Goal: Task Accomplishment & Management: Complete application form

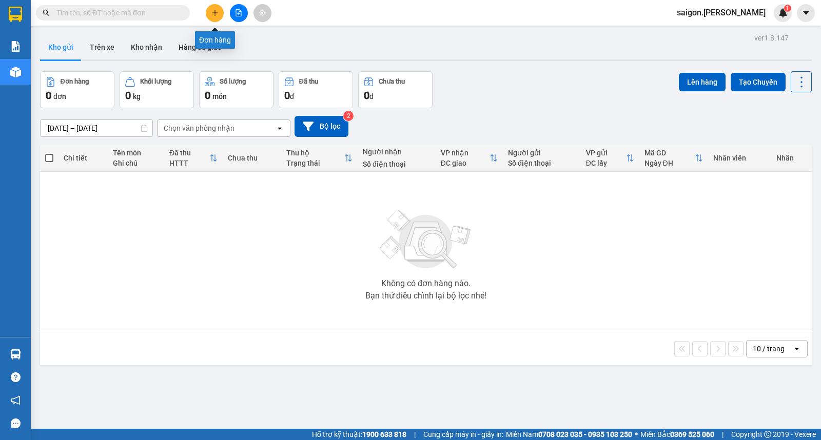
click at [209, 12] on button at bounding box center [215, 13] width 18 height 18
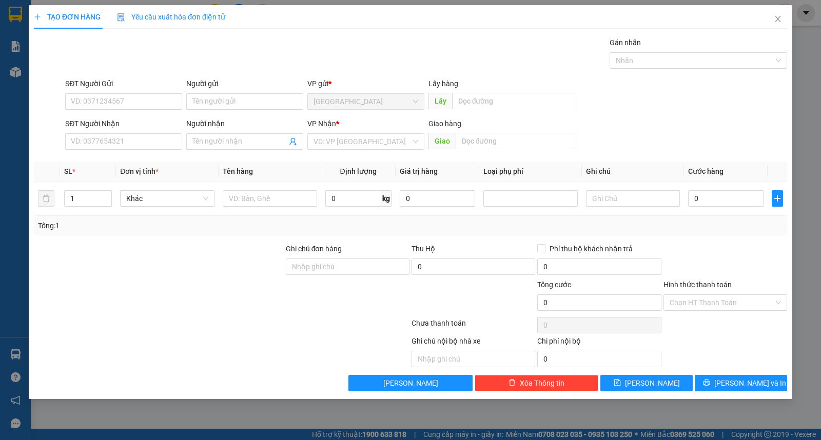
click at [197, 91] on div "Người gửi" at bounding box center [244, 85] width 117 height 15
click at [203, 98] on input "Người gửi" at bounding box center [244, 101] width 117 height 16
type input "phát"
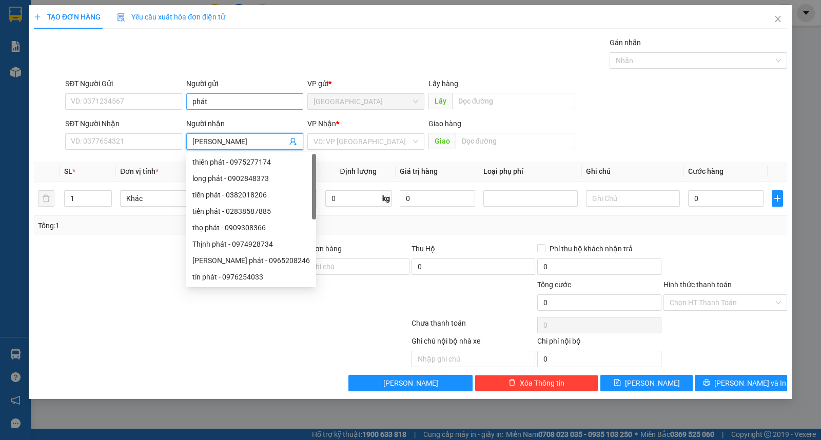
type input "[PERSON_NAME]"
type input "ư"
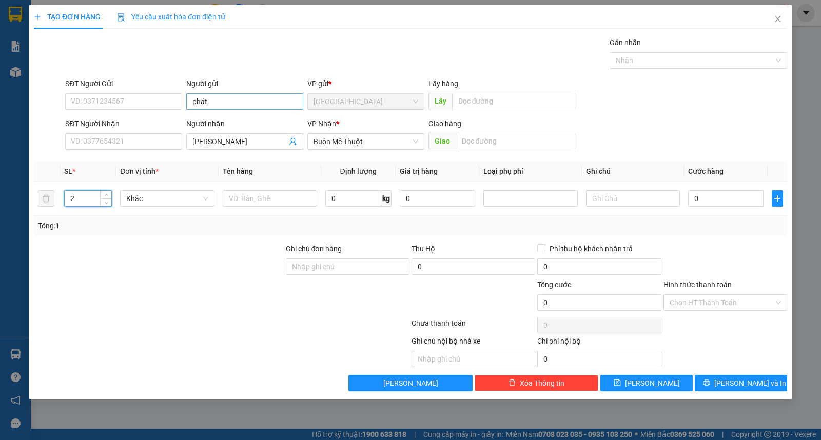
type input "2"
type input "thùng"
click at [734, 395] on div "TẠO ĐƠN HÀNG Yêu cầu xuất hóa đơn điện tử Transit Pickup Surcharge Ids Transit …" at bounding box center [410, 202] width 763 height 394
click at [738, 381] on span "[PERSON_NAME] và In" at bounding box center [750, 382] width 72 height 11
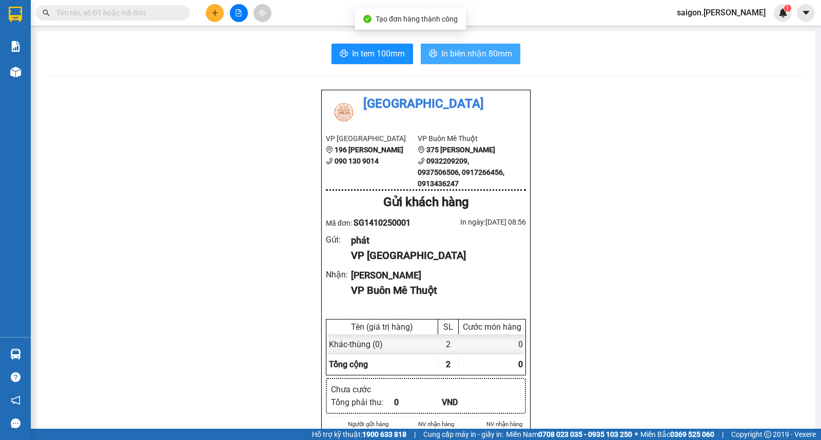
click at [470, 48] on span "In biên nhận 80mm" at bounding box center [476, 53] width 71 height 13
click at [471, 49] on span "In biên nhận 80mm" at bounding box center [476, 53] width 71 height 13
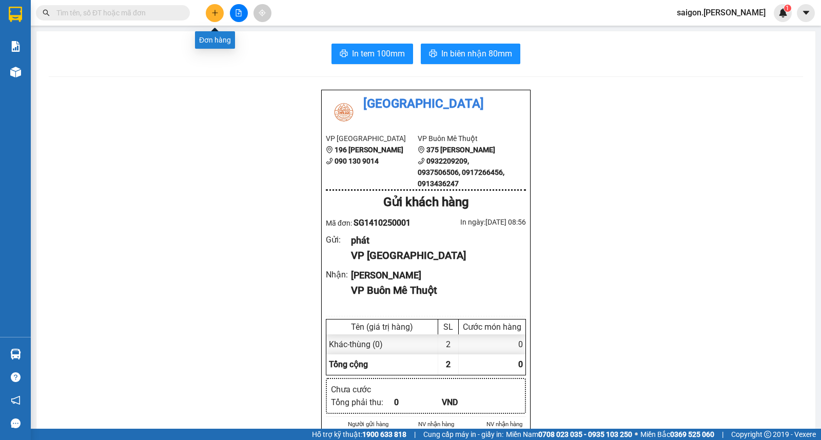
click at [219, 12] on button at bounding box center [215, 13] width 18 height 18
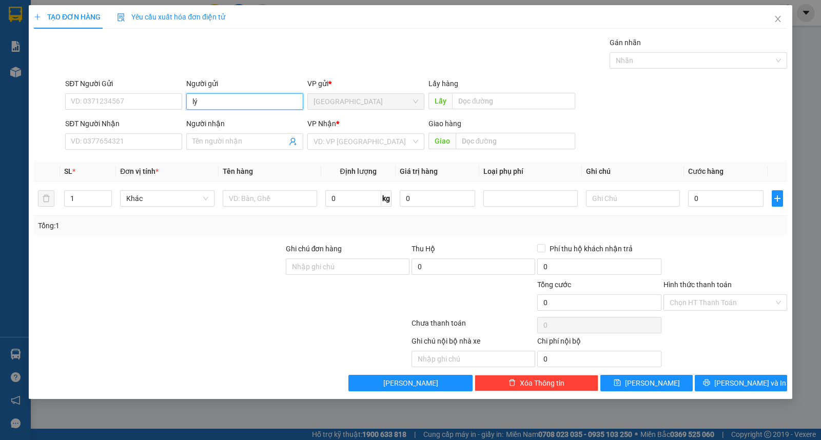
type input "lý"
type input "quý"
type input "ư"
type input "3"
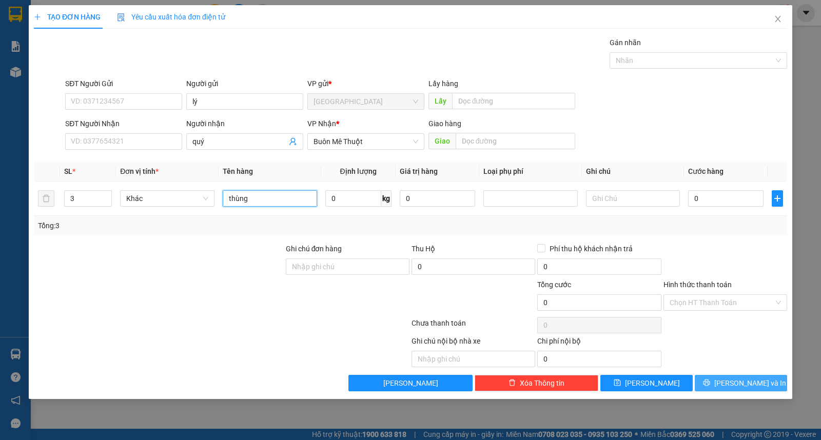
type input "thùng"
click at [743, 387] on span "[PERSON_NAME] và In" at bounding box center [750, 382] width 72 height 11
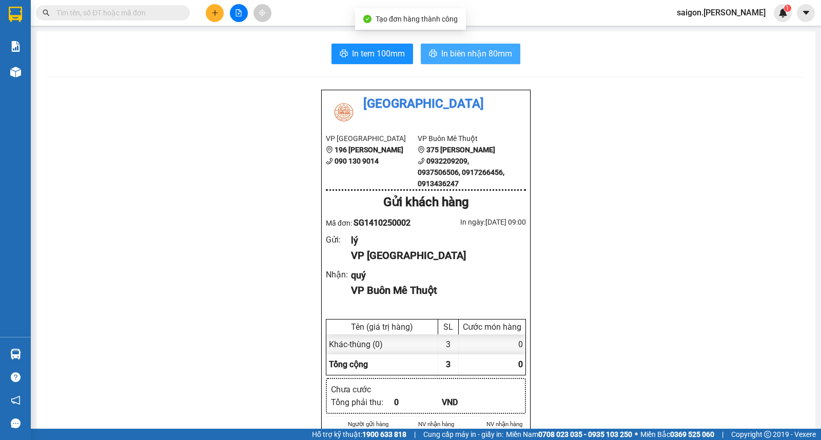
click at [450, 54] on span "In biên nhận 80mm" at bounding box center [476, 53] width 71 height 13
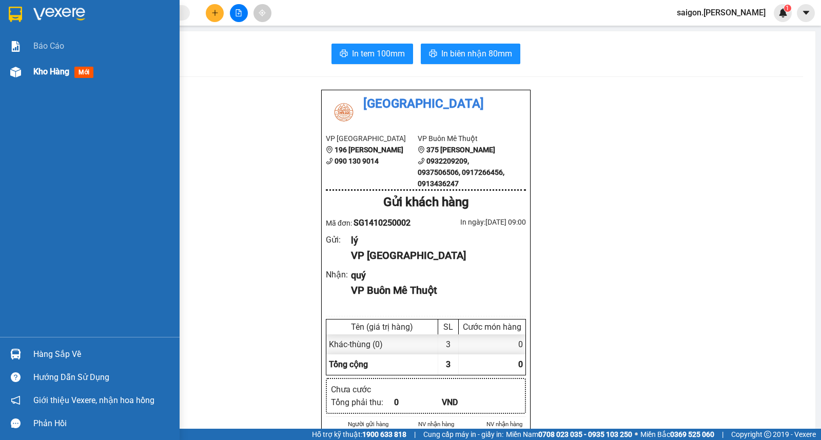
click at [45, 76] on span "Kho hàng" at bounding box center [51, 72] width 36 height 10
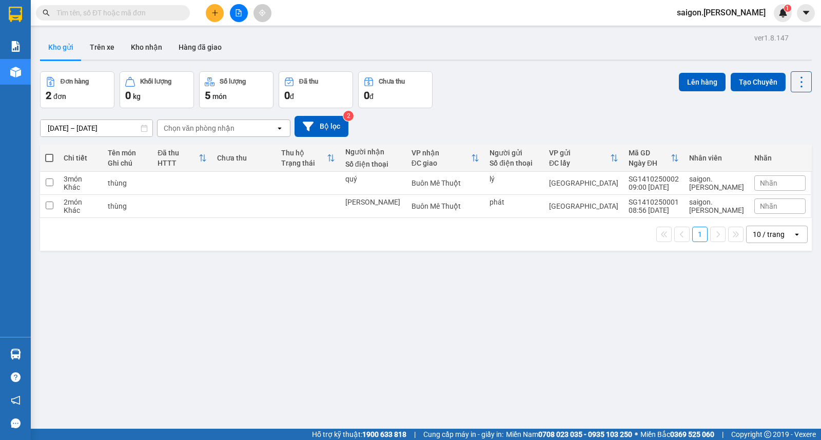
click at [59, 128] on input "[DATE] – [DATE]" at bounding box center [97, 128] width 112 height 16
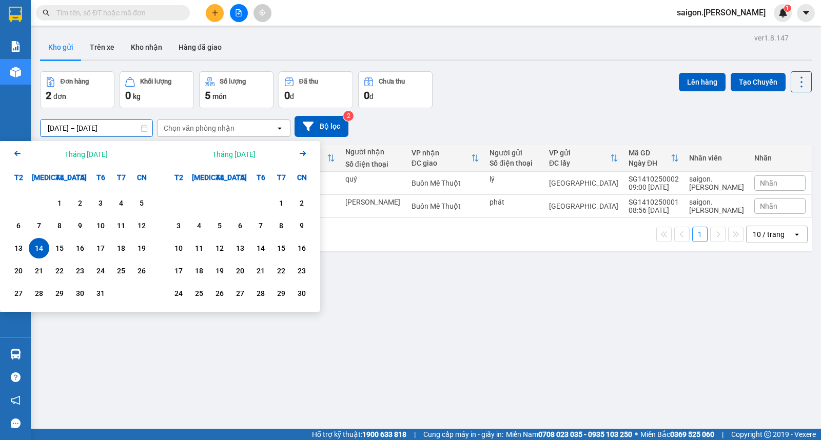
click at [14, 248] on div "13" at bounding box center [18, 248] width 14 height 12
click at [32, 248] on div "14" at bounding box center [39, 248] width 14 height 12
type input "[DATE] – [DATE]"
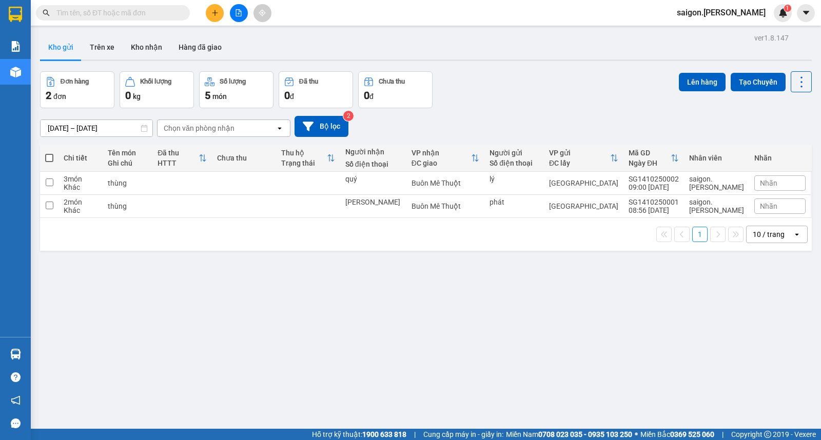
click at [298, 248] on div "1 10 / trang open" at bounding box center [425, 234] width 771 height 33
click at [103, 12] on input "text" at bounding box center [116, 12] width 121 height 11
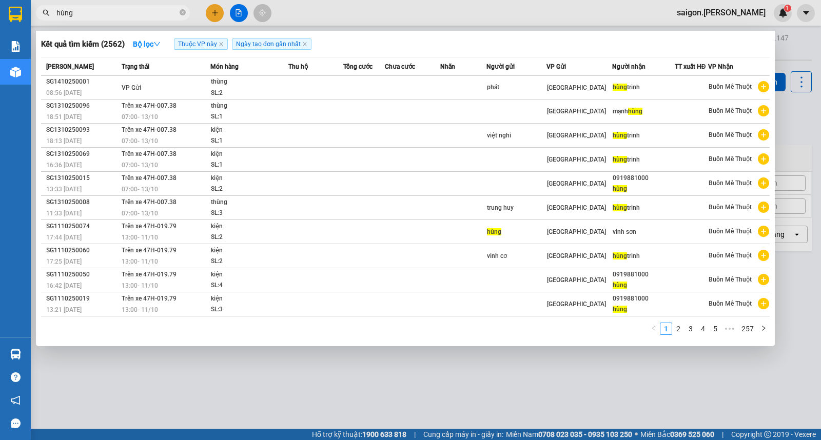
click at [219, 12] on div at bounding box center [410, 220] width 821 height 440
click at [139, 13] on input "hùng" at bounding box center [116, 12] width 121 height 11
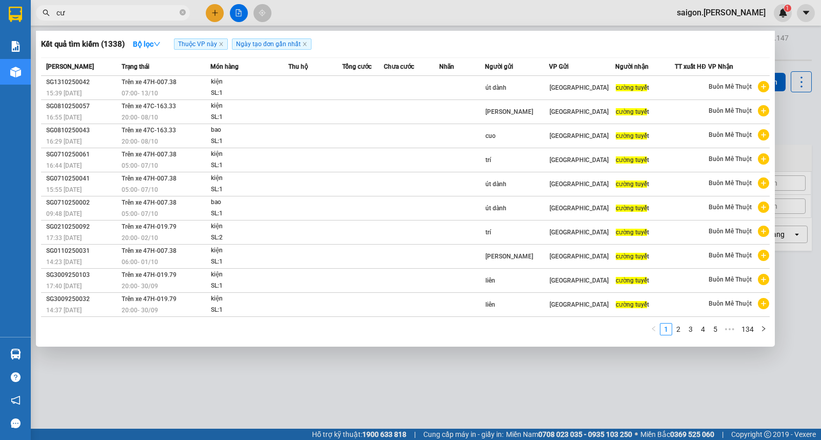
type input "c"
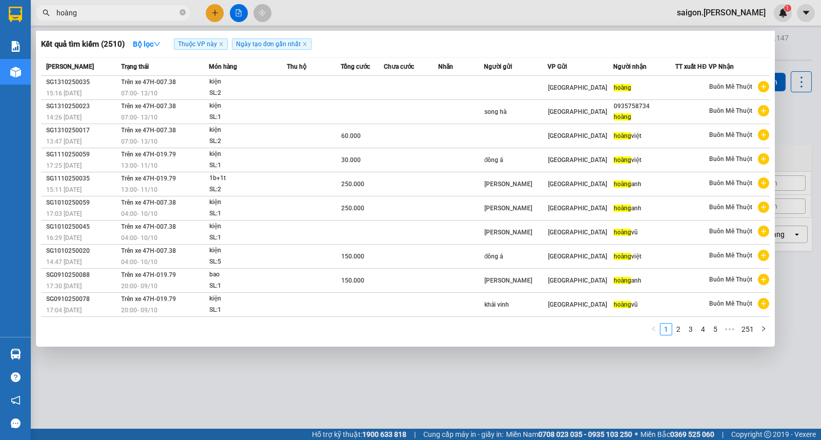
type input "hoàng"
click at [213, 9] on div at bounding box center [410, 220] width 821 height 440
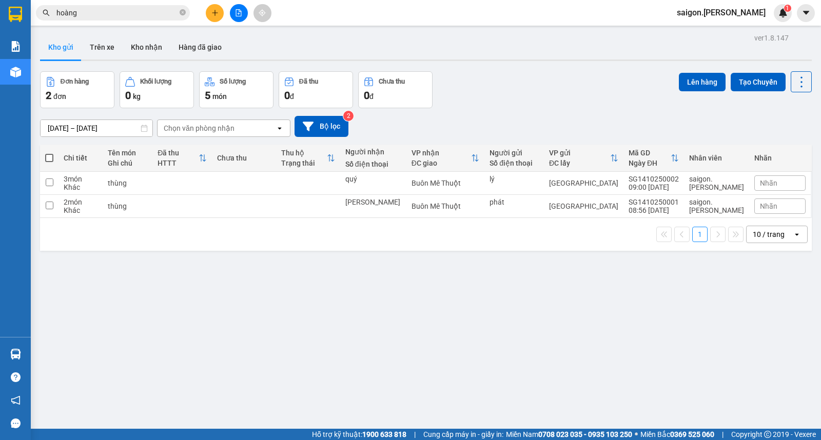
click at [213, 9] on icon "plus" at bounding box center [214, 12] width 7 height 7
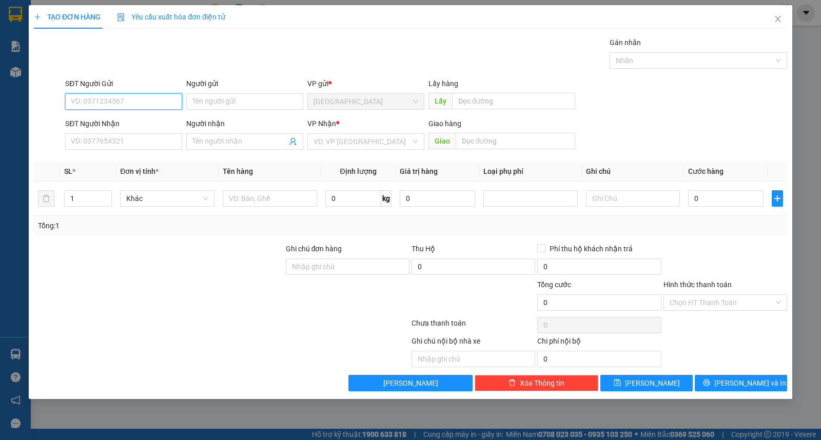
click at [217, 111] on div "Người gửi Tên người gửi" at bounding box center [244, 96] width 117 height 36
click at [219, 108] on input "Người gửi" at bounding box center [244, 101] width 117 height 16
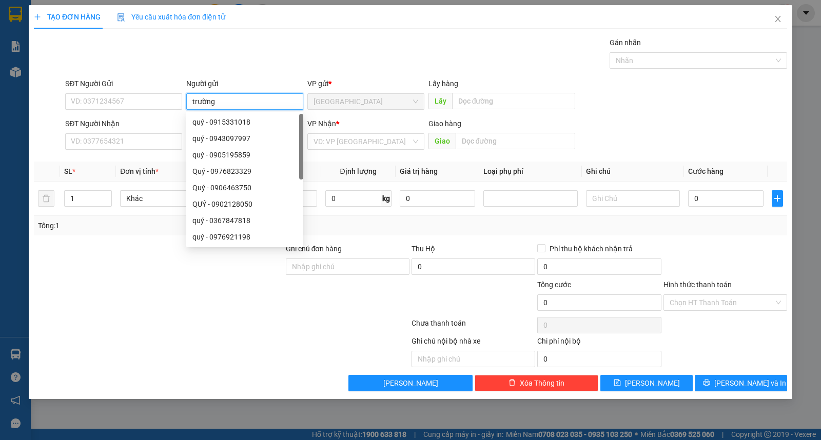
type input "trường"
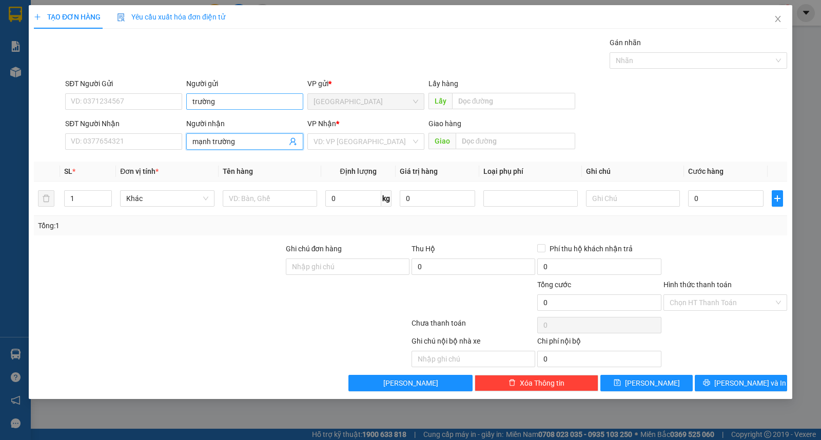
type input "mạnh trường"
type input "ư"
type input "0"
type input "kiện"
click at [219, 108] on input "trường" at bounding box center [244, 101] width 117 height 16
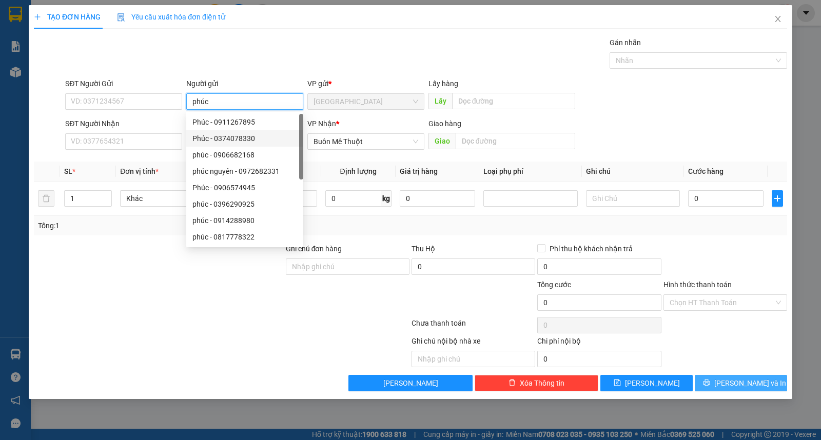
type input "phúc"
click at [719, 388] on button "[PERSON_NAME] và In" at bounding box center [740, 383] width 92 height 16
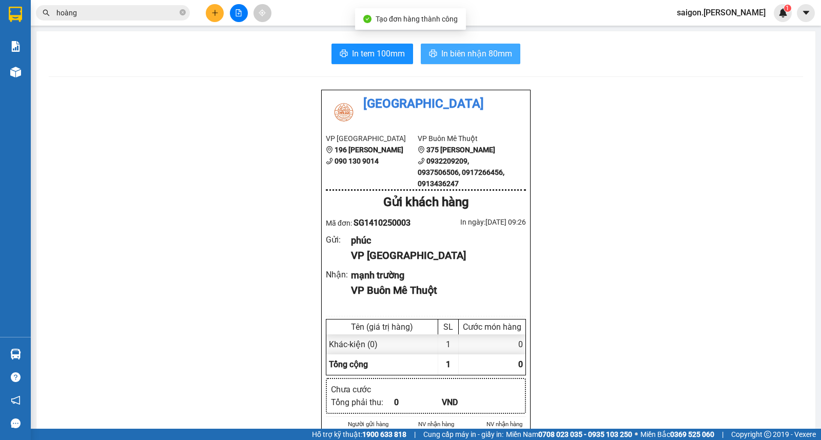
click at [448, 57] on span "In biên nhận 80mm" at bounding box center [476, 53] width 71 height 13
click at [216, 17] on button at bounding box center [215, 13] width 18 height 18
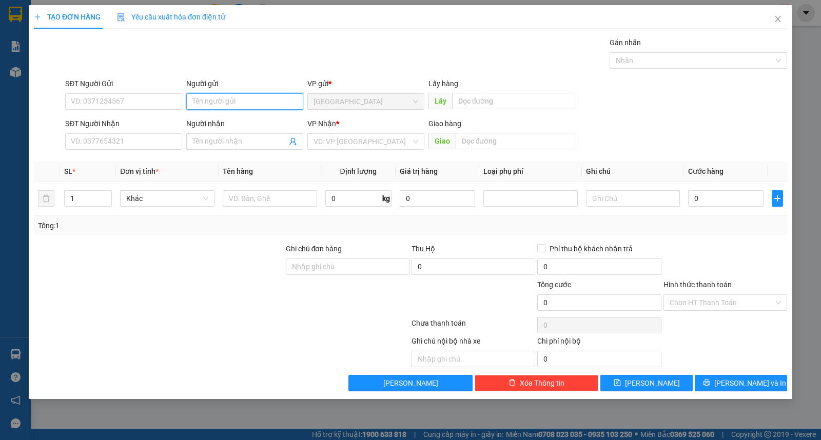
click at [240, 109] on input "Người gửi" at bounding box center [244, 101] width 117 height 16
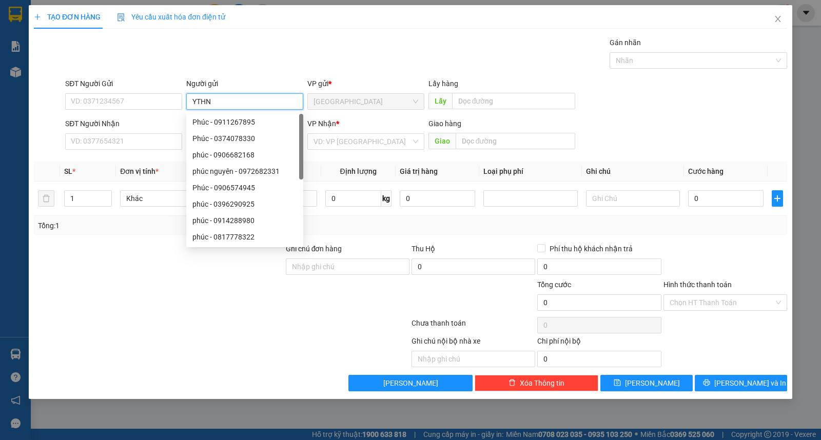
type input "YTHN"
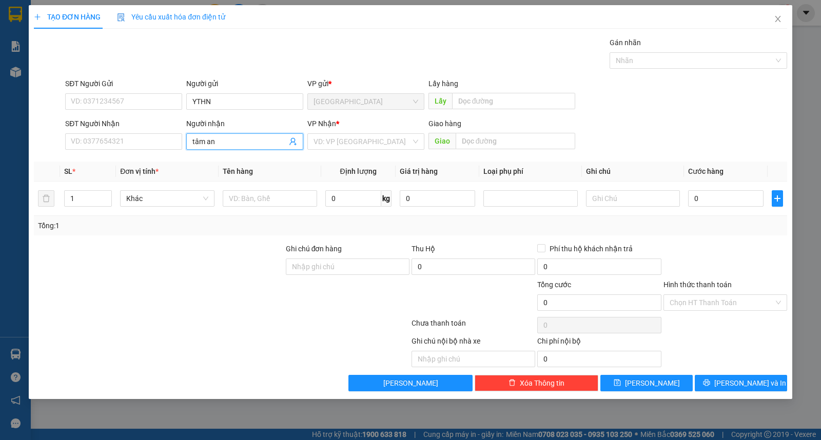
type input "tâm an"
type input "ư"
type input "kiện"
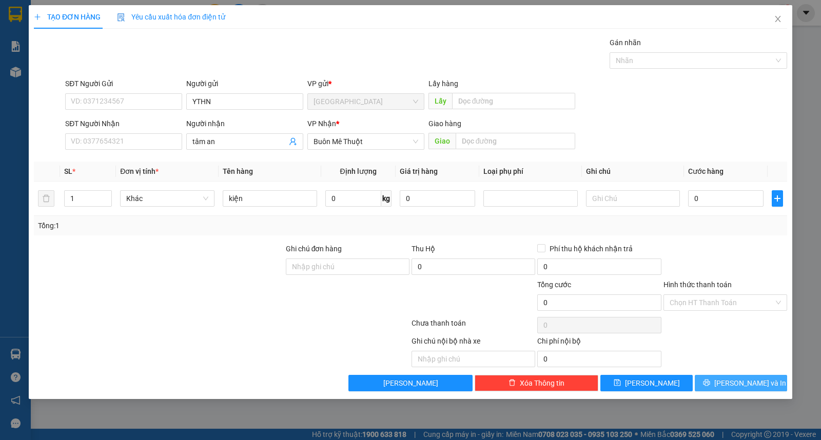
drag, startPoint x: 753, startPoint y: 361, endPoint x: 750, endPoint y: 385, distance: 24.7
click at [752, 364] on div "Ghi chú nội bộ nhà xe Chi phí nội bộ 0" at bounding box center [410, 351] width 755 height 32
click at [750, 385] on span "[PERSON_NAME] và In" at bounding box center [750, 382] width 72 height 11
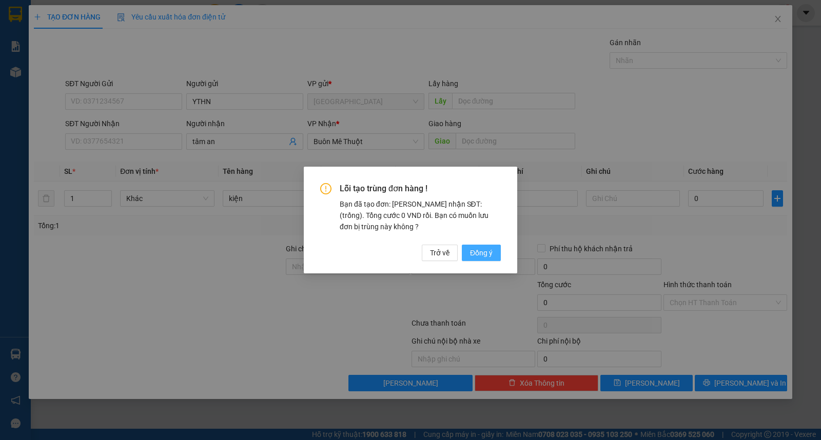
click at [493, 255] on button "Đồng ý" at bounding box center [481, 253] width 39 height 16
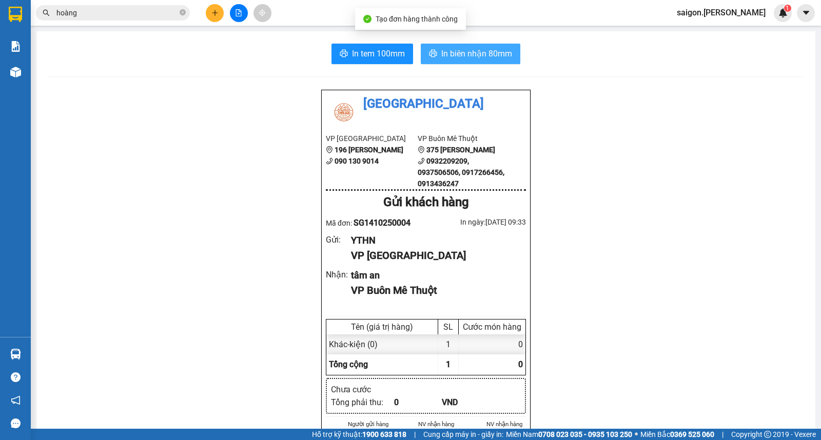
click at [484, 59] on span "In biên nhận 80mm" at bounding box center [476, 53] width 71 height 13
click at [182, 12] on icon "close-circle" at bounding box center [182, 12] width 6 height 6
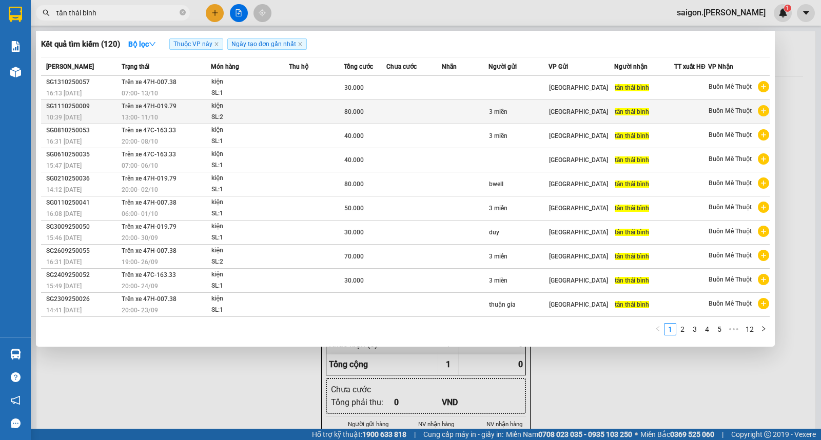
type input "tân thái bình"
click at [216, 105] on div "kiện" at bounding box center [249, 106] width 77 height 11
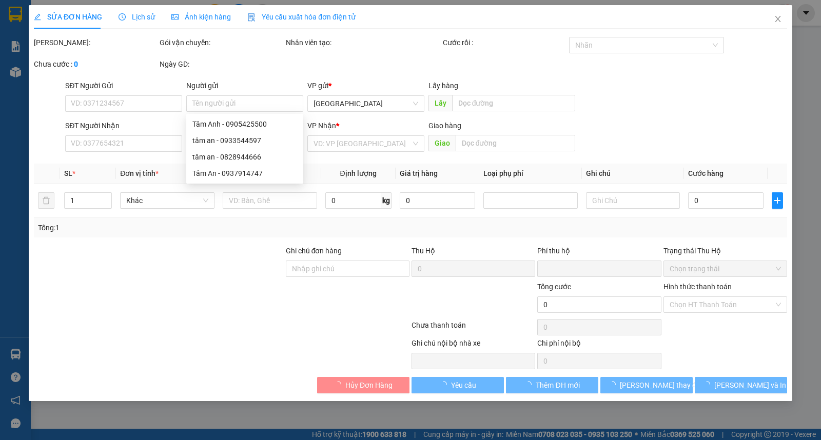
click at [132, 14] on span "Lịch sử" at bounding box center [136, 17] width 36 height 8
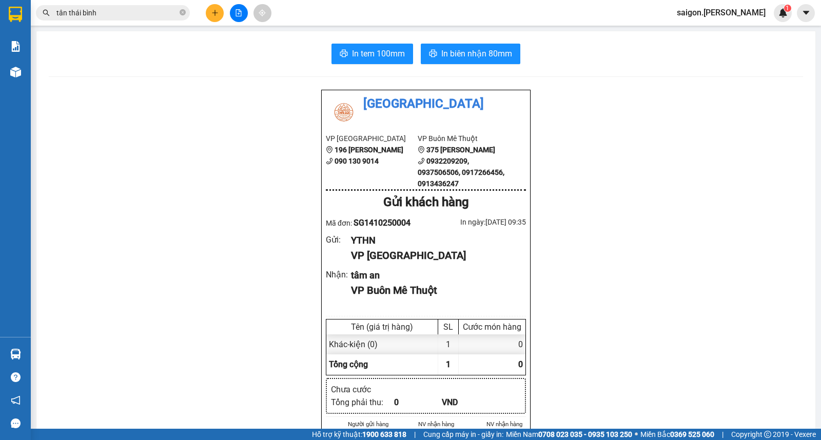
click at [117, 11] on input "tân thái bình" at bounding box center [116, 12] width 121 height 11
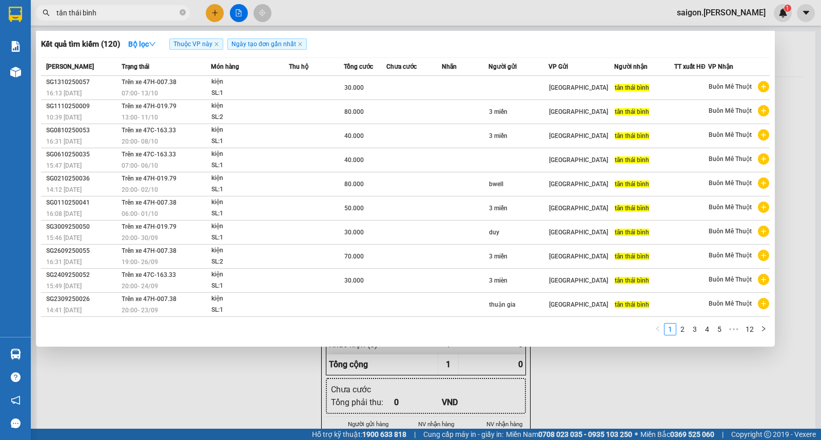
click at [218, 12] on div at bounding box center [410, 220] width 821 height 440
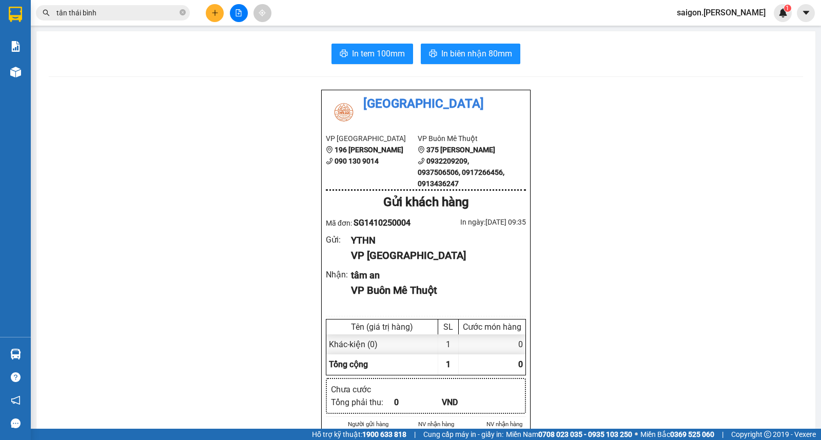
click at [219, 10] on button at bounding box center [215, 13] width 18 height 18
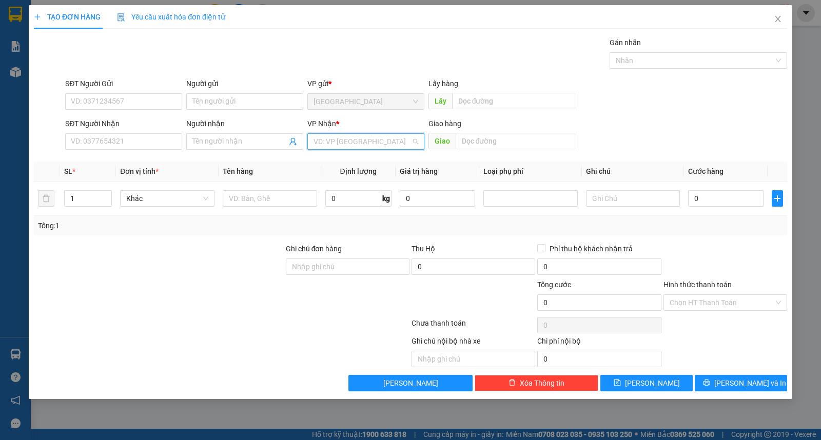
drag, startPoint x: 341, startPoint y: 144, endPoint x: 341, endPoint y: 161, distance: 16.9
click at [341, 144] on input "search" at bounding box center [361, 141] width 97 height 15
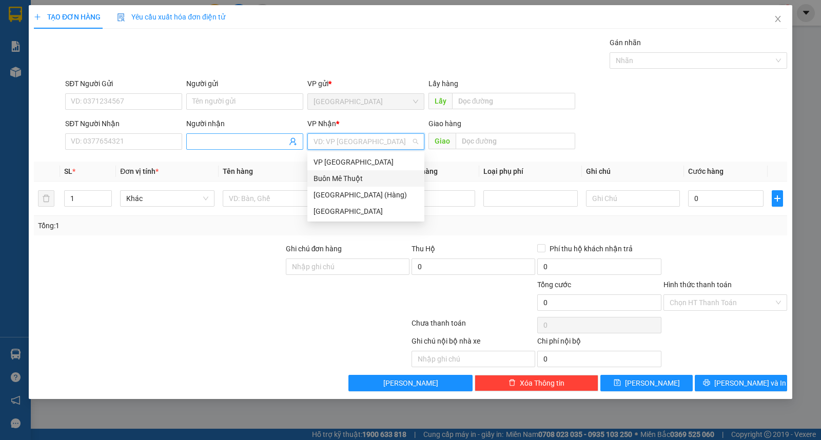
click at [249, 138] on input "Người nhận" at bounding box center [239, 141] width 94 height 11
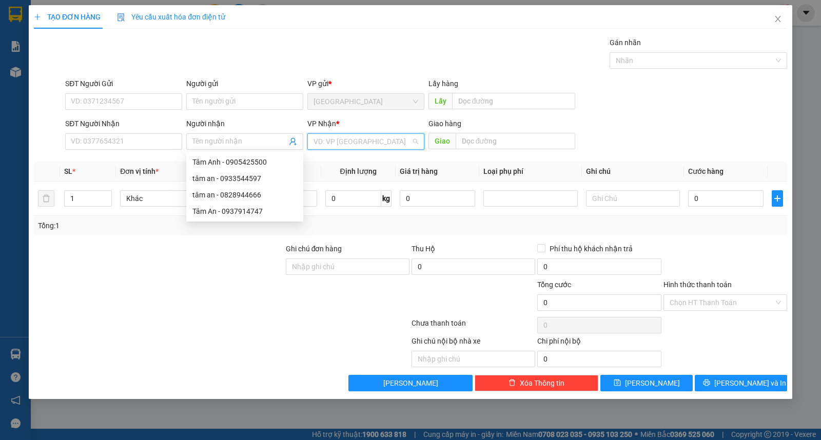
click at [341, 144] on input "search" at bounding box center [361, 141] width 97 height 15
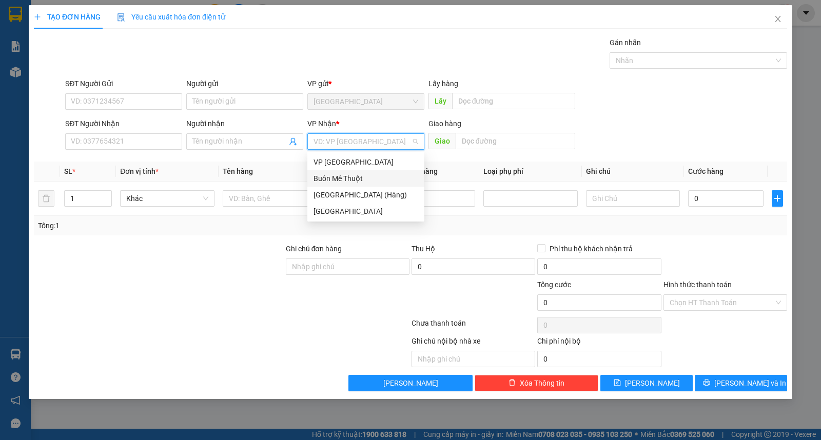
click at [348, 177] on div "Buôn Mê Thuột" at bounding box center [365, 178] width 105 height 11
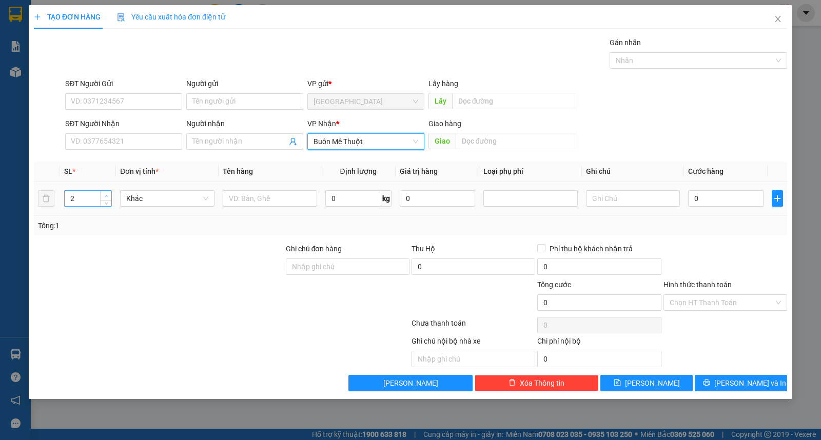
click at [105, 194] on span "up" at bounding box center [106, 196] width 6 height 6
click at [105, 194] on icon "up" at bounding box center [107, 196] width 4 height 4
type input "6"
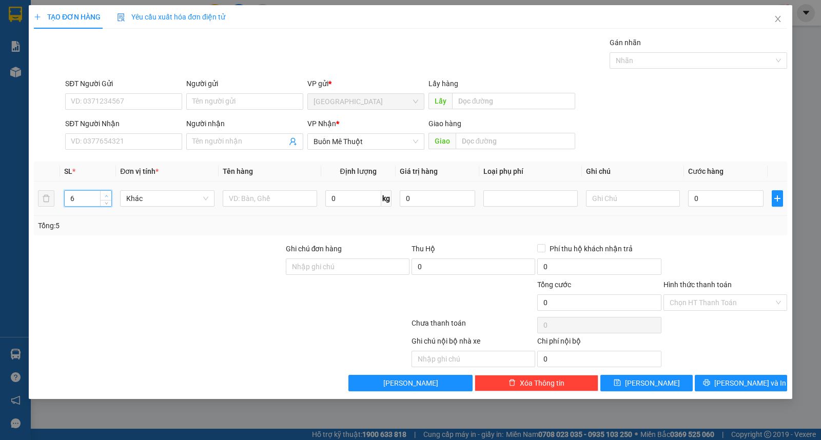
click at [105, 194] on icon "up" at bounding box center [107, 196] width 4 height 4
click at [234, 106] on input "Người gửi" at bounding box center [244, 101] width 117 height 16
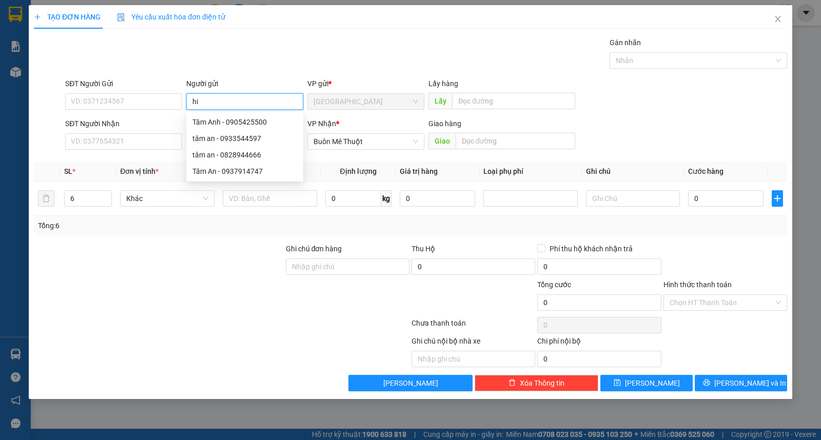
type input "hie"
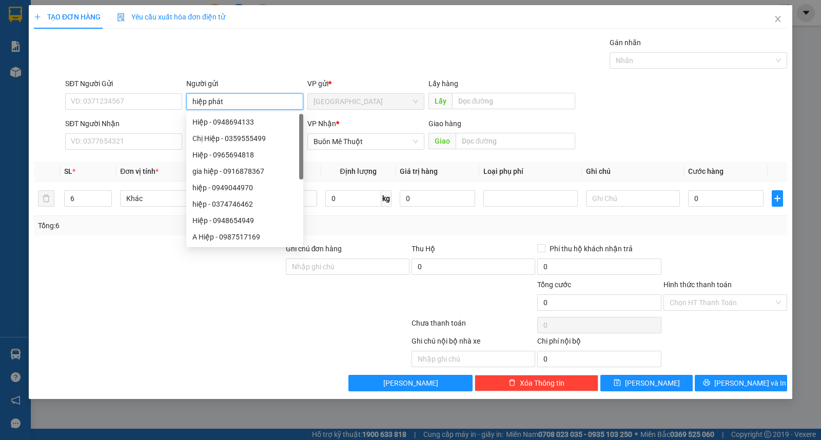
type input "hiệp phát"
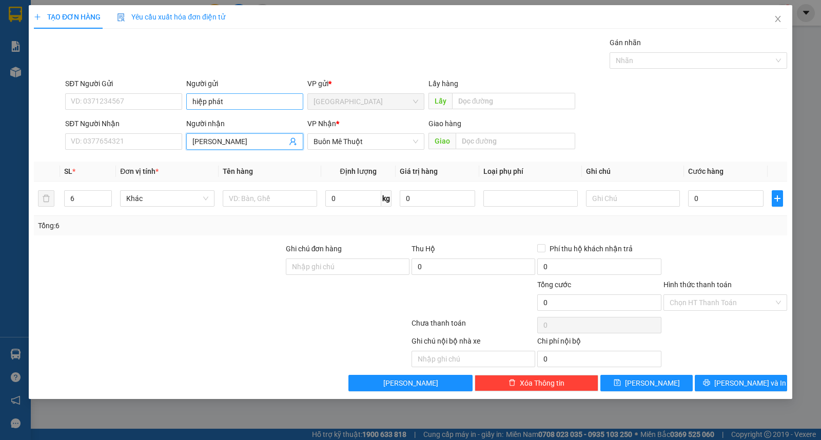
type input "[PERSON_NAME]"
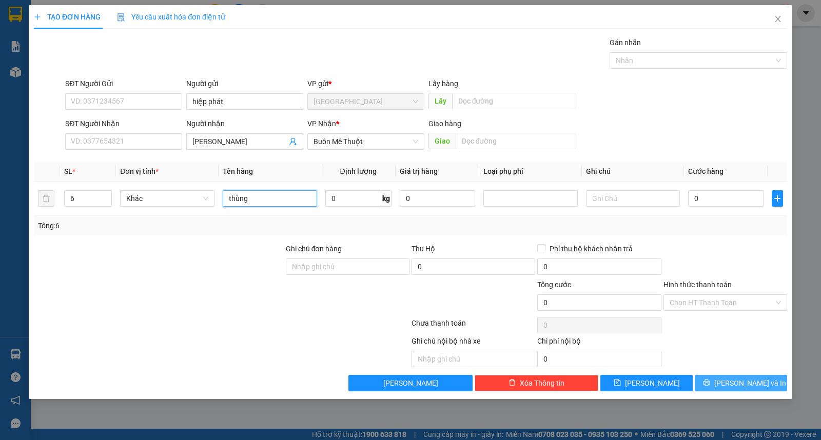
type input "thùng"
click at [766, 391] on button "[PERSON_NAME] và In" at bounding box center [740, 383] width 92 height 16
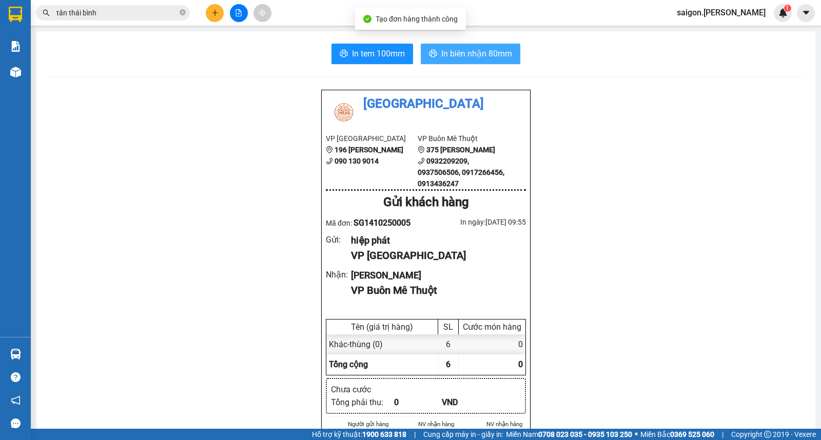
click at [474, 64] on button "In biên nhận 80mm" at bounding box center [470, 54] width 99 height 21
click at [223, 12] on button at bounding box center [215, 13] width 18 height 18
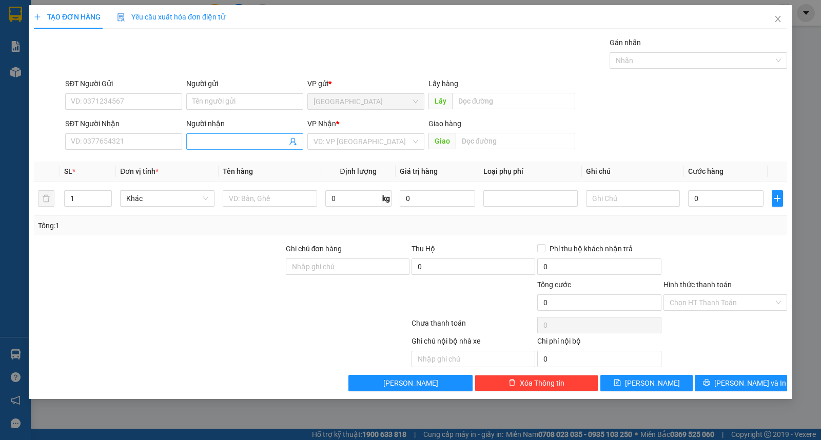
drag, startPoint x: 227, startPoint y: 111, endPoint x: 274, endPoint y: 142, distance: 55.6
click at [232, 122] on form "SĐT Người Gửi VD: 0371234567 Người gửi Tên người gửi VP gửi * [GEOGRAPHIC_DATA]…" at bounding box center [410, 116] width 753 height 76
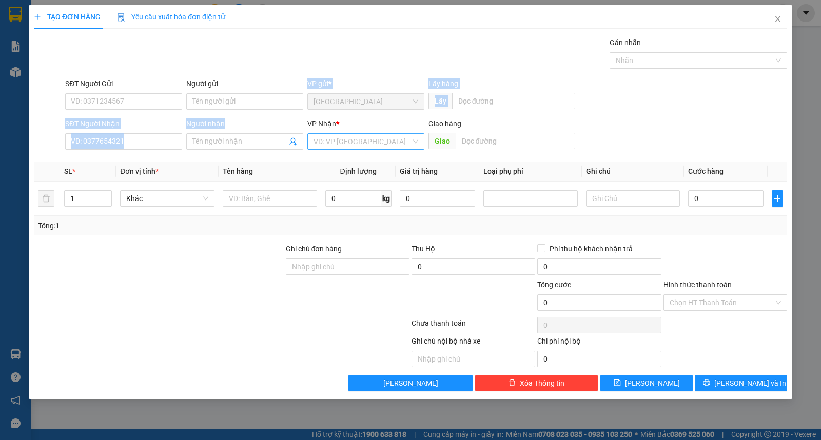
click at [360, 143] on input "search" at bounding box center [361, 141] width 97 height 15
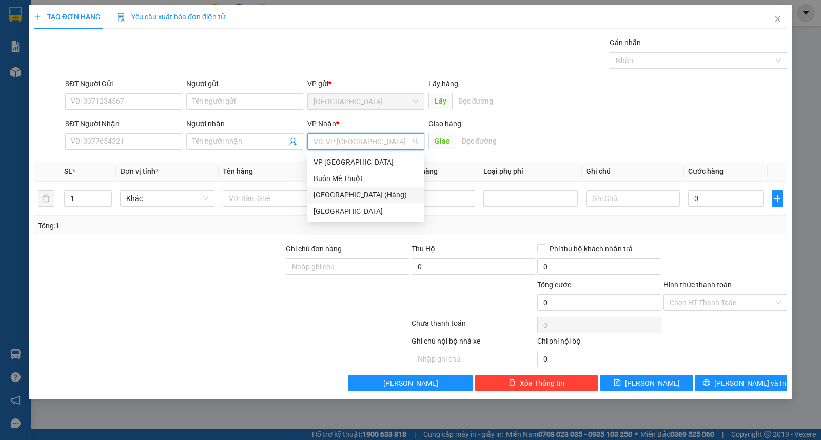
click at [345, 191] on div "[GEOGRAPHIC_DATA] (Hàng)" at bounding box center [365, 194] width 105 height 11
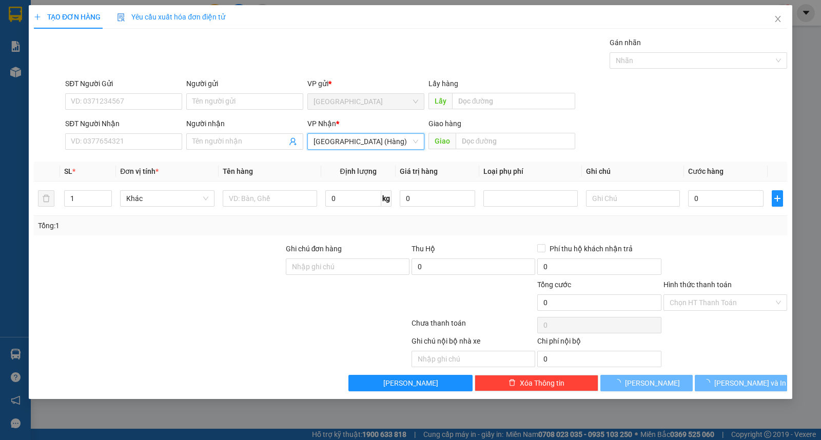
click at [359, 147] on span "[GEOGRAPHIC_DATA] (Hàng)" at bounding box center [365, 141] width 105 height 15
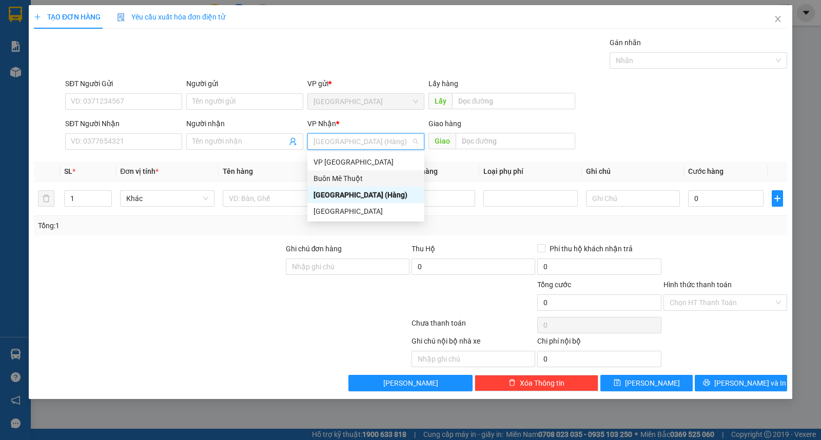
click at [360, 173] on div "Buôn Mê Thuột" at bounding box center [365, 178] width 105 height 11
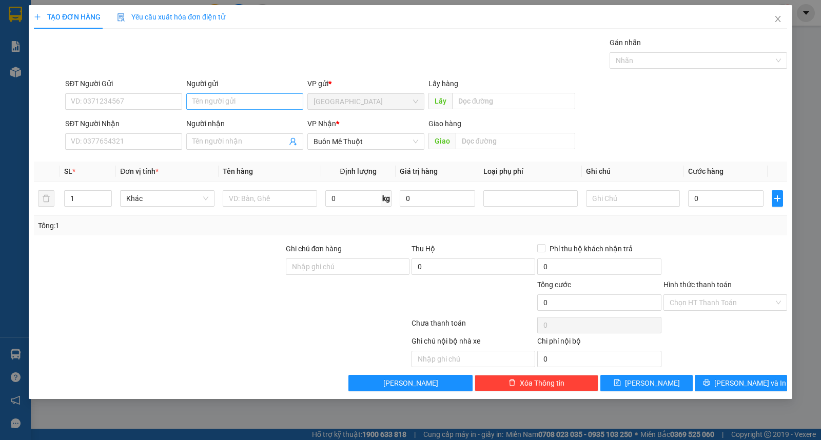
drag, startPoint x: 218, startPoint y: 90, endPoint x: 226, endPoint y: 109, distance: 20.7
click at [221, 96] on div "Người gửi Tên người gửi" at bounding box center [244, 96] width 117 height 36
click at [226, 109] on input "Người gửi" at bounding box center [244, 101] width 117 height 16
type input "thịnh"
type input "lới"
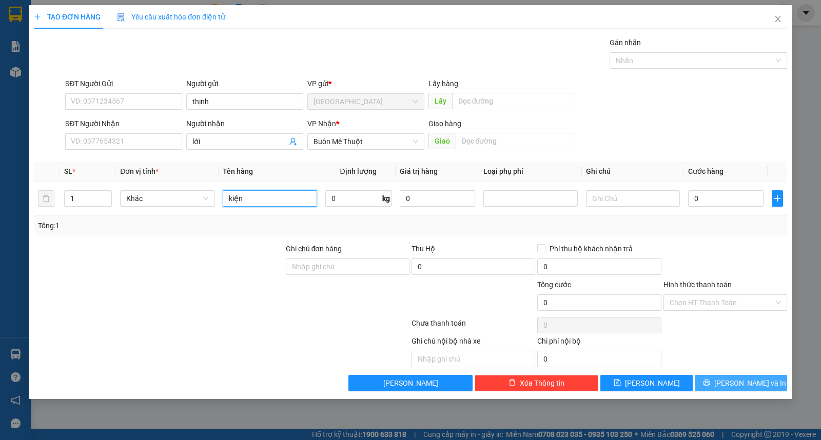
type input "kiện"
click at [710, 381] on icon "printer" at bounding box center [706, 382] width 7 height 7
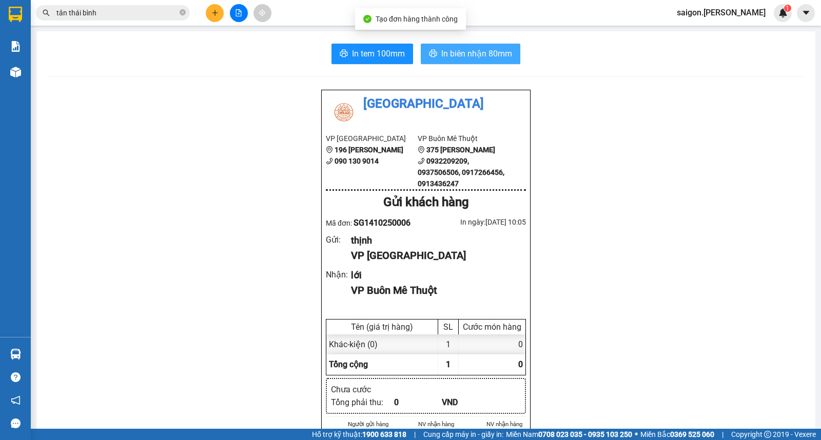
click at [491, 53] on span "In biên nhận 80mm" at bounding box center [476, 53] width 71 height 13
click at [213, 18] on button at bounding box center [215, 13] width 18 height 18
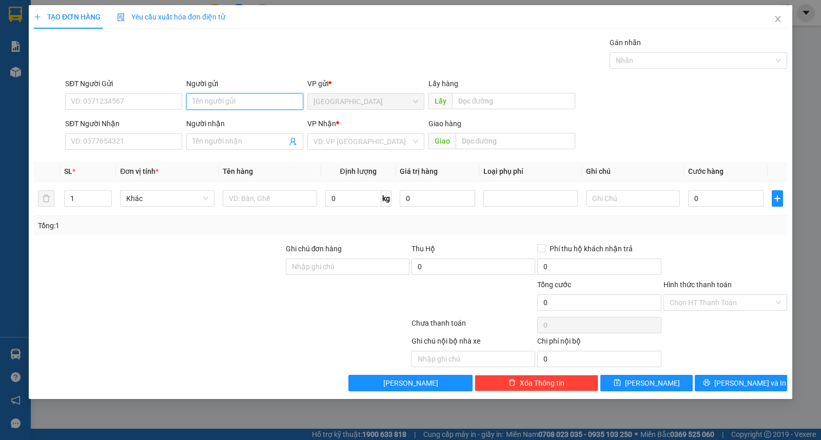
click at [216, 102] on input "Người gửi" at bounding box center [244, 101] width 117 height 16
type input "vũ"
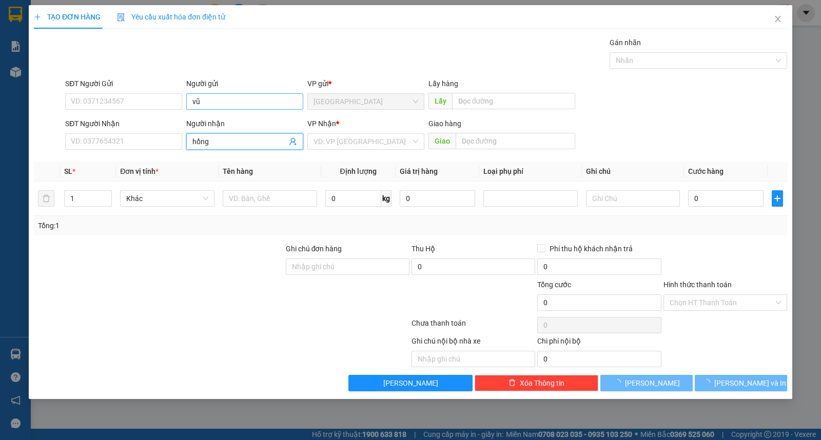
type input "hồng"
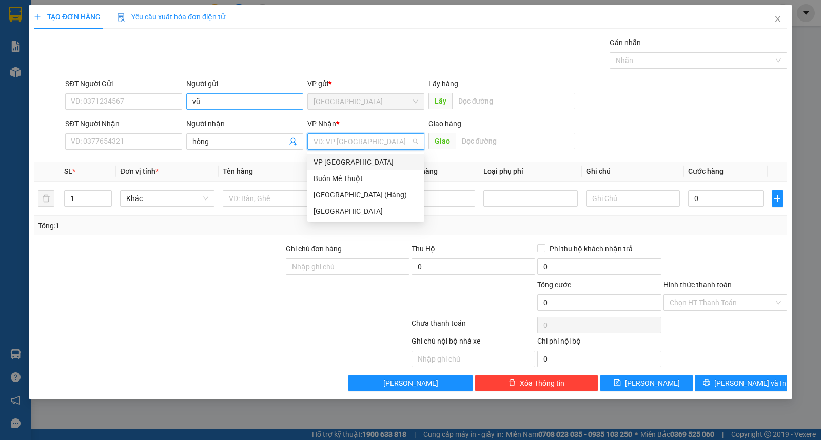
type input "ư"
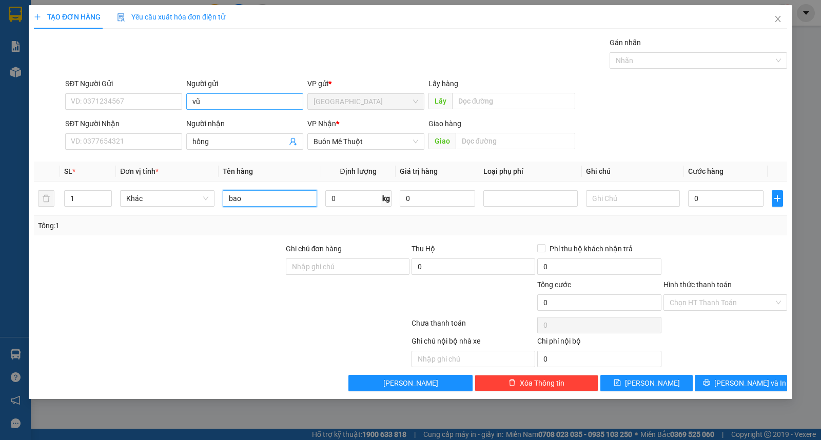
type input "bao"
click at [715, 382] on button "[PERSON_NAME] và In" at bounding box center [740, 383] width 92 height 16
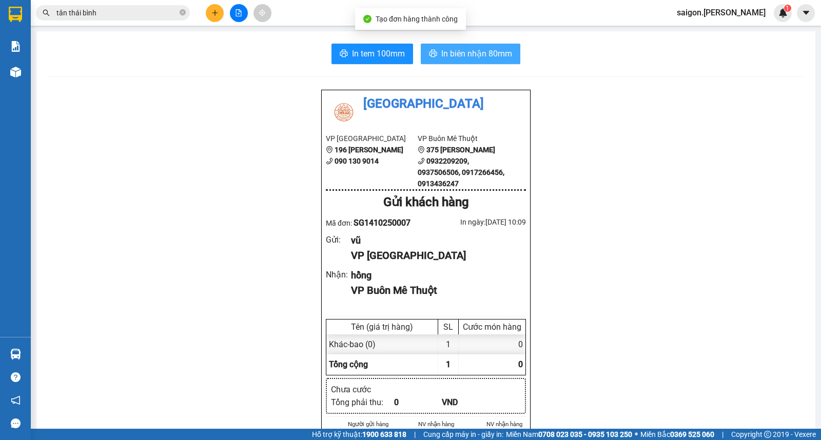
drag, startPoint x: 452, startPoint y: 38, endPoint x: 456, endPoint y: 50, distance: 12.7
click at [456, 50] on span "In biên nhận 80mm" at bounding box center [476, 53] width 71 height 13
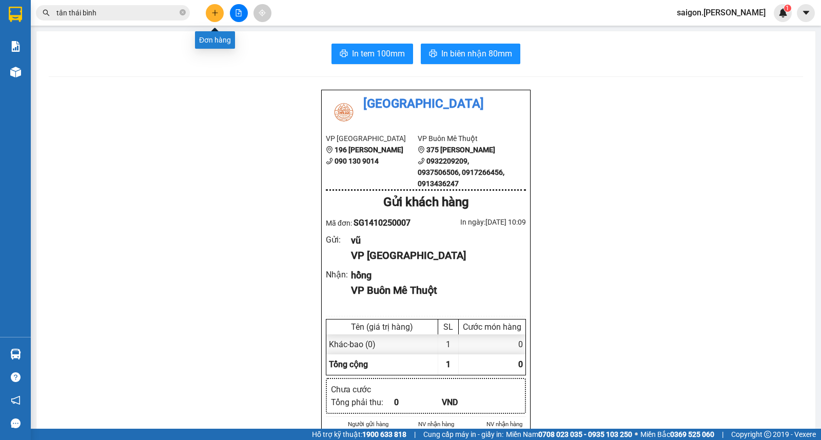
click at [216, 8] on button at bounding box center [215, 13] width 18 height 18
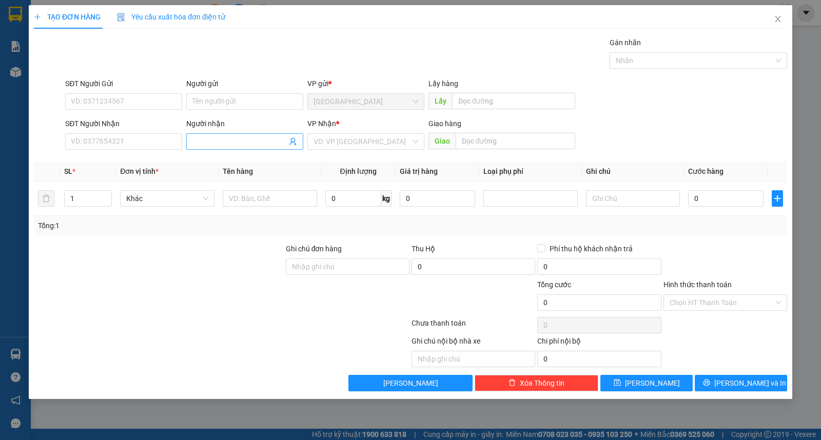
click at [225, 138] on input "Người nhận" at bounding box center [239, 141] width 94 height 11
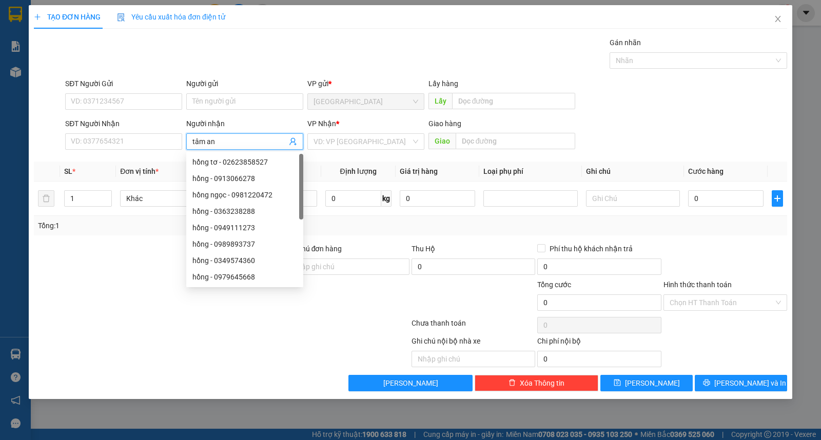
type input "tâm an"
type input "ư"
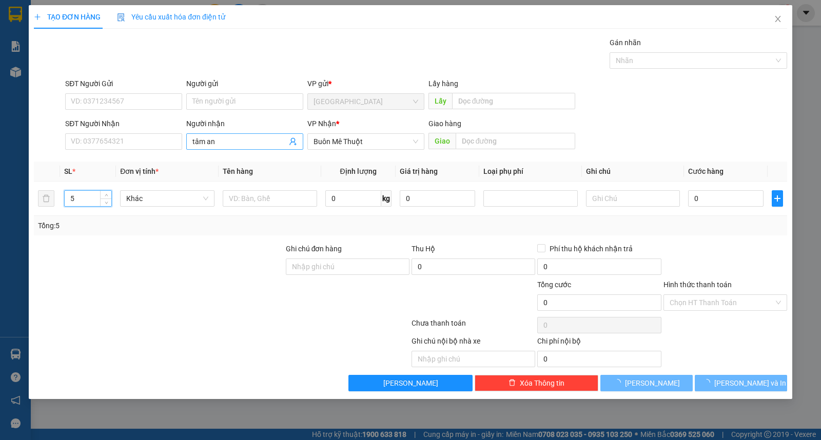
type input "5"
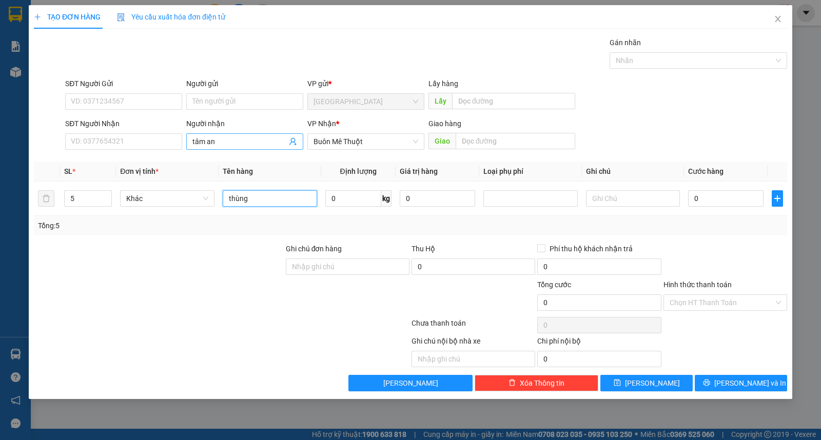
type input "thùng"
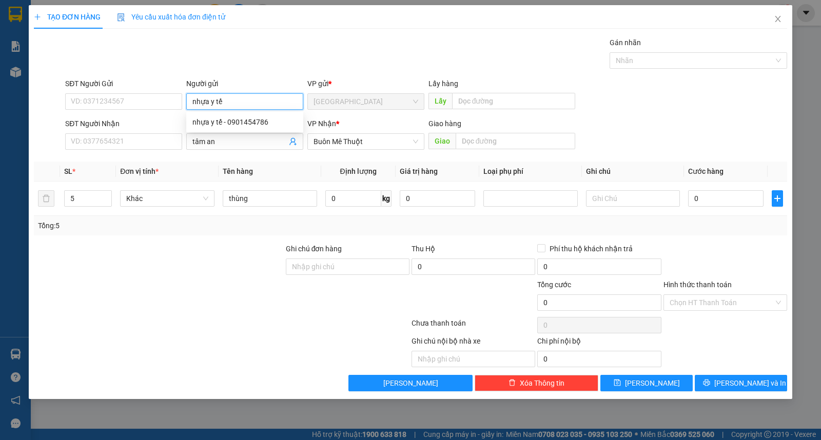
type input "nhựa y tế"
click at [744, 396] on div "TẠO ĐƠN HÀNG Yêu cầu xuất hóa đơn điện tử Transit Pickup Surcharge Ids Transit …" at bounding box center [410, 202] width 763 height 394
drag, startPoint x: 750, startPoint y: 384, endPoint x: 772, endPoint y: 351, distance: 39.3
click at [751, 383] on span "[PERSON_NAME] và In" at bounding box center [750, 382] width 72 height 11
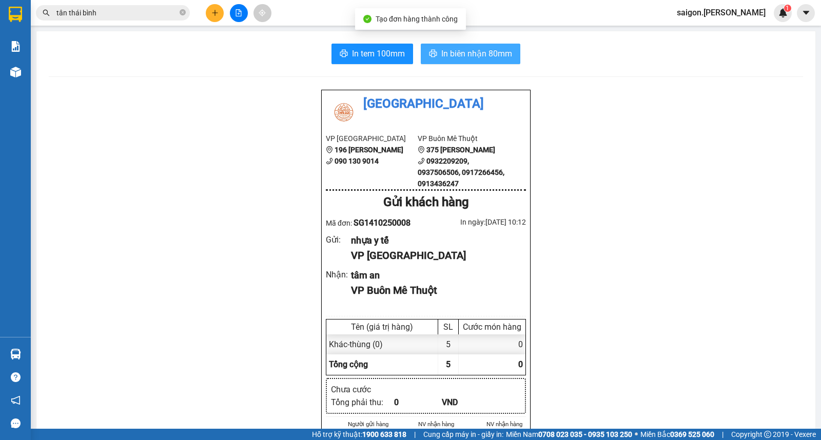
click at [498, 45] on button "In biên nhận 80mm" at bounding box center [470, 54] width 99 height 21
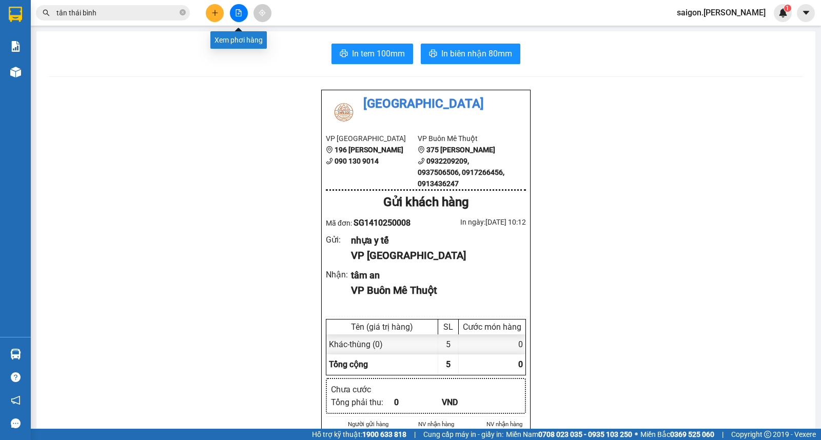
click at [216, 11] on icon "plus" at bounding box center [214, 12] width 7 height 7
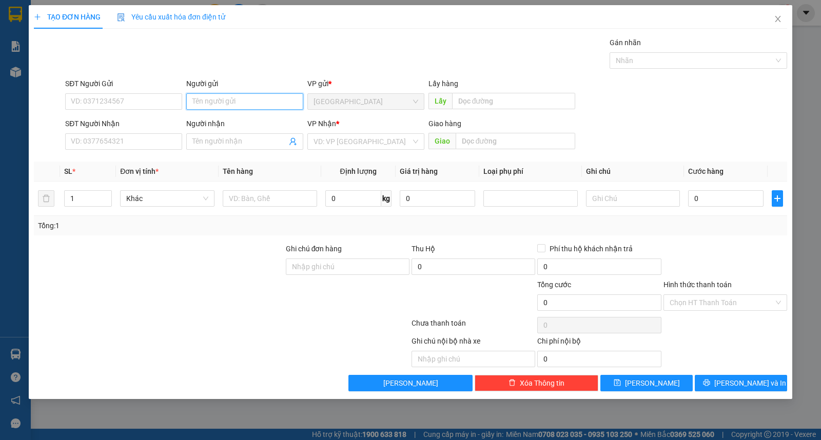
click at [218, 103] on input "Người gửi" at bounding box center [244, 101] width 117 height 16
type input "d"
type input "đăng mẫn"
type input "dung thông"
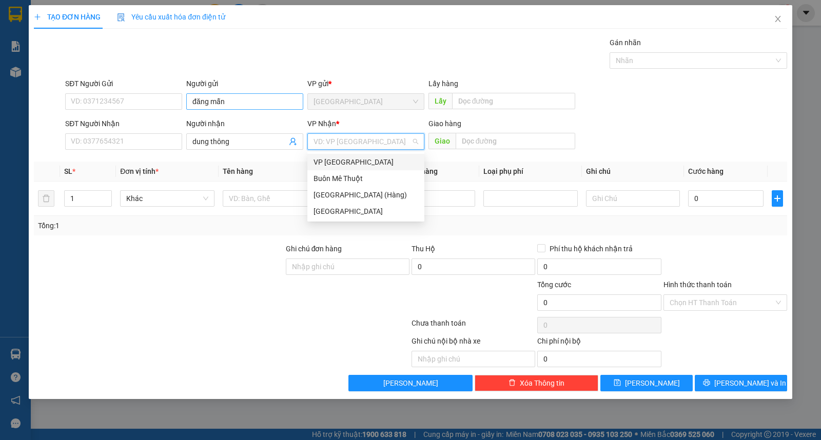
type input "ư"
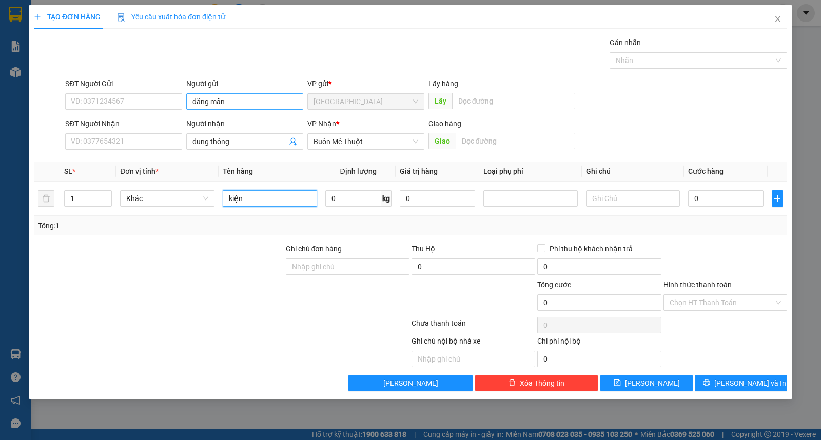
type input "kiện"
click at [755, 386] on span "[PERSON_NAME] và In" at bounding box center [750, 382] width 72 height 11
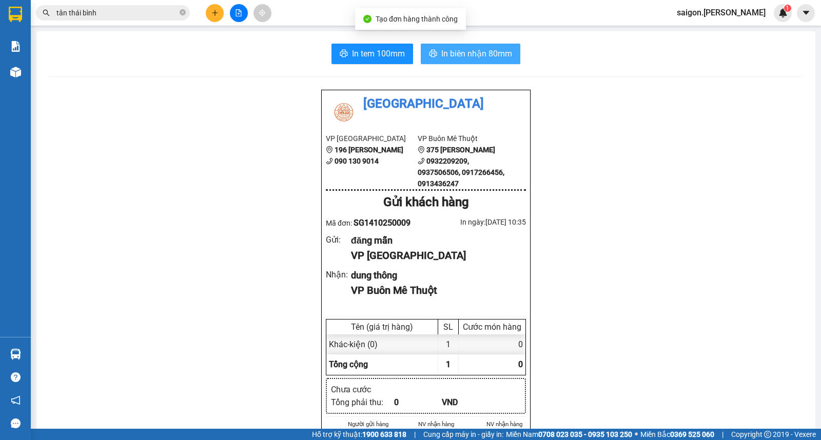
click at [431, 52] on icon "printer" at bounding box center [433, 53] width 8 height 7
click at [219, 9] on button at bounding box center [215, 13] width 18 height 18
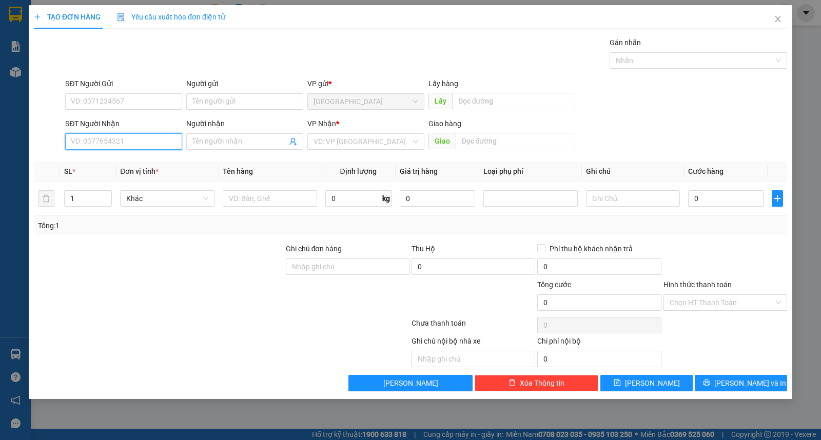
click at [109, 142] on input "SĐT Người Nhận" at bounding box center [123, 141] width 117 height 16
type input "0905391099"
type input "anh"
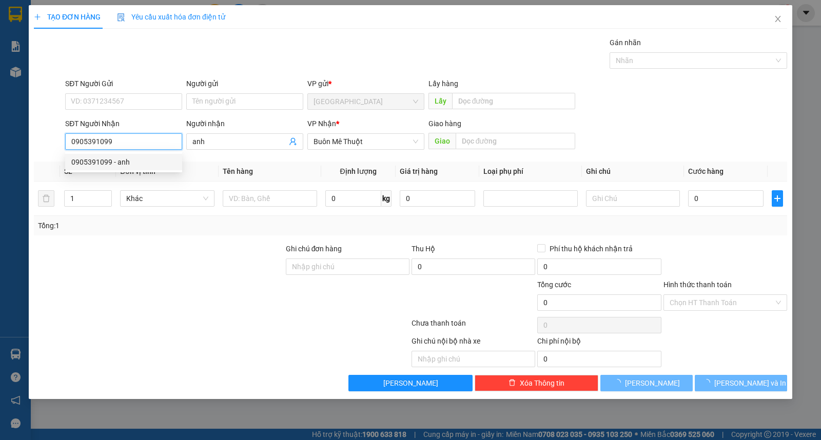
type input "30.000"
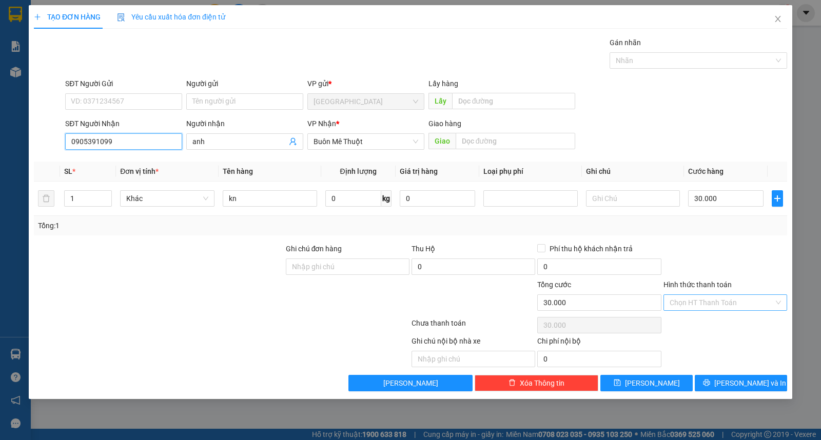
type input "0905391099"
click at [744, 301] on input "Hình thức thanh toán" at bounding box center [721, 302] width 104 height 15
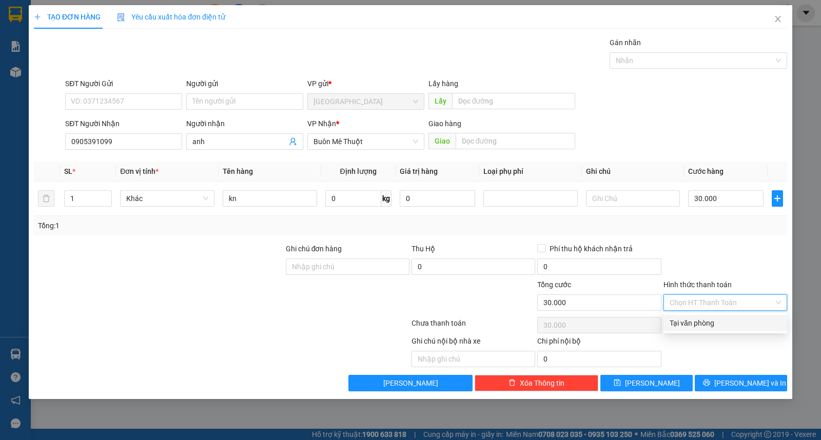
click at [698, 318] on div "Tại văn phòng" at bounding box center [724, 322] width 111 height 11
type input "0"
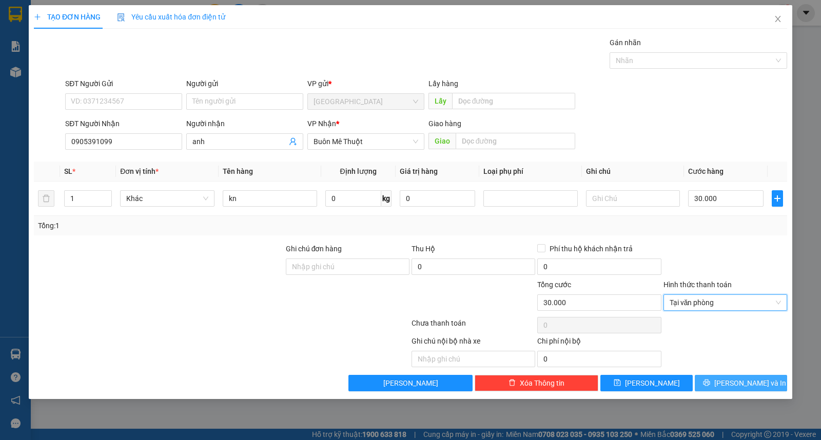
click at [744, 386] on span "[PERSON_NAME] và In" at bounding box center [750, 382] width 72 height 11
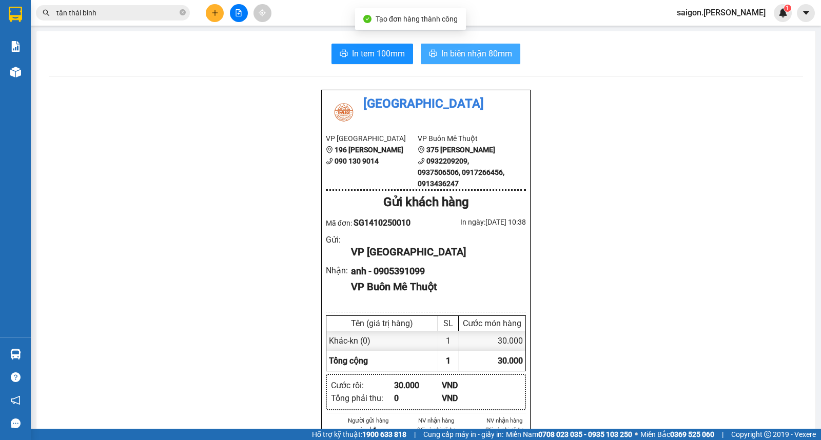
drag, startPoint x: 444, startPoint y: 42, endPoint x: 445, endPoint y: 53, distance: 11.3
click at [445, 49] on div "In tem 100mm In biên nhận 80mm Thái Sơn VP [GEOGRAPHIC_DATA] 196 [PERSON_NAME] …" at bounding box center [425, 447] width 778 height 833
click at [445, 53] on span "In biên nhận 80mm" at bounding box center [476, 53] width 71 height 13
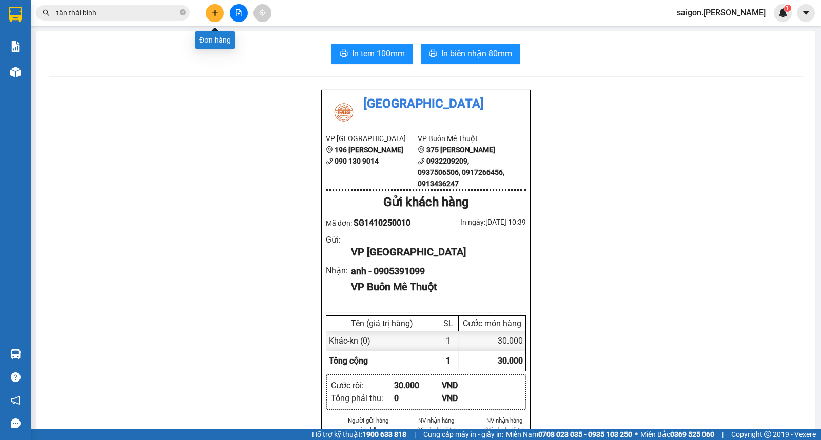
click at [223, 13] on button at bounding box center [215, 13] width 18 height 18
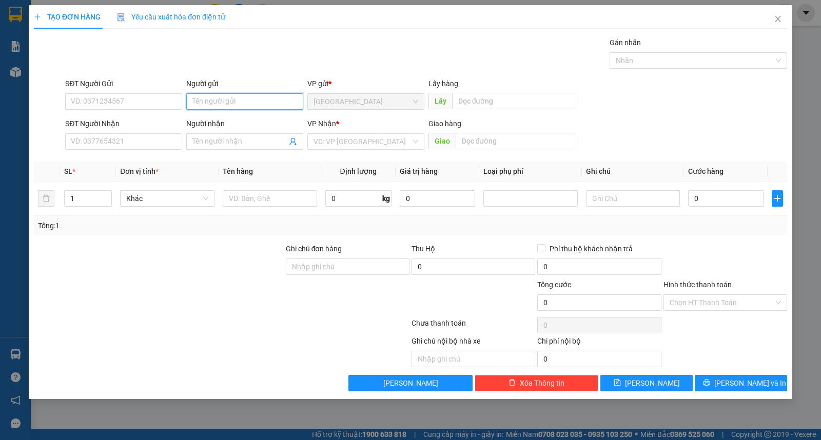
drag, startPoint x: 222, startPoint y: 97, endPoint x: 224, endPoint y: 104, distance: 6.3
click at [224, 101] on input "Người gửi" at bounding box center [244, 101] width 117 height 16
type input "tùng"
type input "vinh sơn"
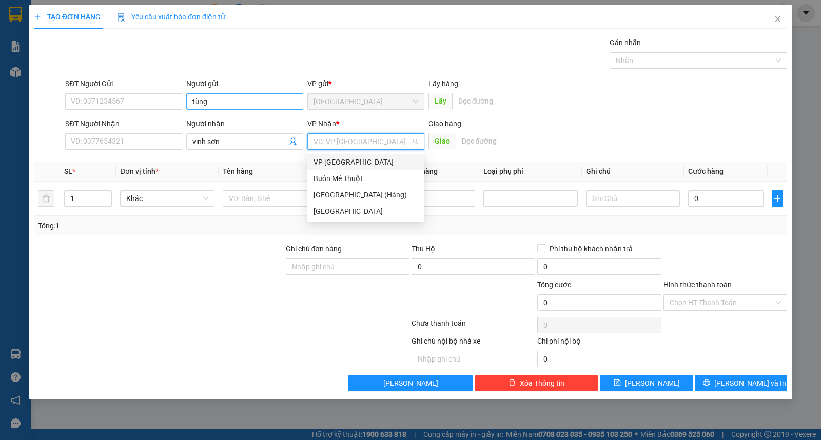
type input "ư"
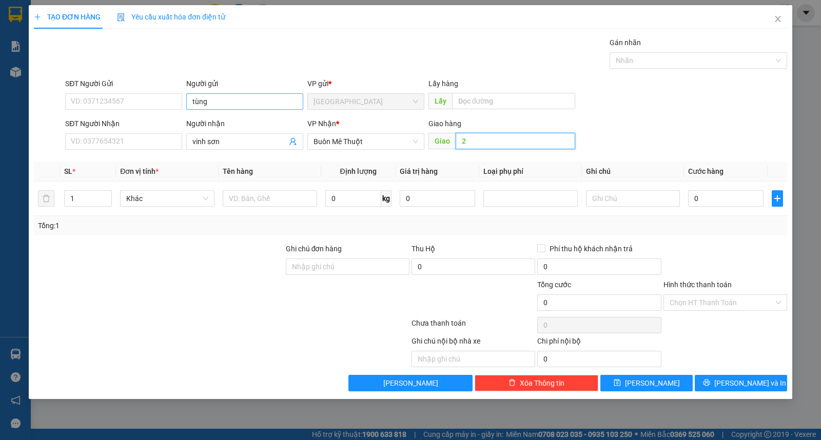
type input "2"
type input "thùng"
drag, startPoint x: 758, startPoint y: 382, endPoint x: 756, endPoint y: 313, distance: 68.7
click at [759, 382] on span "[PERSON_NAME] và In" at bounding box center [750, 382] width 72 height 11
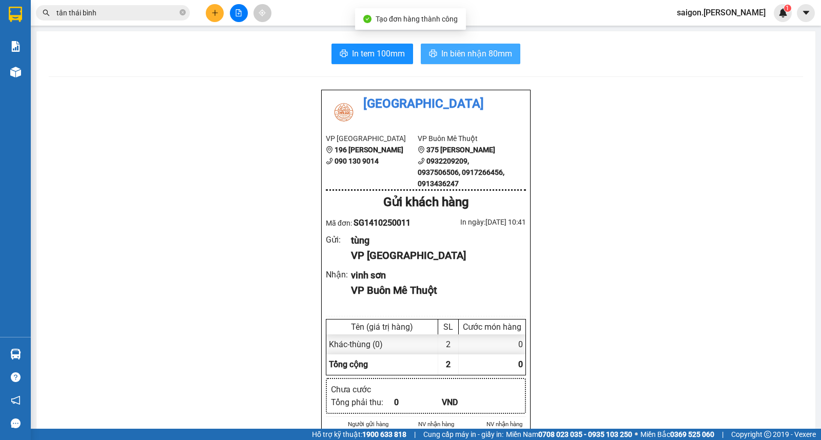
click at [459, 50] on span "In biên nhận 80mm" at bounding box center [476, 53] width 71 height 13
click at [210, 19] on button at bounding box center [215, 13] width 18 height 18
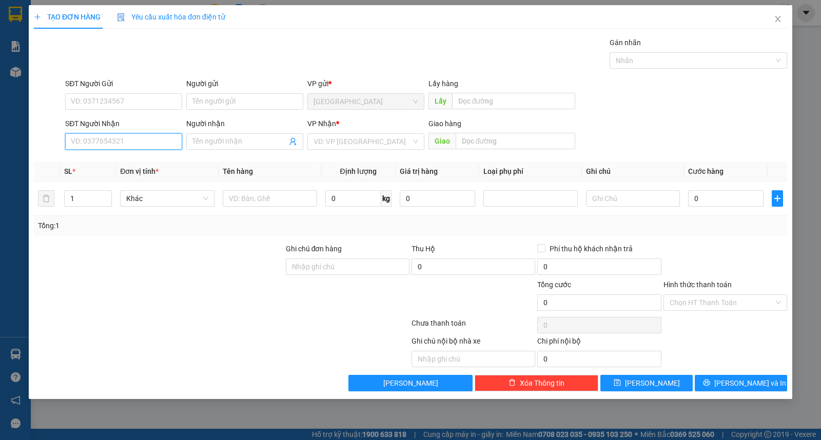
click at [129, 145] on input "SĐT Người Nhận" at bounding box center [123, 141] width 117 height 16
type input "0985542466"
type input "nữ"
type input "0985542466"
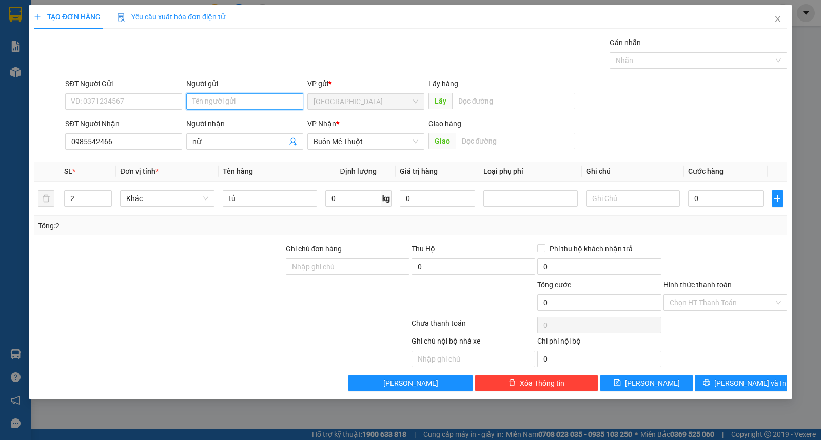
click at [249, 103] on input "Người gửi" at bounding box center [244, 101] width 117 height 16
type input "[PERSON_NAME]"
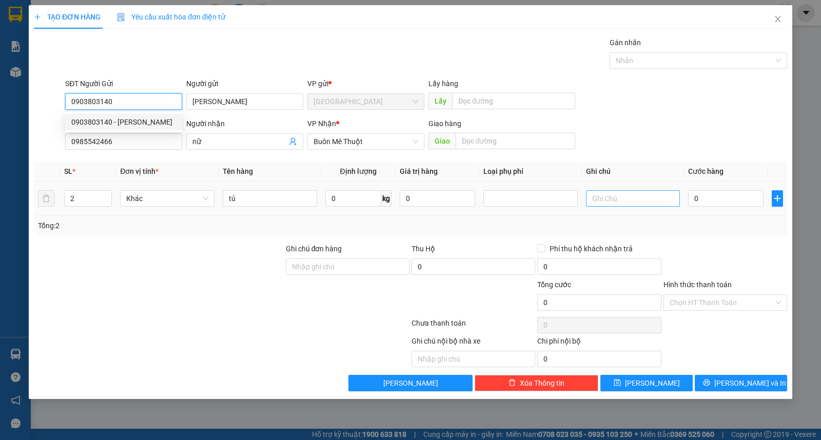
type input "0903803140"
click at [649, 206] on input "text" at bounding box center [633, 198] width 94 height 16
type input "gtn"
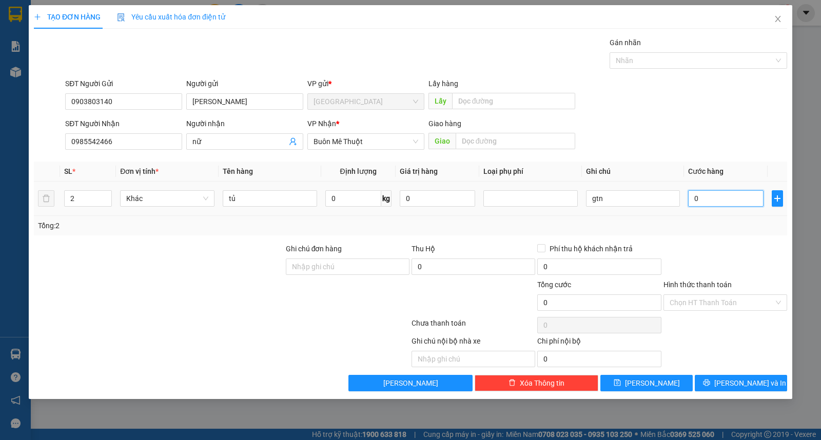
click at [730, 196] on input "0" at bounding box center [725, 198] width 75 height 16
type input "6"
type input "60"
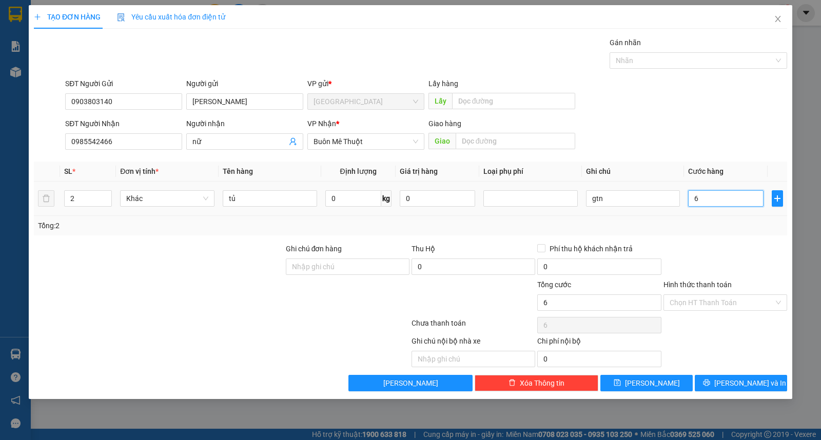
type input "60"
type input "600"
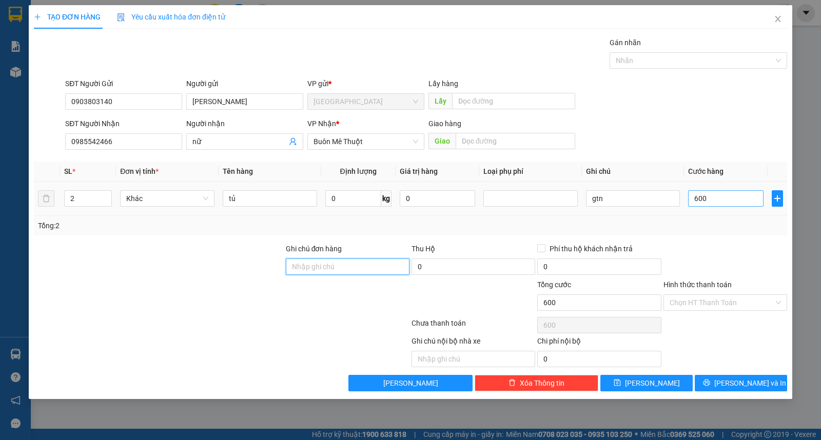
type input "600.000"
click at [716, 300] on input "Hình thức thanh toán" at bounding box center [721, 302] width 104 height 15
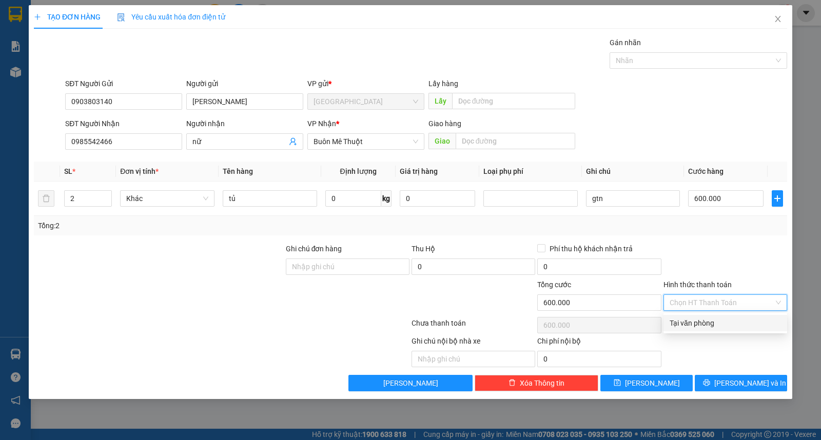
click at [724, 319] on div "Tại văn phòng" at bounding box center [724, 322] width 111 height 11
type input "0"
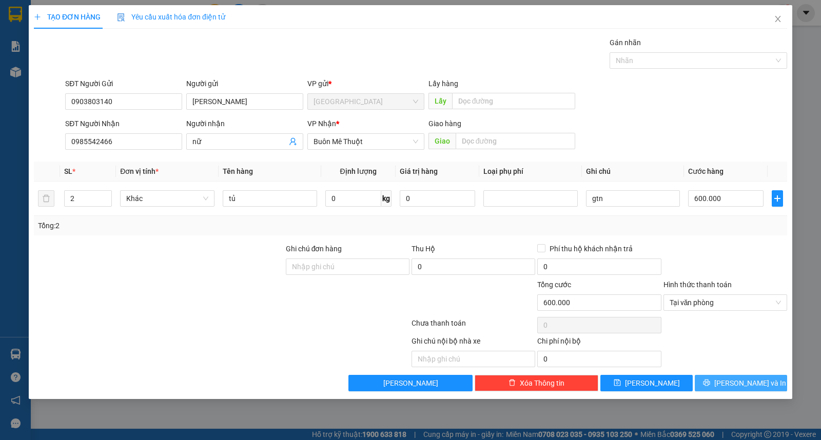
click at [710, 386] on icon "printer" at bounding box center [706, 382] width 7 height 7
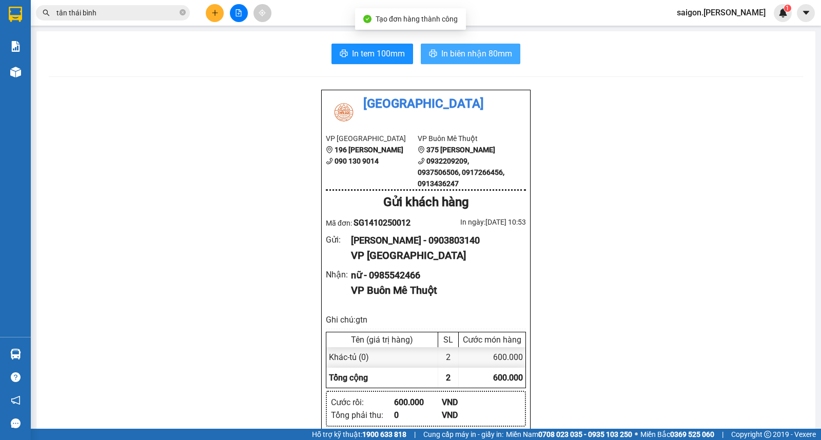
click at [462, 48] on span "In biên nhận 80mm" at bounding box center [476, 53] width 71 height 13
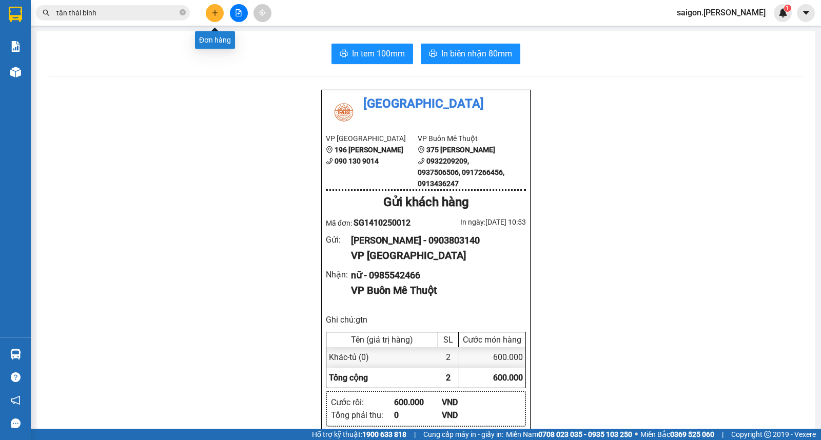
click at [216, 16] on button at bounding box center [215, 13] width 18 height 18
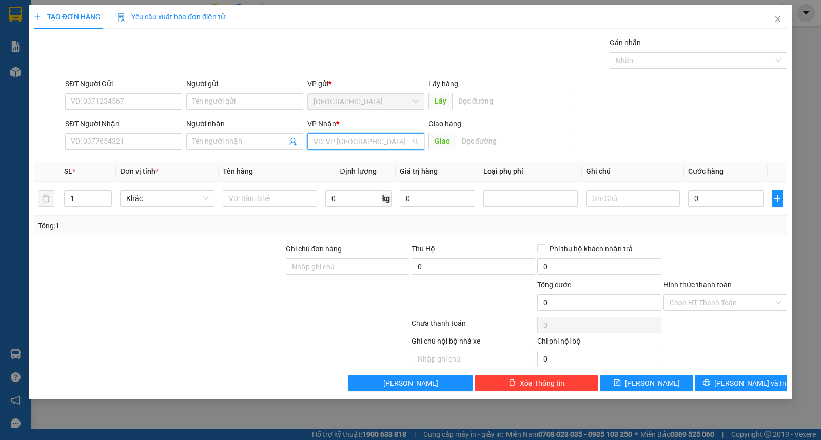
click at [350, 139] on input "search" at bounding box center [361, 141] width 97 height 15
click at [341, 180] on div "Buôn Mê Thuột" at bounding box center [365, 178] width 105 height 11
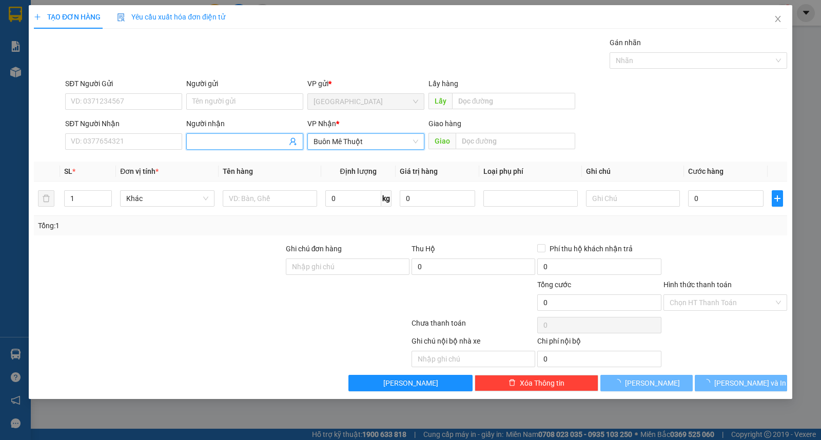
click at [244, 146] on input "Người nhận" at bounding box center [239, 141] width 94 height 11
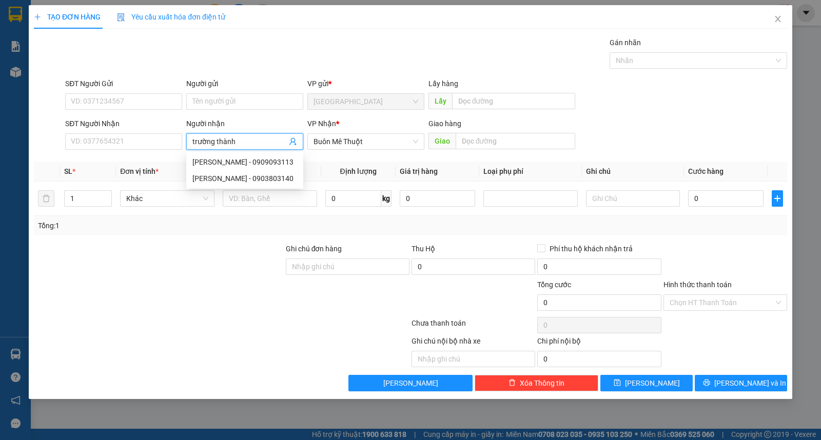
type input "trường thành"
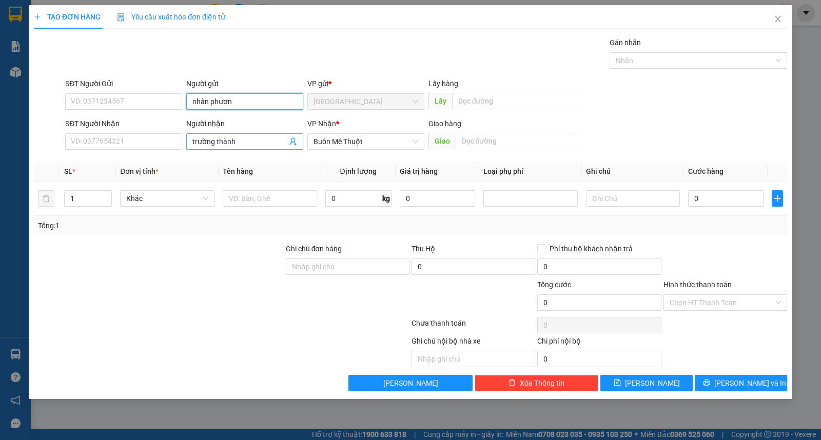
type input "nhân phương"
type input "kiện"
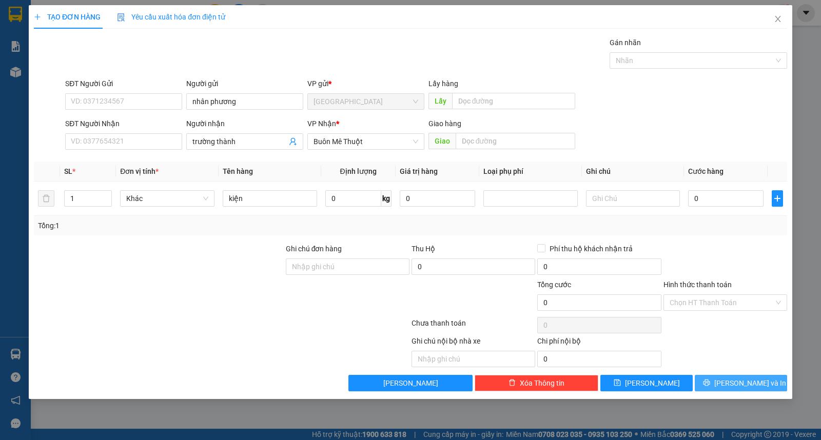
click at [760, 386] on span "[PERSON_NAME] và In" at bounding box center [750, 382] width 72 height 11
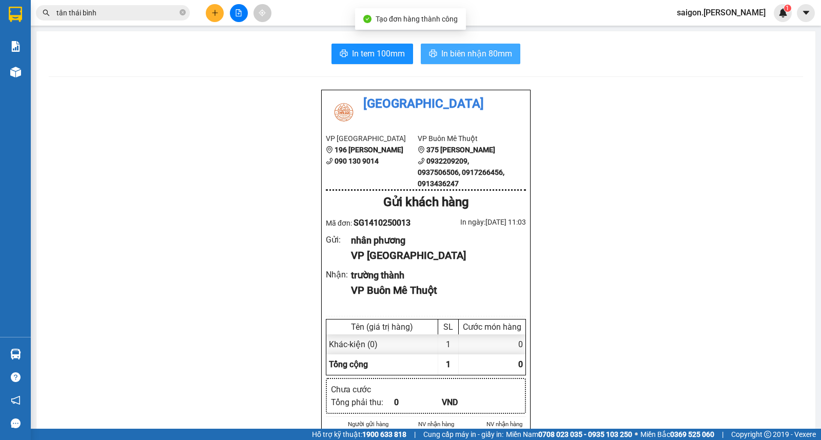
click at [464, 52] on span "In biên nhận 80mm" at bounding box center [476, 53] width 71 height 13
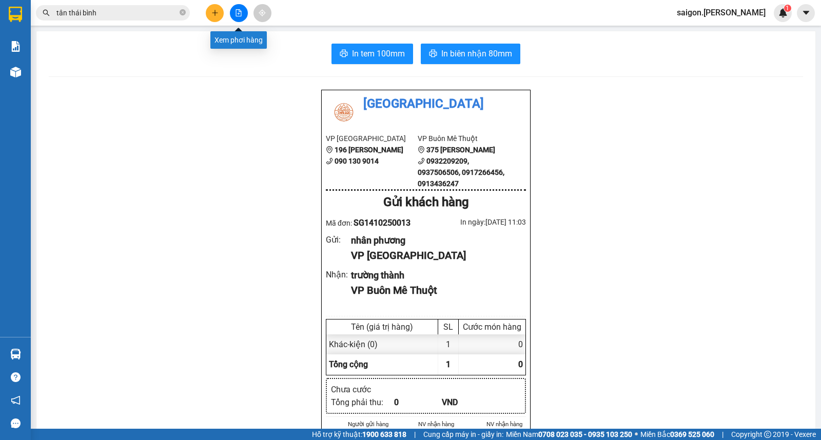
click at [215, 9] on icon "plus" at bounding box center [214, 12] width 7 height 7
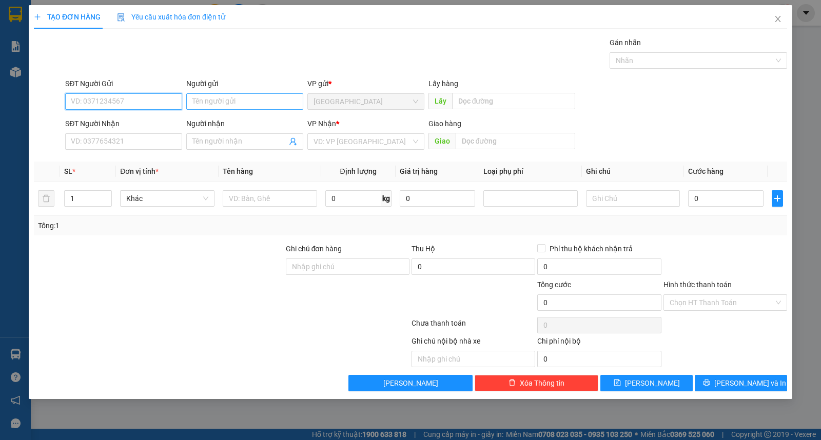
click at [239, 99] on input "Người gửi" at bounding box center [244, 101] width 117 height 16
type input "ư"
type input "h3"
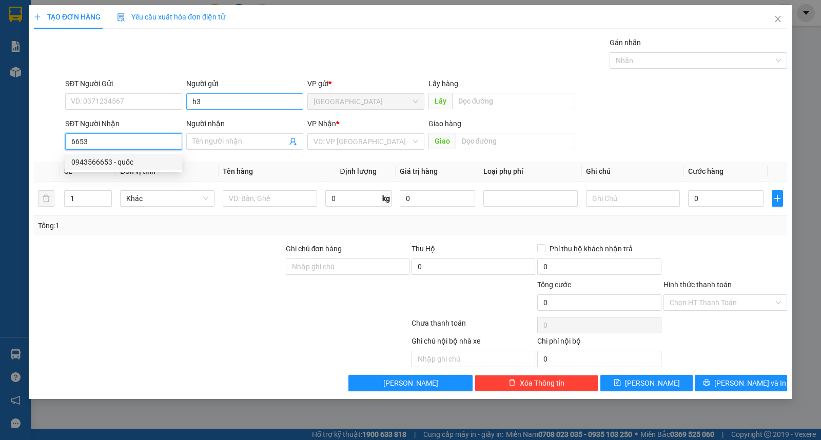
type input "0943566653"
type input "quốc"
type input "0943566653"
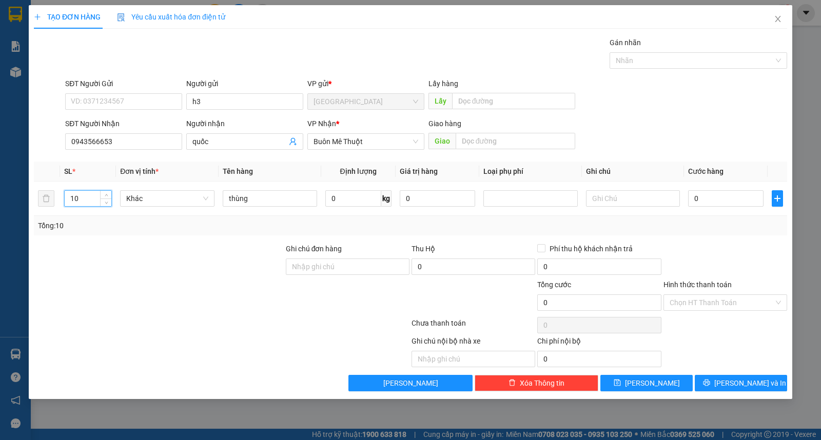
click at [0, 201] on div "TẠO ĐƠN HÀNG Yêu cầu xuất hóa đơn điện tử Transit Pickup Surcharge Ids Transit …" at bounding box center [410, 220] width 821 height 440
type input "5"
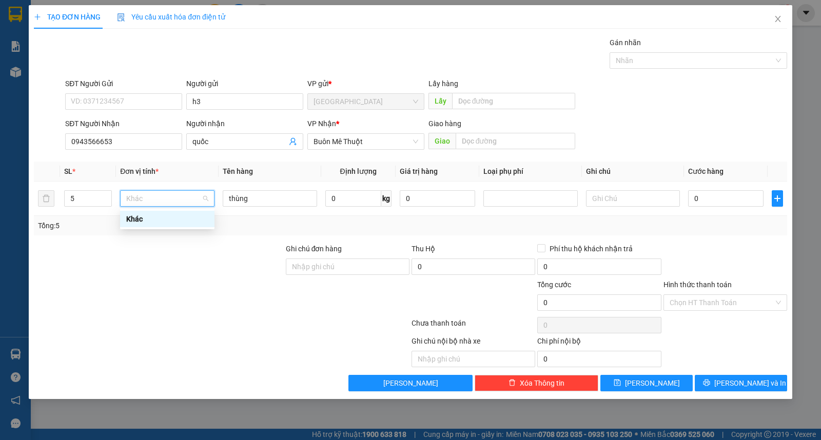
click at [729, 396] on div "TẠO ĐƠN HÀNG Yêu cầu xuất hóa đơn điện tử Transit Pickup Surcharge Ids Transit …" at bounding box center [410, 202] width 763 height 394
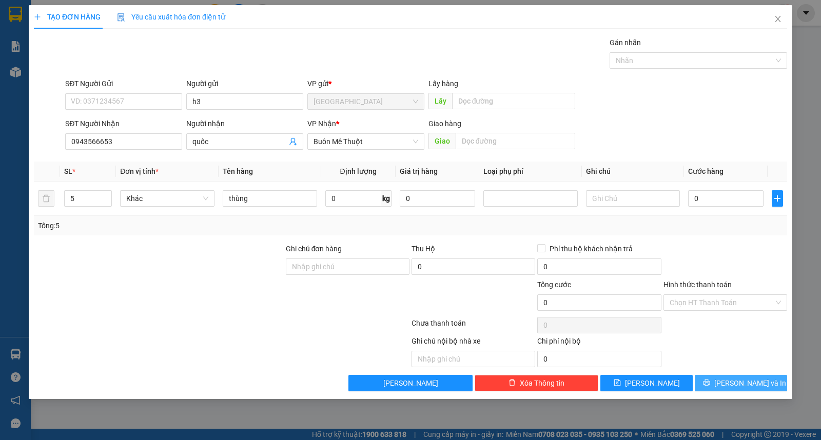
click at [739, 390] on button "[PERSON_NAME] và In" at bounding box center [740, 383] width 92 height 16
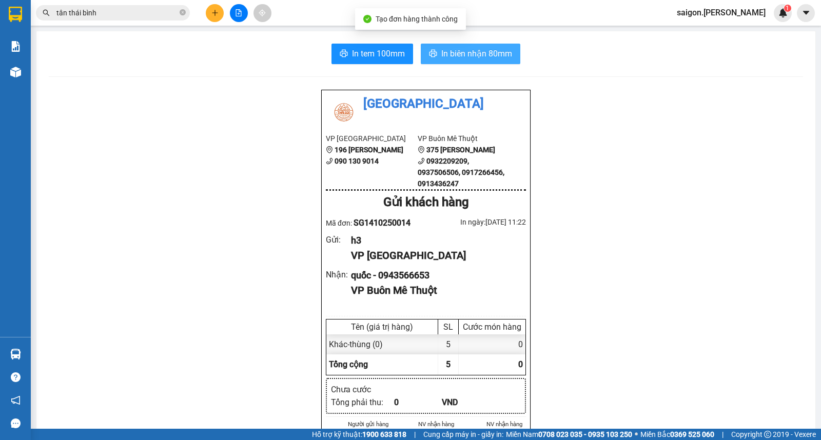
click at [444, 47] on span "In biên nhận 80mm" at bounding box center [476, 53] width 71 height 13
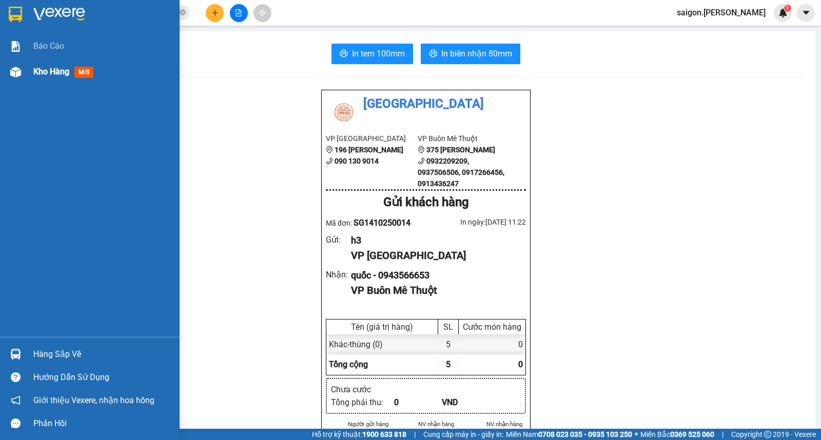
click at [36, 65] on div "Kho hàng mới" at bounding box center [65, 71] width 64 height 13
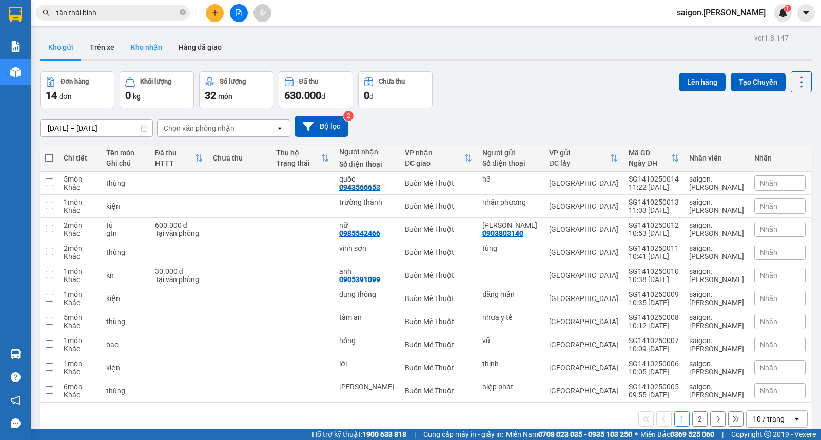
click at [137, 49] on button "Kho nhận" at bounding box center [147, 47] width 48 height 25
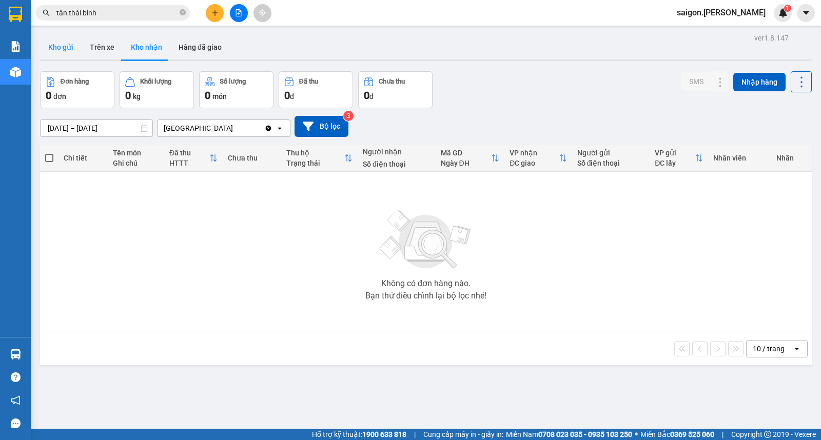
click at [70, 53] on button "Kho gửi" at bounding box center [61, 47] width 42 height 25
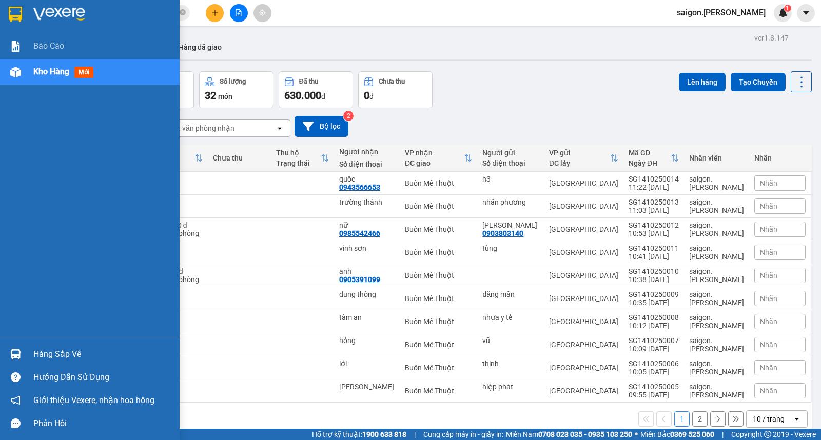
click at [50, 341] on div "Hàng sắp về Hướng dẫn sử dụng Giới thiệu Vexere, nhận hoa hồng Phản hồi" at bounding box center [89, 386] width 179 height 98
click at [59, 352] on div "Hàng sắp về" at bounding box center [102, 354] width 138 height 15
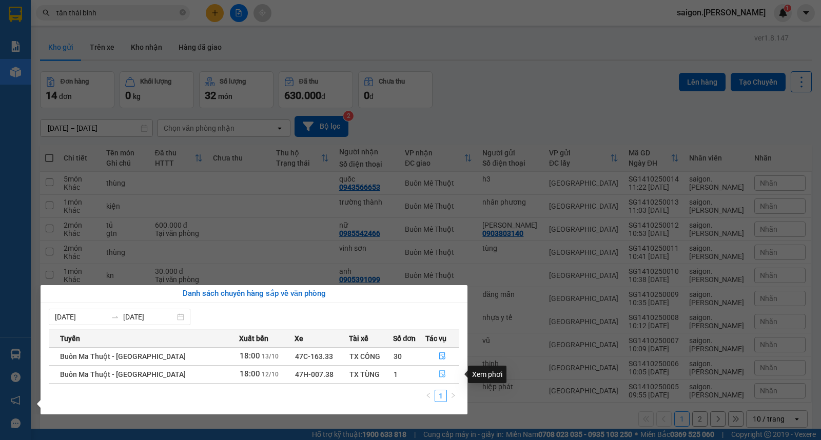
click at [438, 377] on icon "file-done" at bounding box center [441, 373] width 7 height 7
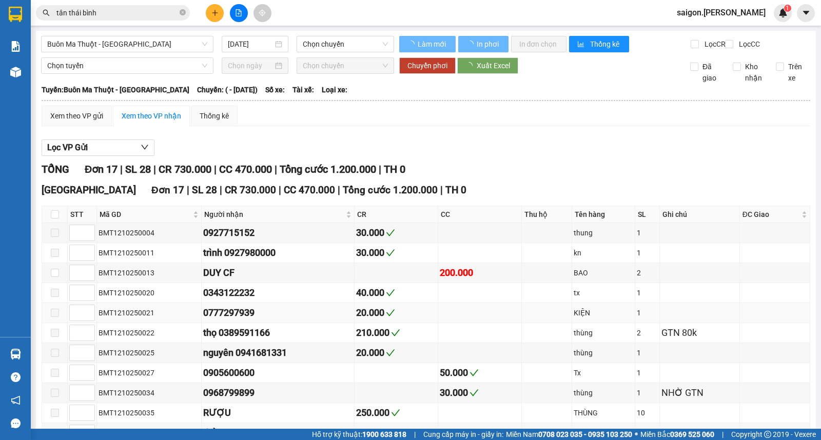
type input "[DATE]"
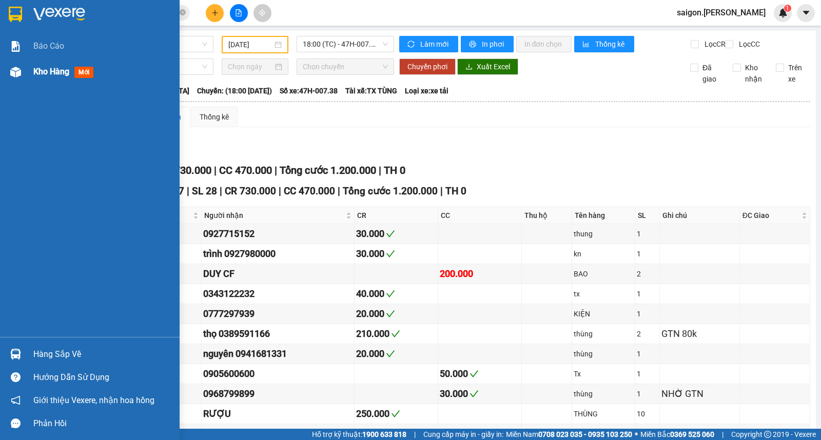
click at [50, 72] on span "Kho hàng" at bounding box center [51, 72] width 36 height 10
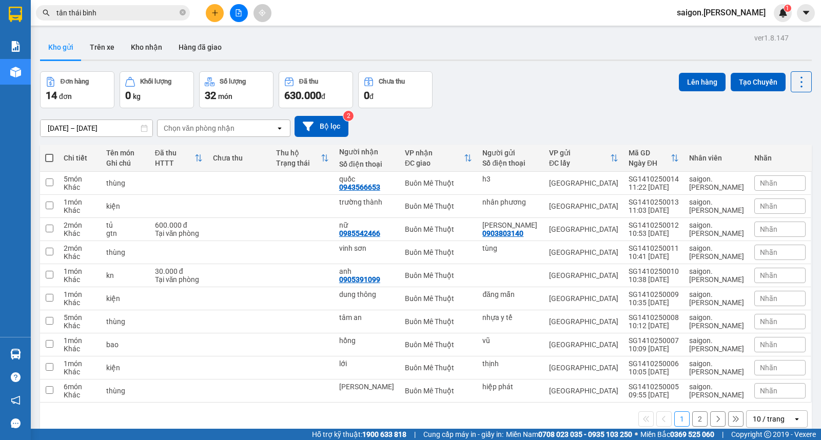
click at [723, 17] on span "saigon.[PERSON_NAME]" at bounding box center [720, 12] width 105 height 13
click at [727, 35] on span "Đăng xuất" at bounding box center [743, 31] width 48 height 11
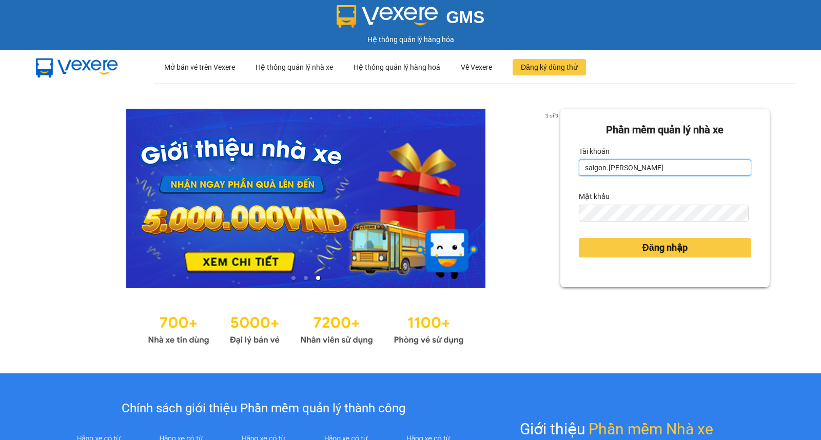
click at [593, 168] on input "saigon.[PERSON_NAME]" at bounding box center [664, 167] width 172 height 16
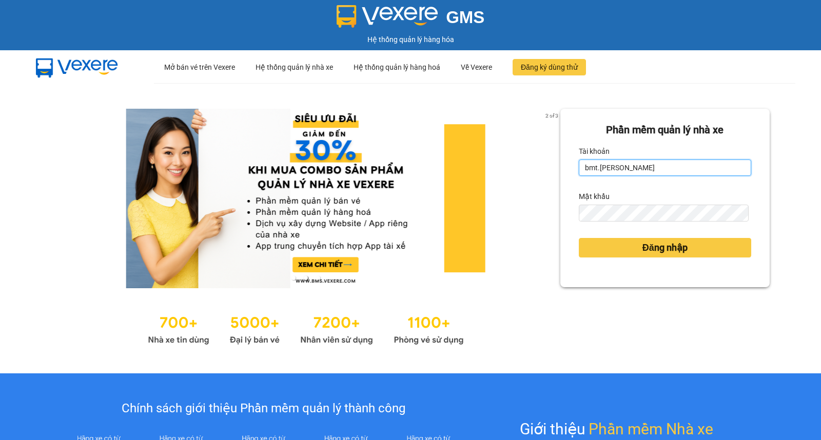
type input "bmt.[PERSON_NAME]"
click at [578, 238] on button "Đăng nhập" at bounding box center [664, 247] width 172 height 19
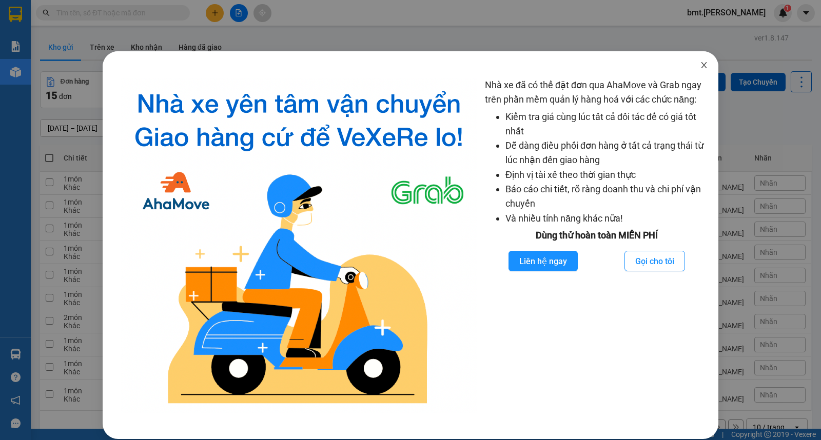
click at [696, 72] on span "Close" at bounding box center [703, 65] width 29 height 29
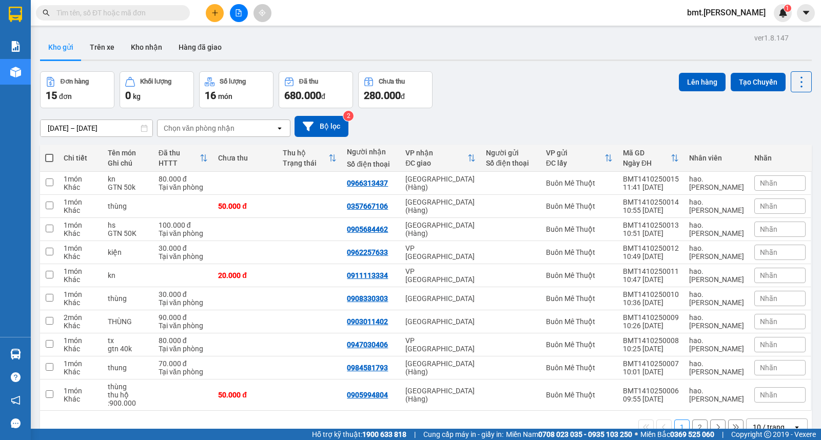
click at [135, 17] on input "text" at bounding box center [116, 12] width 121 height 11
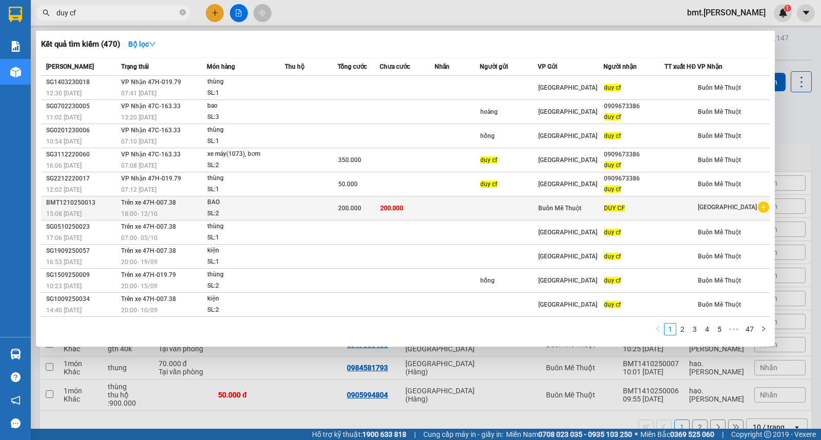
type input "duy cf"
click at [272, 198] on div "BAO" at bounding box center [245, 202] width 77 height 11
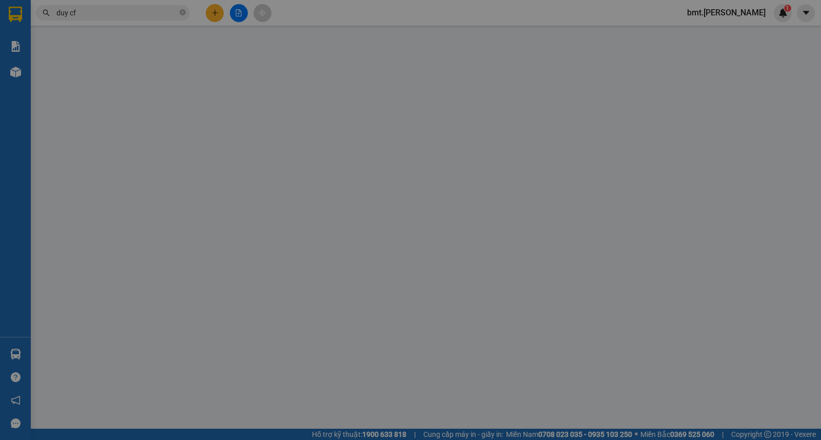
type input "DUY CF"
type input "0"
type input "200.000"
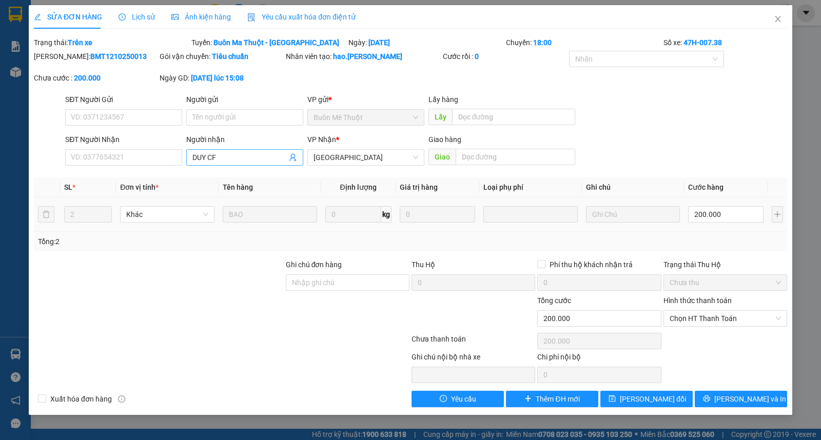
click at [228, 157] on input "DUY CF" at bounding box center [239, 157] width 94 height 11
click at [229, 157] on input "DUY CF" at bounding box center [239, 157] width 94 height 11
type input "0915414383"
type input "xuyên"
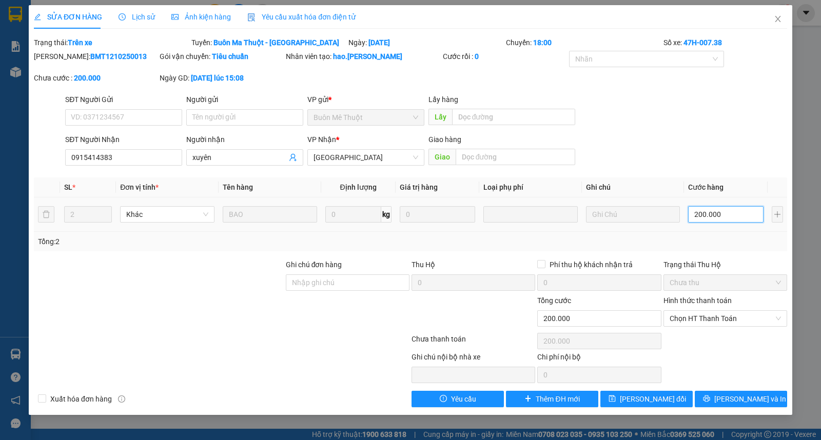
click at [724, 217] on input "200.000" at bounding box center [725, 214] width 75 height 16
click at [147, 152] on input "0915414383" at bounding box center [123, 157] width 117 height 16
type input "0"
click at [780, 19] on icon "close" at bounding box center [777, 19] width 8 height 8
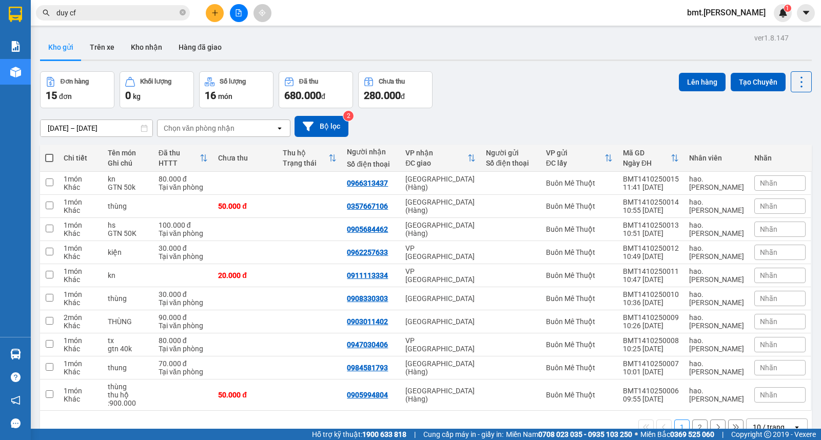
click at [99, 14] on input "duy cf" at bounding box center [116, 12] width 121 height 11
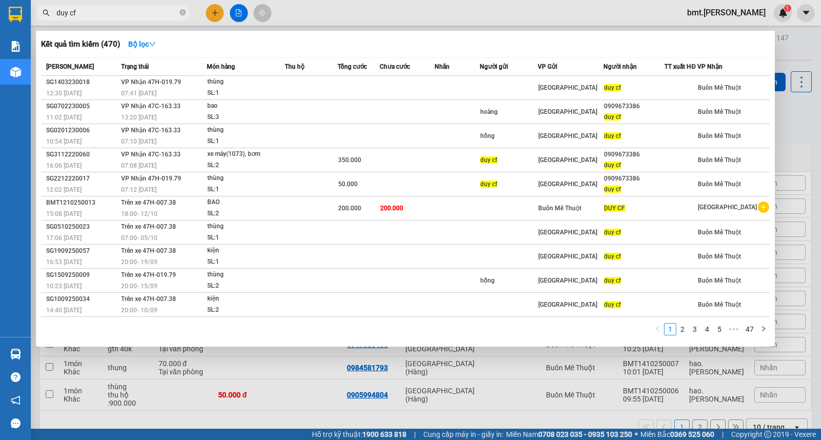
click at [787, 139] on div at bounding box center [410, 220] width 821 height 440
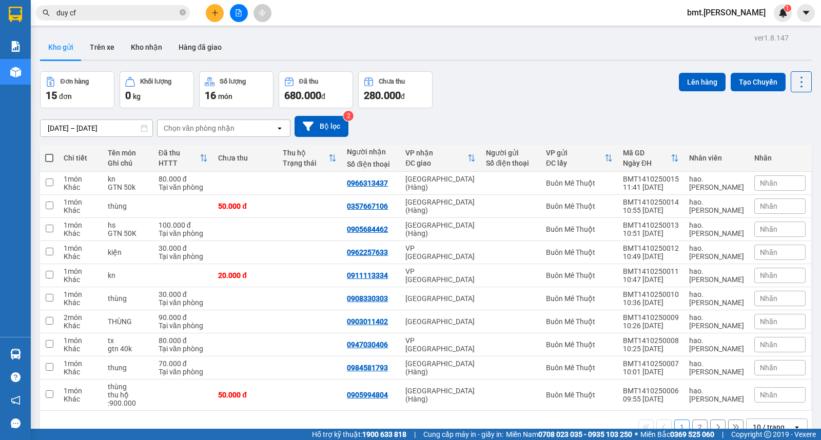
click at [752, 18] on span "bmt.thaison" at bounding box center [725, 12] width 95 height 13
click at [569, 56] on div "Kho gửi Trên xe Kho nhận Hàng đã giao" at bounding box center [425, 48] width 771 height 27
click at [736, 11] on span "bmt.thaison" at bounding box center [725, 12] width 95 height 13
click at [372, 78] on icon at bounding box center [369, 82] width 10 height 10
click at [232, 17] on button at bounding box center [239, 13] width 18 height 18
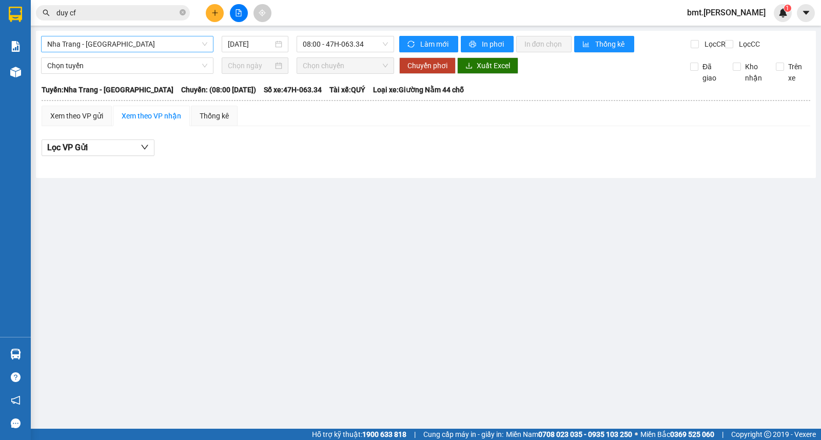
click at [85, 44] on span "Nha Trang - Buôn Ma Thuột" at bounding box center [127, 43] width 160 height 15
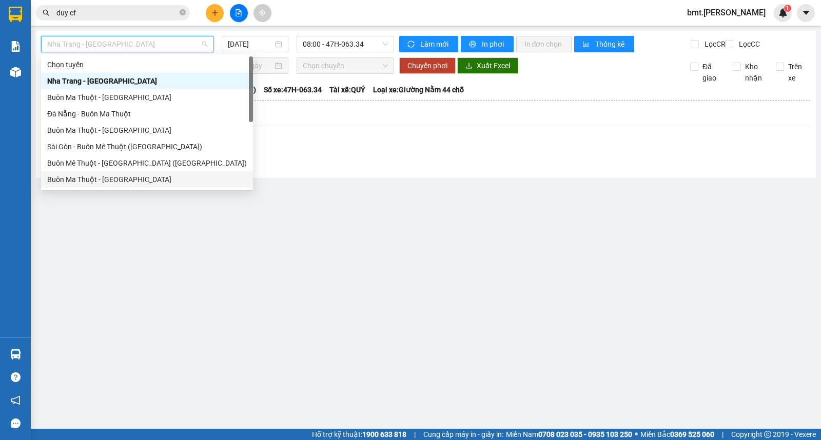
click at [92, 182] on div "Buôn Ma Thuột - [GEOGRAPHIC_DATA]" at bounding box center [146, 179] width 199 height 11
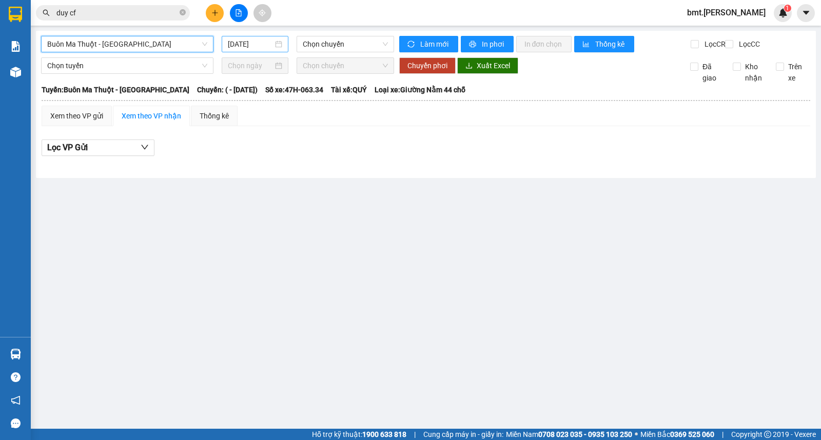
click at [262, 43] on input "[DATE]" at bounding box center [251, 43] width 46 height 11
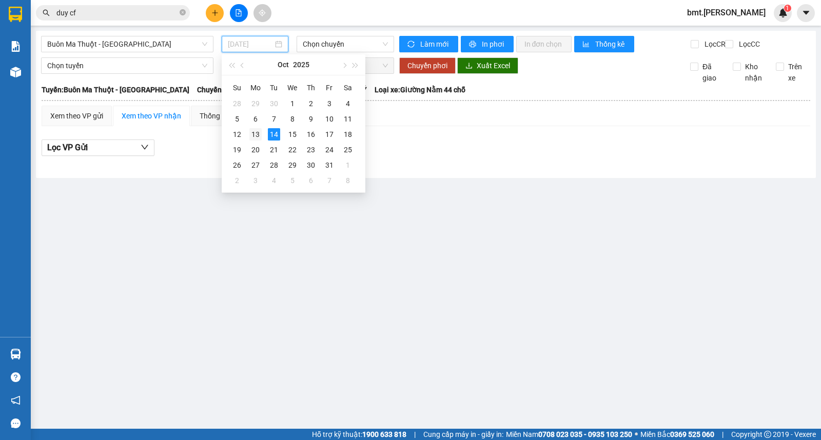
click at [257, 136] on div "13" at bounding box center [255, 134] width 12 height 12
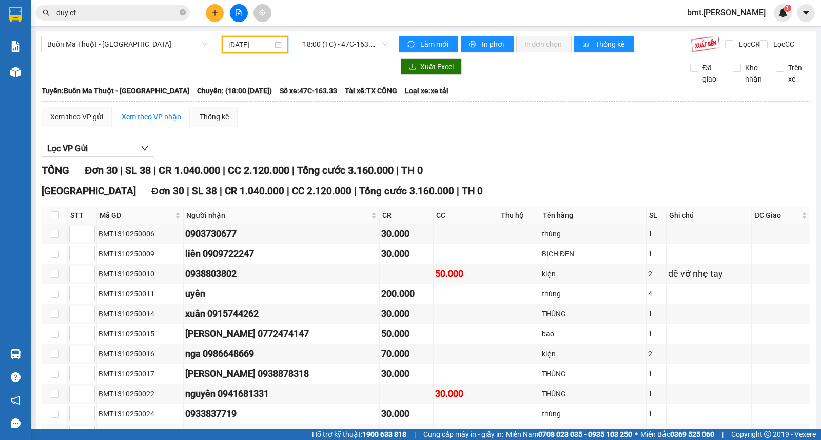
drag, startPoint x: 243, startPoint y: 47, endPoint x: 242, endPoint y: 85, distance: 37.5
click at [243, 47] on input "13/10/2025" at bounding box center [250, 44] width 45 height 11
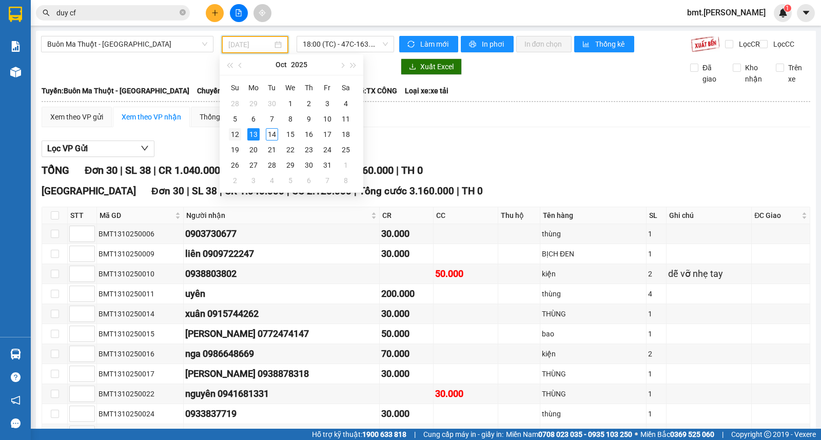
click at [232, 134] on div "12" at bounding box center [235, 134] width 12 height 12
type input "[DATE]"
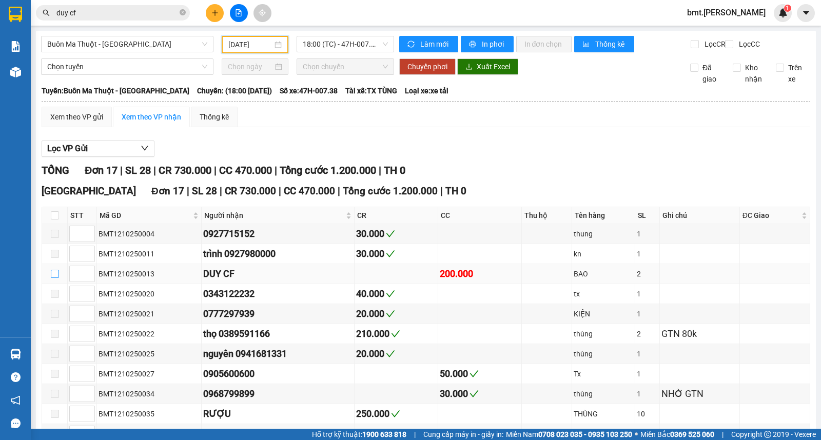
click at [57, 278] on input "checkbox" at bounding box center [55, 274] width 8 height 8
checkbox input "true"
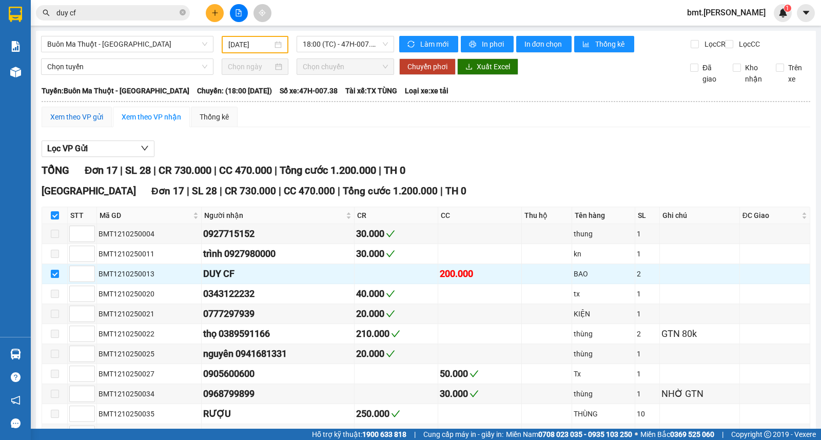
click at [98, 123] on div "Xem theo VP gửi" at bounding box center [76, 116] width 53 height 11
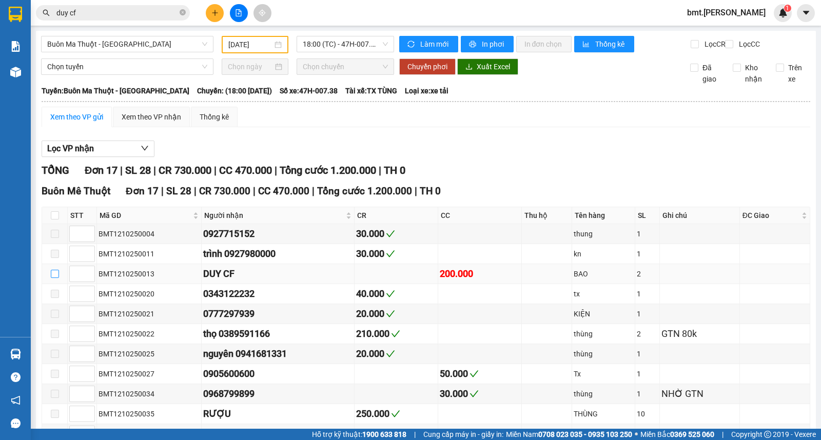
click at [53, 278] on input "checkbox" at bounding box center [55, 274] width 8 height 8
checkbox input "true"
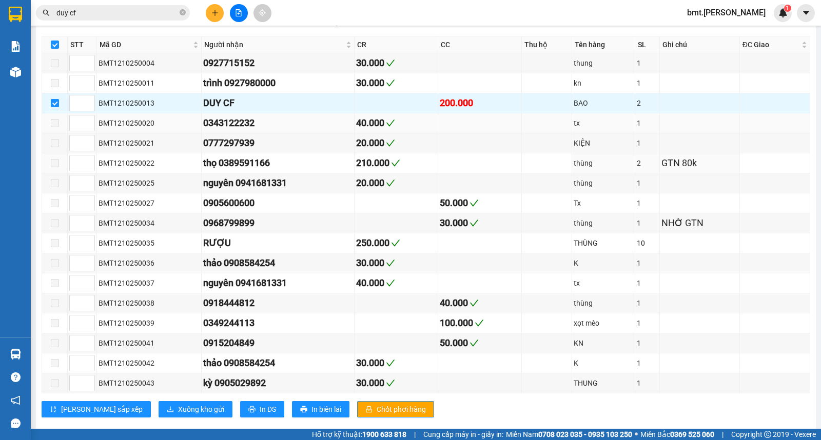
scroll to position [198, 0]
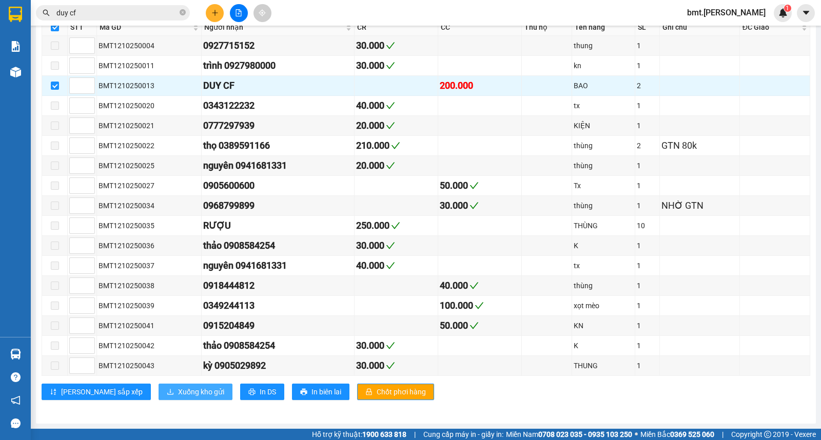
click at [178, 390] on span "Xuống kho gửi" at bounding box center [201, 391] width 46 height 11
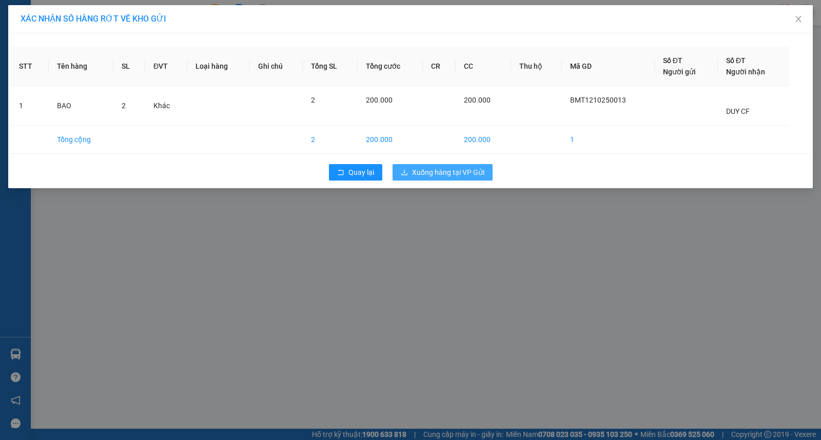
click at [457, 172] on span "Xuống hàng tại VP Gửi" at bounding box center [448, 172] width 72 height 11
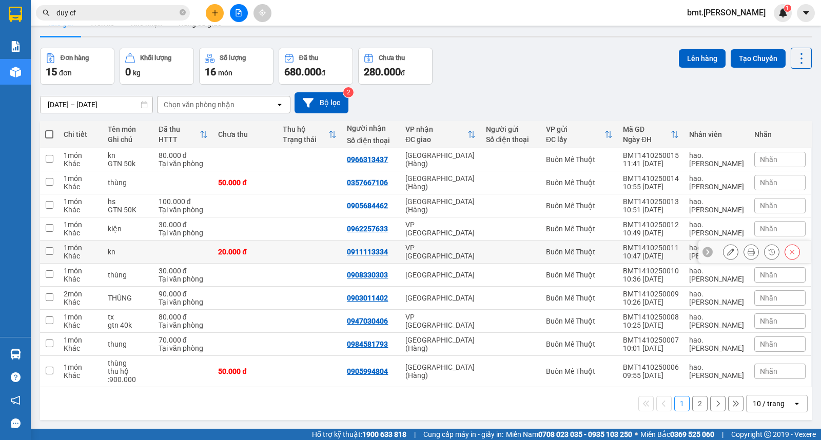
scroll to position [47, 0]
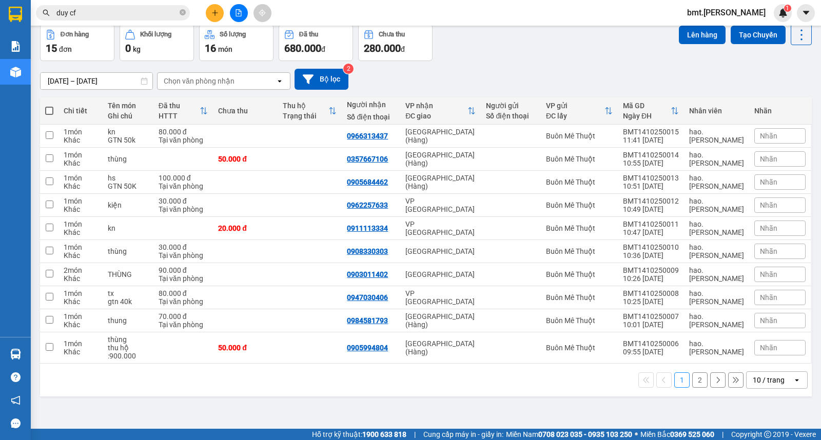
click at [79, 81] on input "[DATE] – [DATE]" at bounding box center [97, 81] width 112 height 16
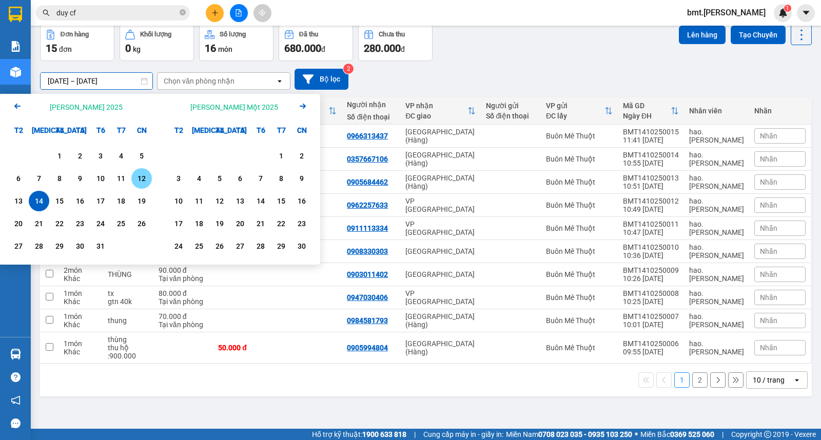
click at [142, 181] on div "12" at bounding box center [141, 178] width 14 height 12
type input "12/10/2025 – 12/10/2025"
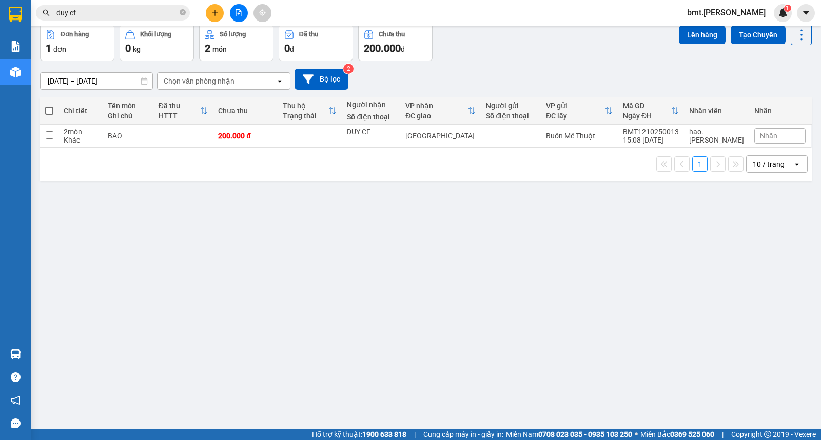
click at [44, 106] on th at bounding box center [49, 110] width 18 height 27
click at [50, 111] on span at bounding box center [49, 111] width 8 height 8
click at [49, 106] on input "checkbox" at bounding box center [49, 106] width 0 height 0
checkbox input "true"
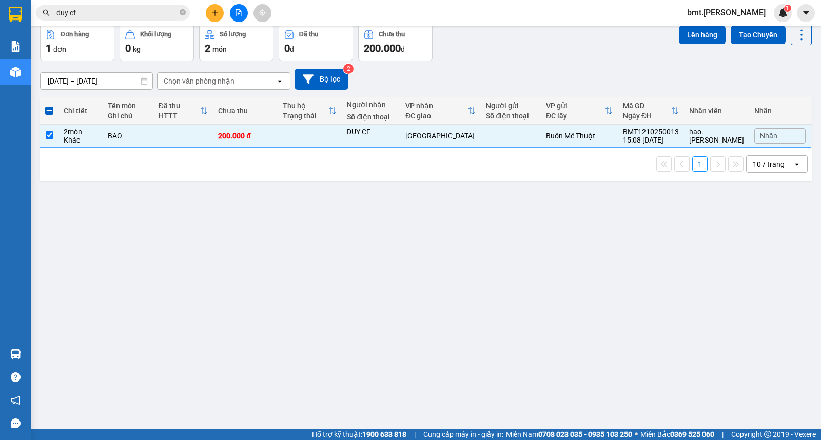
scroll to position [0, 0]
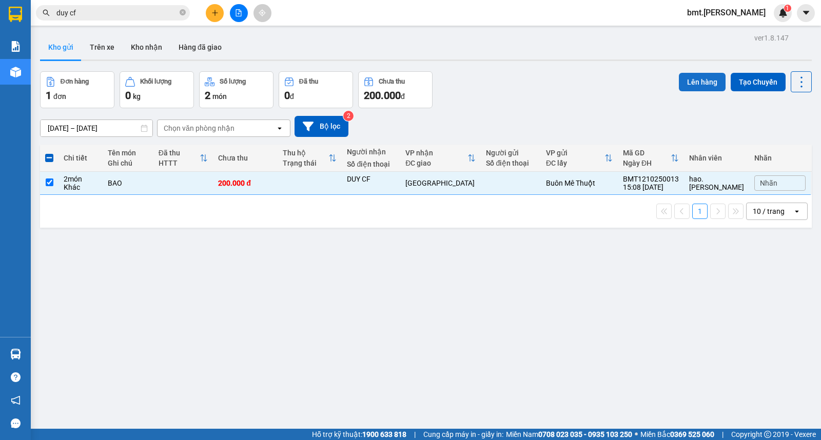
click at [689, 82] on button "Lên hàng" at bounding box center [701, 82] width 47 height 18
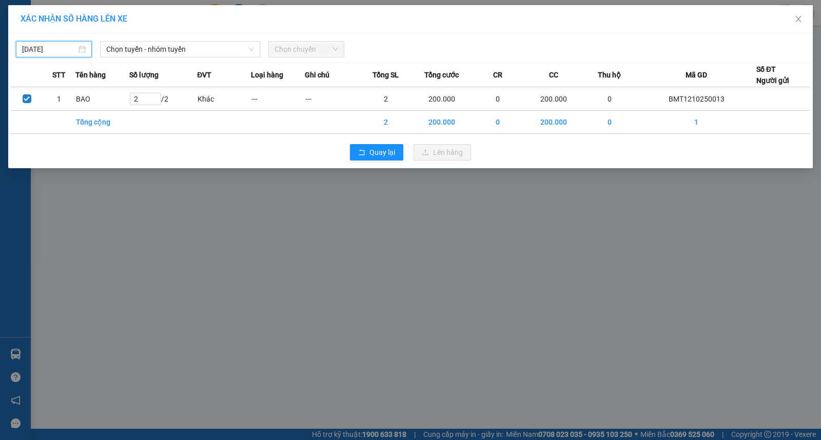
click at [49, 48] on input "[DATE]" at bounding box center [49, 49] width 54 height 11
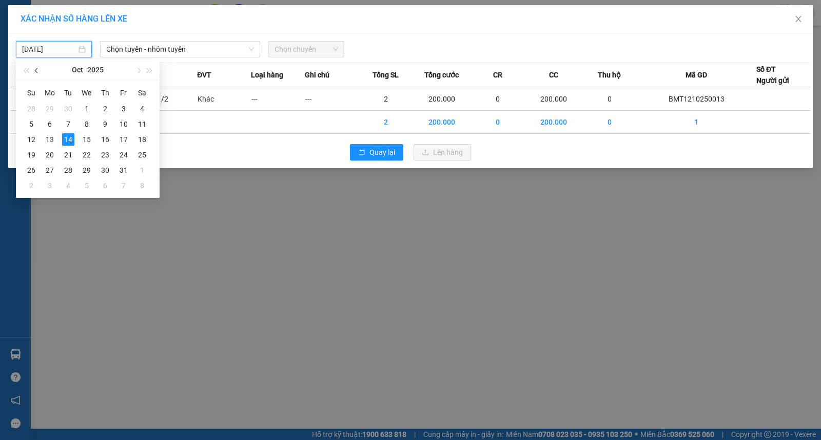
click at [37, 74] on button "button" at bounding box center [36, 69] width 11 height 21
click at [28, 183] on div "31" at bounding box center [31, 185] width 12 height 12
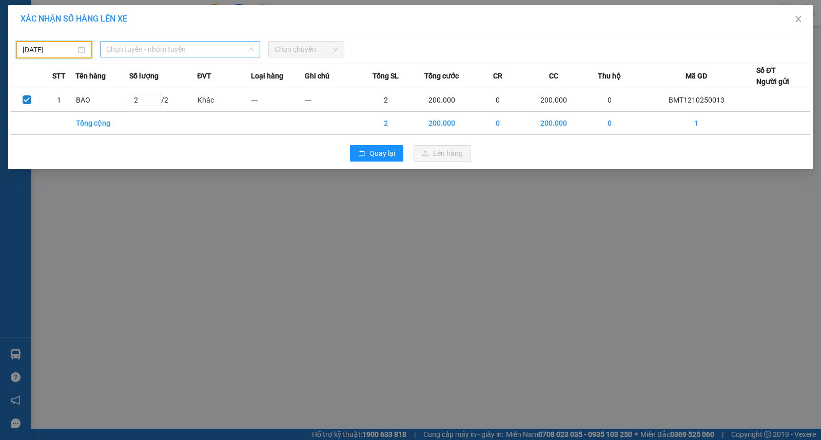
click at [171, 50] on span "Chọn tuyến - nhóm tuyến" at bounding box center [180, 49] width 148 height 15
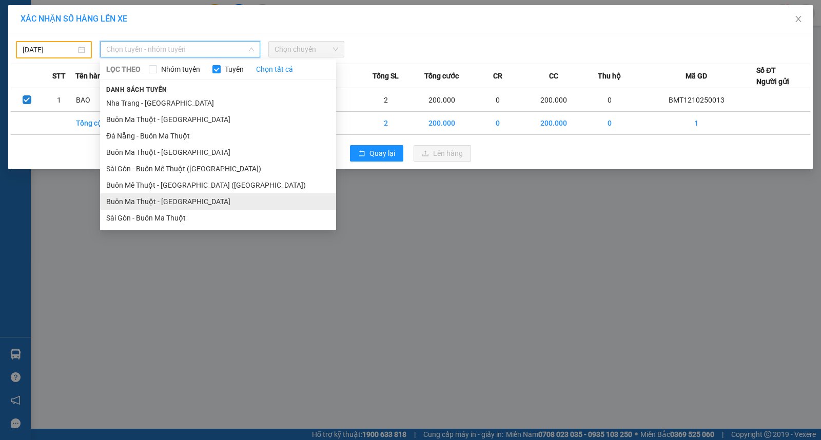
click at [141, 203] on li "Buôn Ma Thuột - [GEOGRAPHIC_DATA]" at bounding box center [218, 201] width 236 height 16
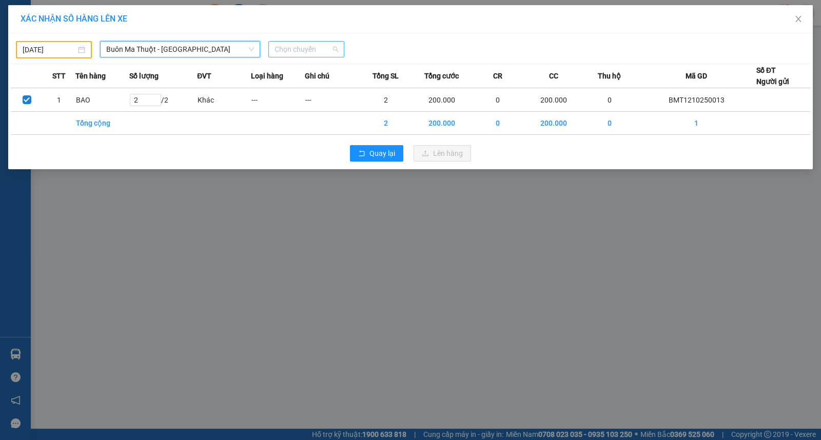
click at [293, 55] on span "Chọn chuyến" at bounding box center [306, 49] width 64 height 15
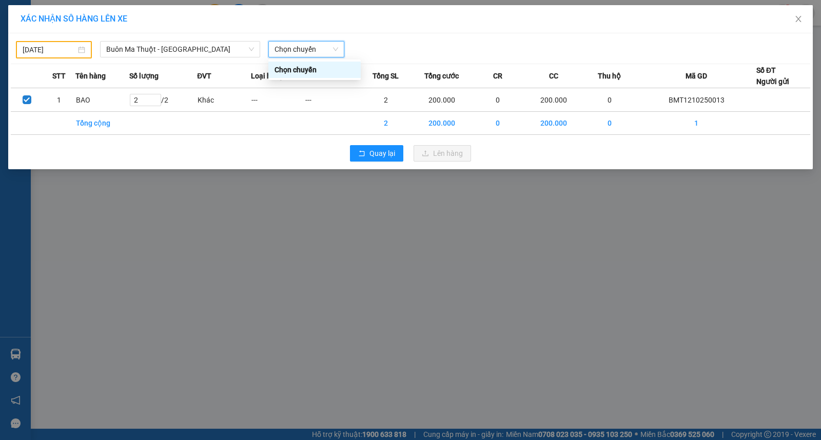
click at [302, 49] on span "Chọn chuyến" at bounding box center [306, 49] width 64 height 15
click at [175, 48] on span "Buôn Ma Thuột - [GEOGRAPHIC_DATA]" at bounding box center [180, 49] width 148 height 15
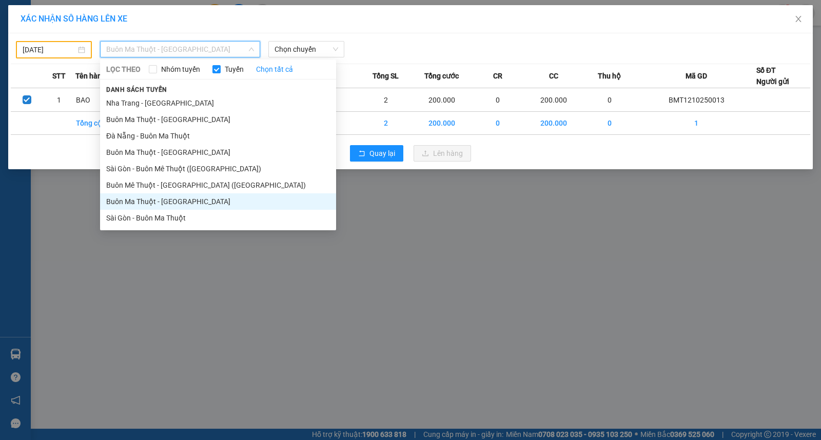
click at [175, 48] on span "Buôn Ma Thuột - [GEOGRAPHIC_DATA]" at bounding box center [180, 49] width 148 height 15
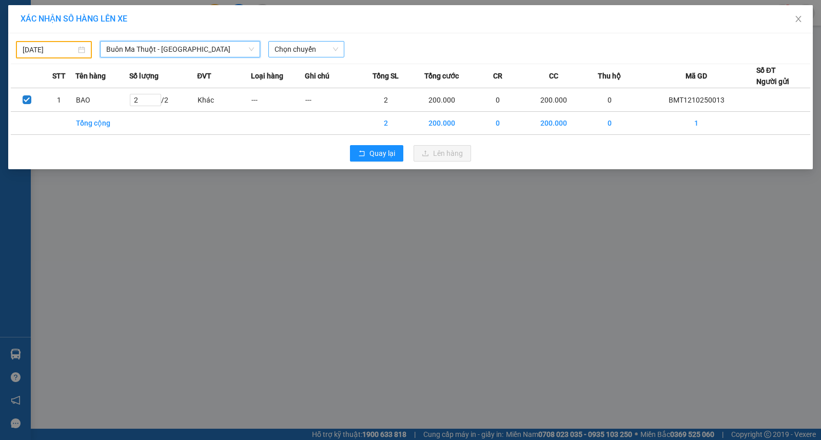
drag, startPoint x: 304, startPoint y: 44, endPoint x: 311, endPoint y: 50, distance: 9.8
click at [304, 45] on span "Chọn chuyến" at bounding box center [306, 49] width 64 height 15
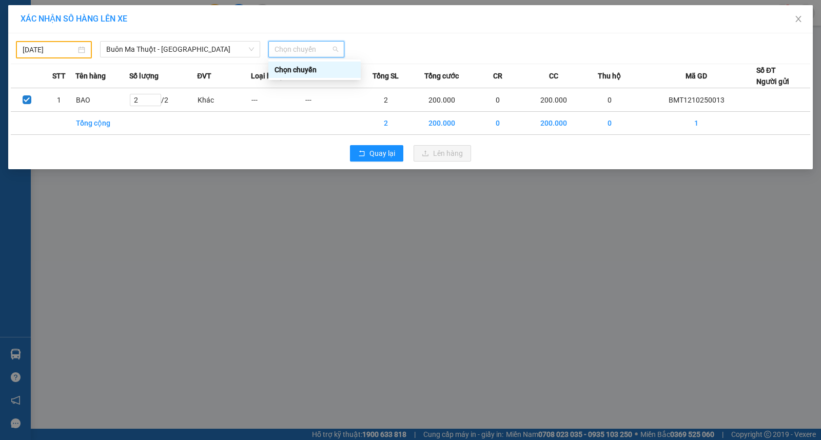
click at [311, 50] on span "Chọn chuyến" at bounding box center [306, 49] width 64 height 15
click at [197, 52] on span "Buôn Ma Thuột - [GEOGRAPHIC_DATA]" at bounding box center [180, 49] width 148 height 15
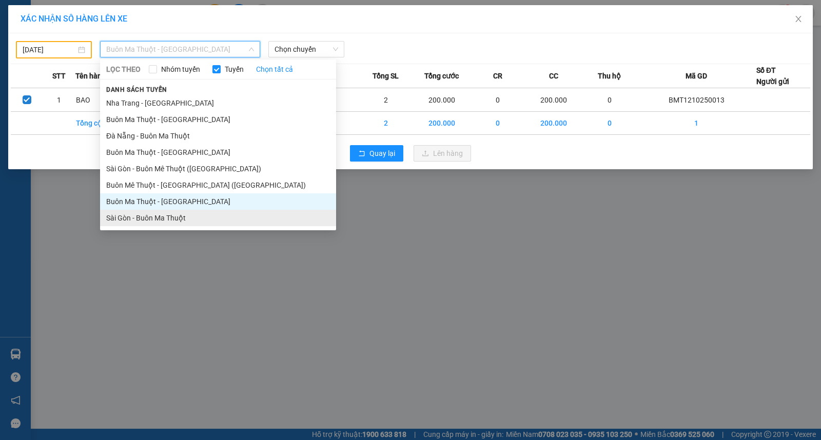
click at [152, 215] on li "Sài Gòn - Buôn Ma Thuột" at bounding box center [218, 218] width 236 height 16
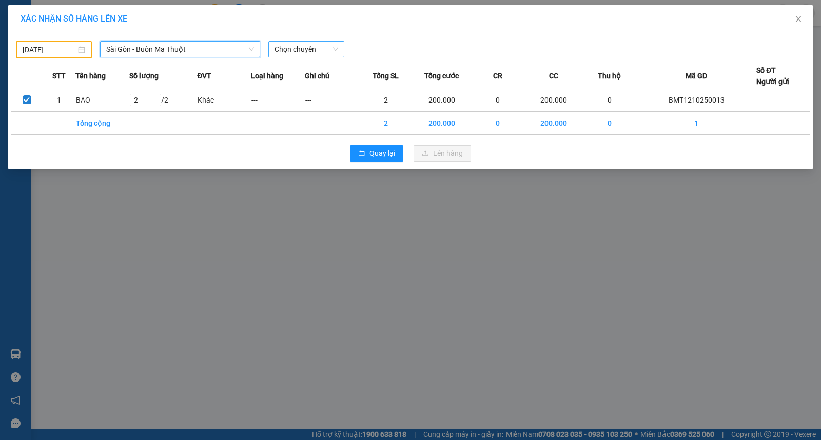
click at [293, 49] on span "Chọn chuyến" at bounding box center [306, 49] width 64 height 15
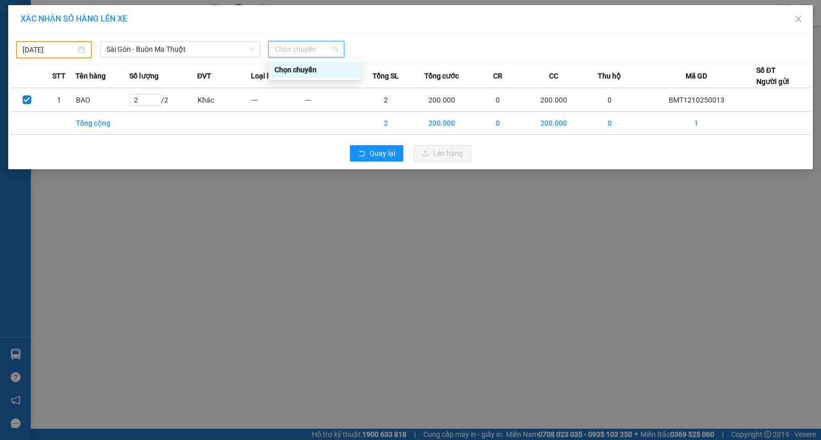
click at [294, 49] on span "Chọn chuyến" at bounding box center [306, 49] width 64 height 15
click at [27, 48] on input "31/08/2025" at bounding box center [49, 49] width 53 height 11
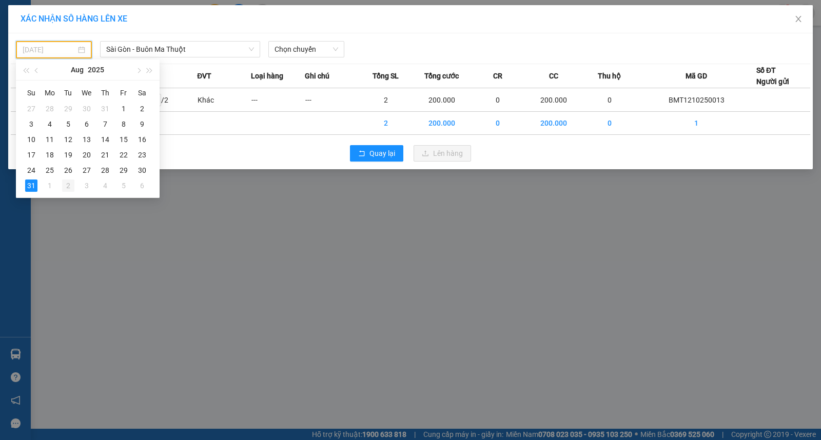
click at [73, 187] on div "2" at bounding box center [68, 185] width 12 height 12
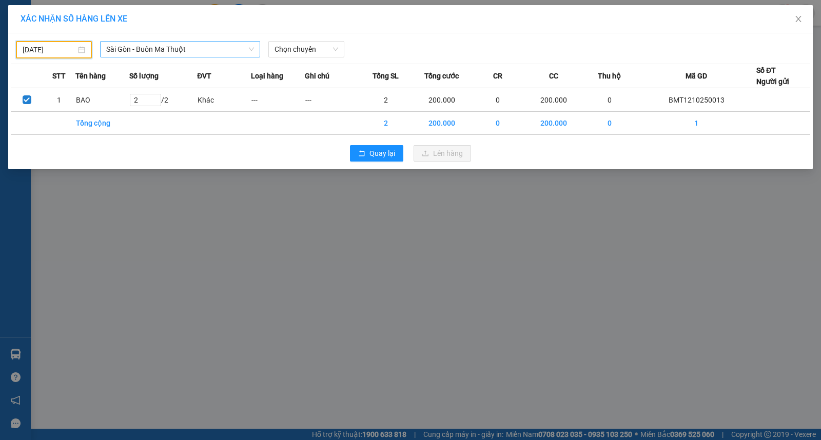
click at [152, 54] on span "Sài Gòn - Buôn Ma Thuột" at bounding box center [180, 49] width 148 height 15
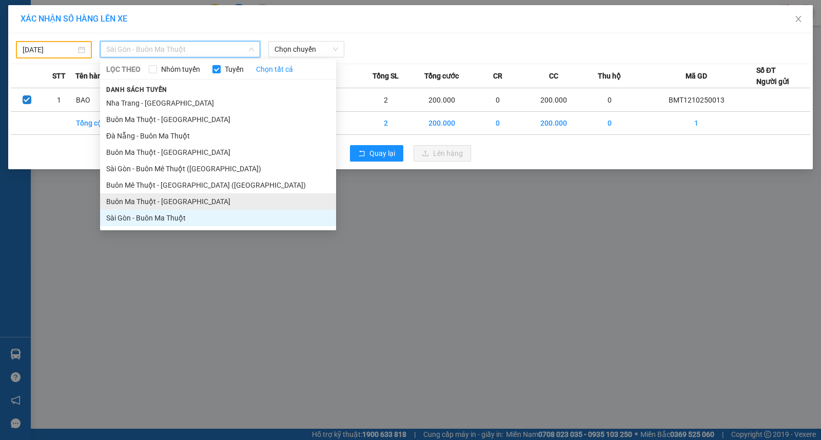
click at [132, 197] on li "Buôn Ma Thuột - [GEOGRAPHIC_DATA]" at bounding box center [218, 201] width 236 height 16
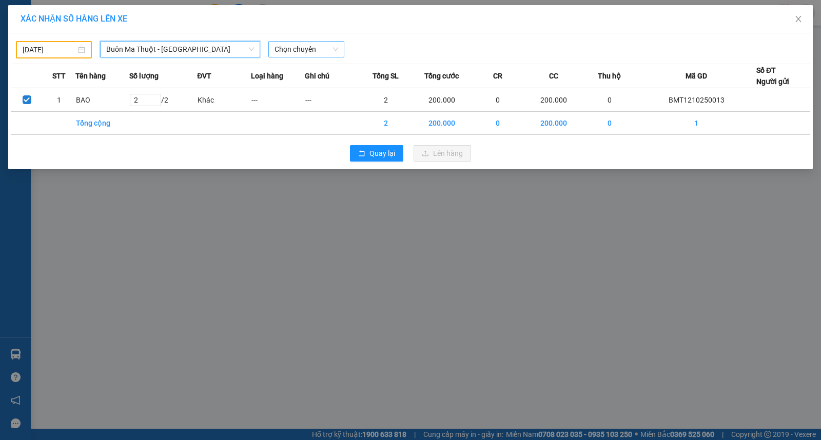
click at [303, 49] on span "Chọn chuyến" at bounding box center [306, 49] width 64 height 15
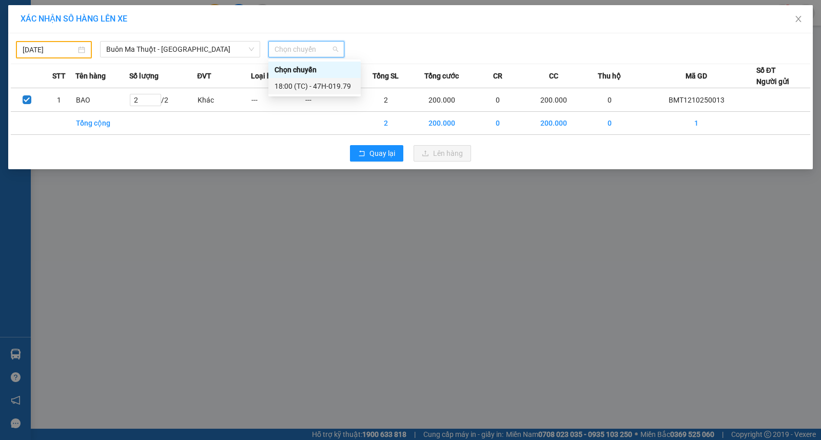
click at [309, 84] on div "18:00 (TC) - 47H-019.79" at bounding box center [314, 86] width 80 height 11
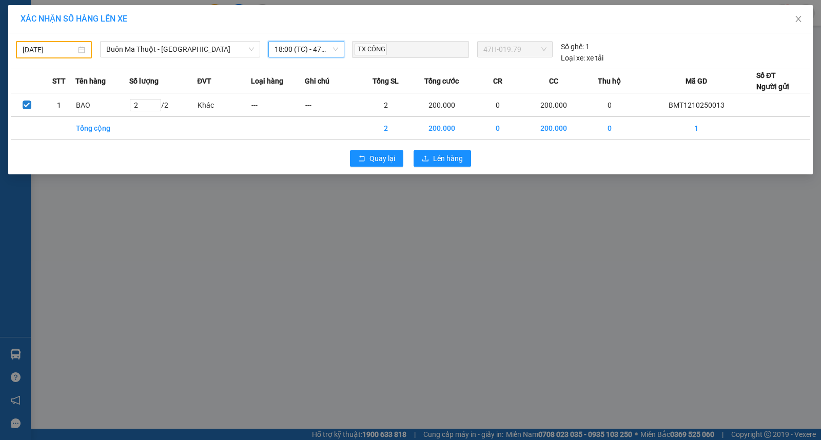
click at [50, 44] on input "02/09/2025" at bounding box center [49, 49] width 53 height 11
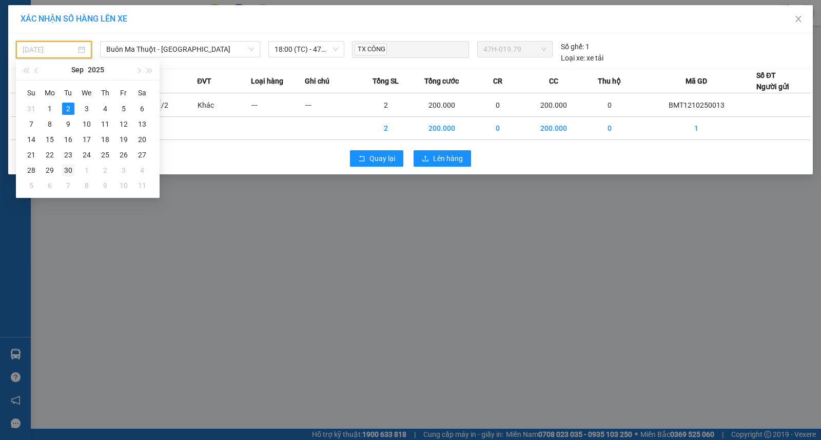
click at [72, 173] on div "30" at bounding box center [68, 170] width 12 height 12
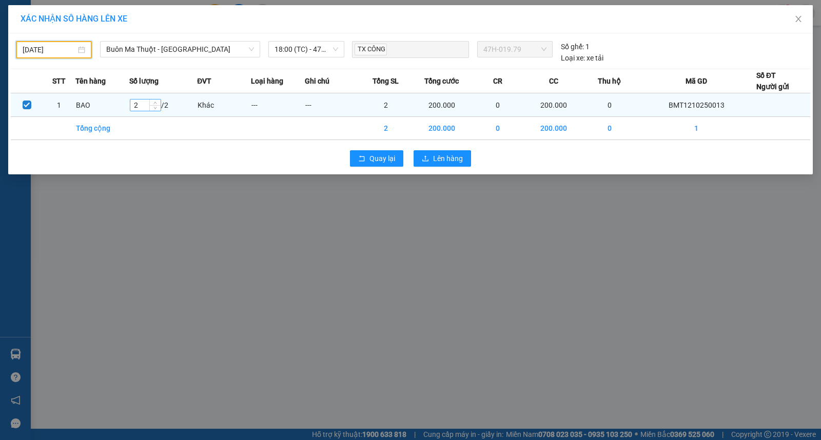
type input "30/09/2025"
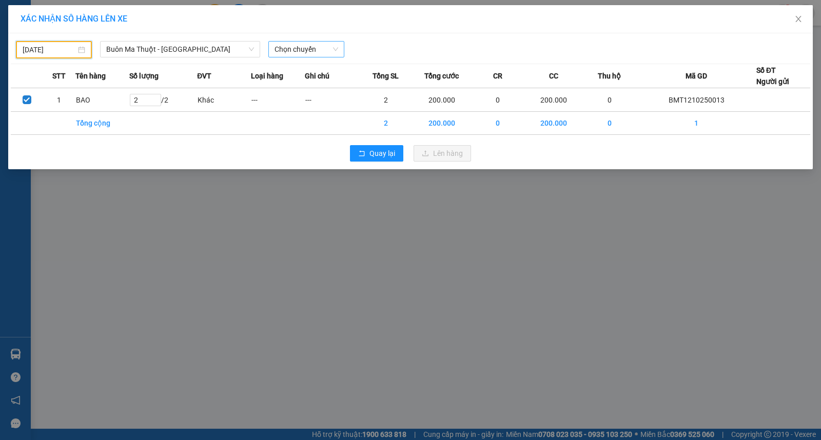
click at [298, 52] on span "Chọn chuyến" at bounding box center [306, 49] width 64 height 15
click at [310, 81] on div "18:00 (TC) - 47C-163.33" at bounding box center [314, 86] width 80 height 11
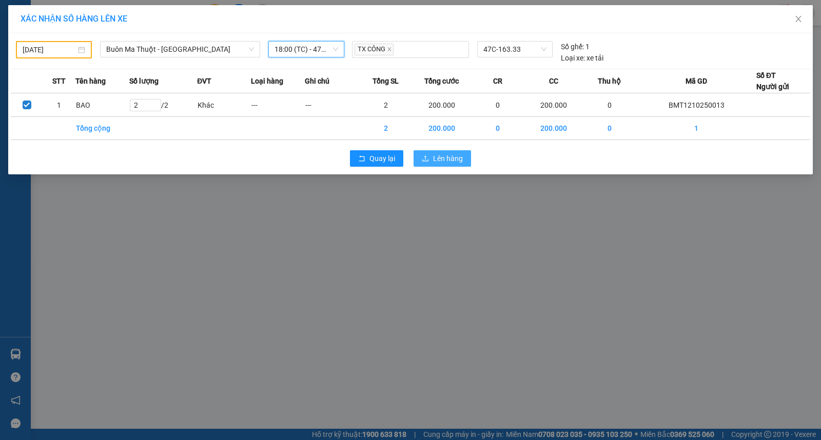
click at [436, 161] on span "Lên hàng" at bounding box center [448, 158] width 30 height 11
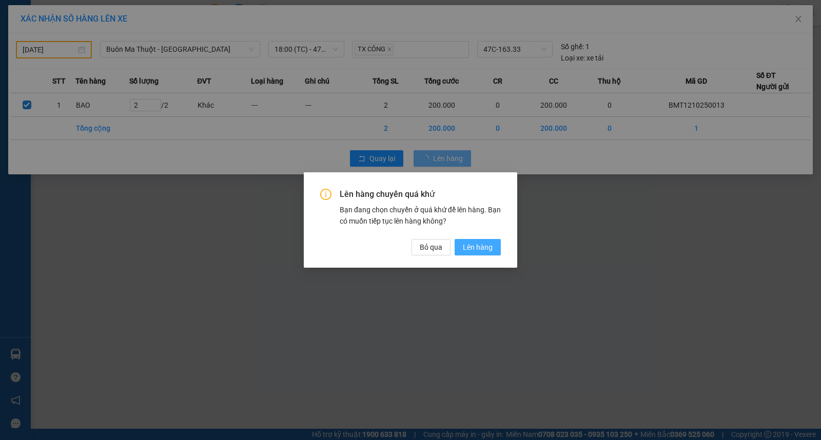
click at [477, 252] on span "Lên hàng" at bounding box center [478, 247] width 30 height 11
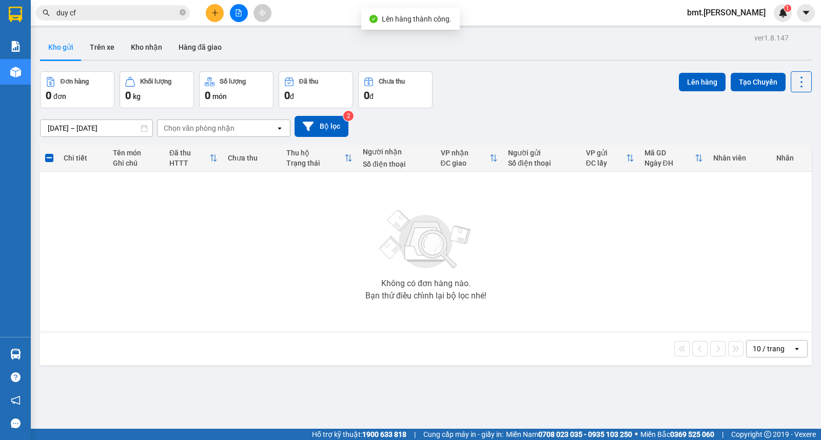
click at [735, 12] on span "bmt.thaison" at bounding box center [725, 12] width 95 height 13
click at [731, 33] on span "Đăng xuất" at bounding box center [750, 31] width 43 height 11
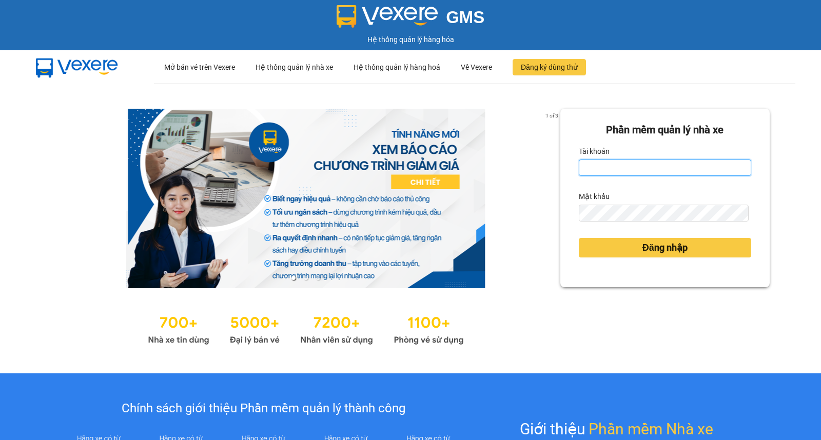
type input "saigon.[PERSON_NAME]"
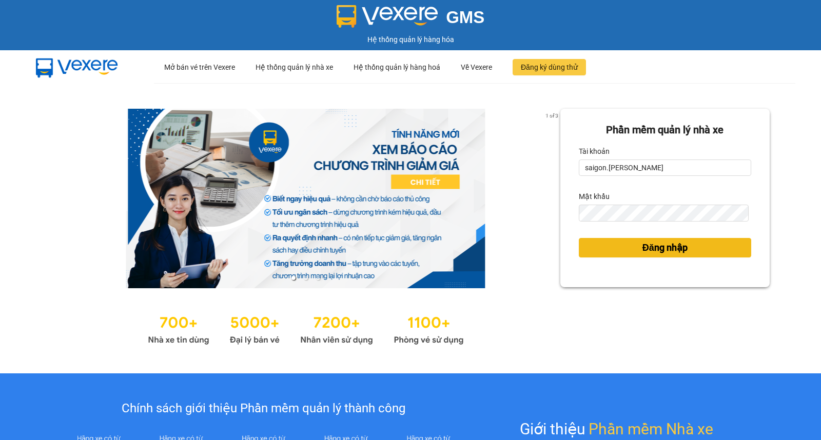
click at [680, 246] on span "Đăng nhập" at bounding box center [664, 248] width 45 height 14
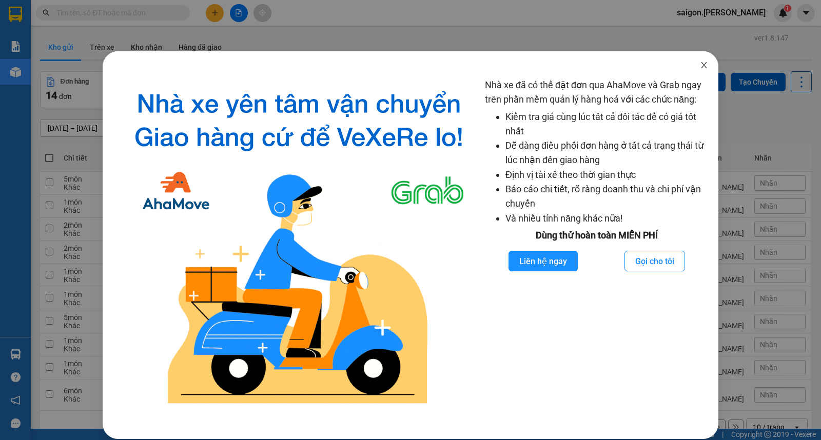
click at [704, 64] on span "Close" at bounding box center [703, 65] width 29 height 29
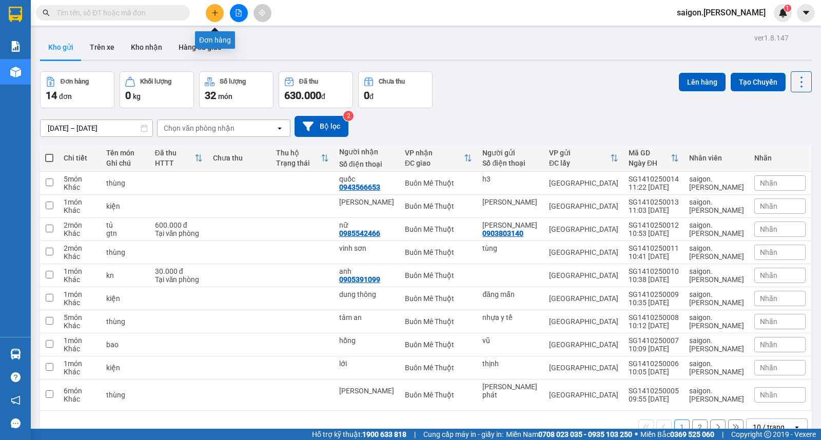
click at [222, 11] on button at bounding box center [215, 13] width 18 height 18
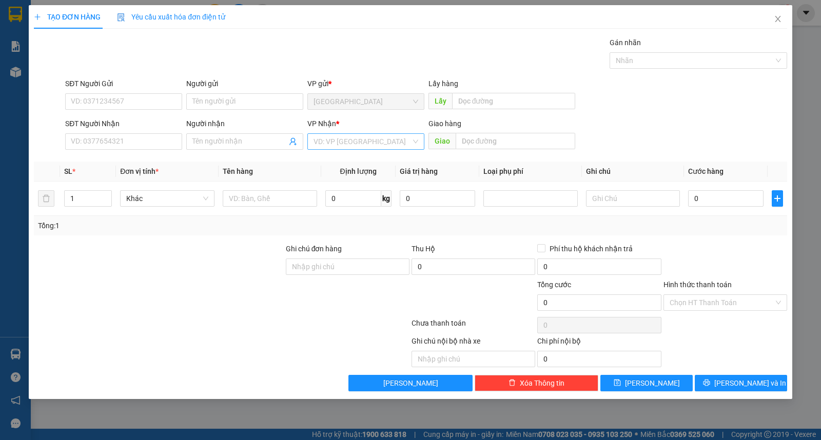
click at [377, 140] on input "search" at bounding box center [361, 141] width 97 height 15
click at [373, 178] on div "Buôn Mê Thuột" at bounding box center [365, 178] width 105 height 11
click at [284, 198] on input "text" at bounding box center [270, 198] width 94 height 16
click at [91, 141] on input "SĐT Người Nhận" at bounding box center [123, 141] width 117 height 16
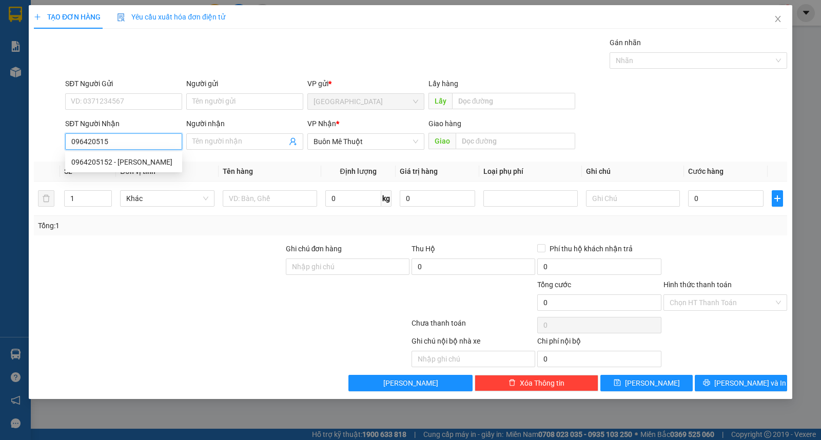
type input "0964205152"
type input "vĩnh"
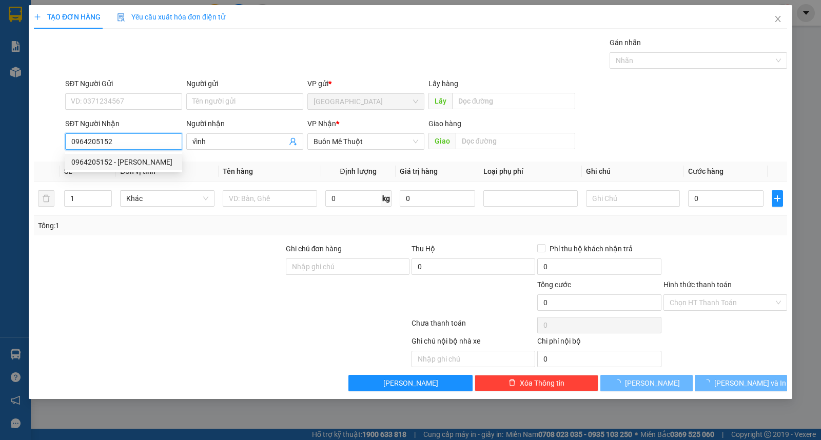
type input "50.000"
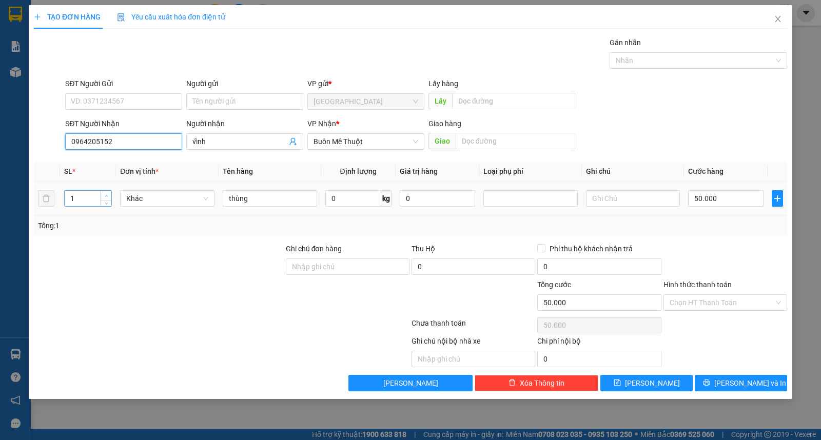
type input "0964205152"
type input "2"
click at [106, 195] on icon "up" at bounding box center [107, 196] width 4 height 4
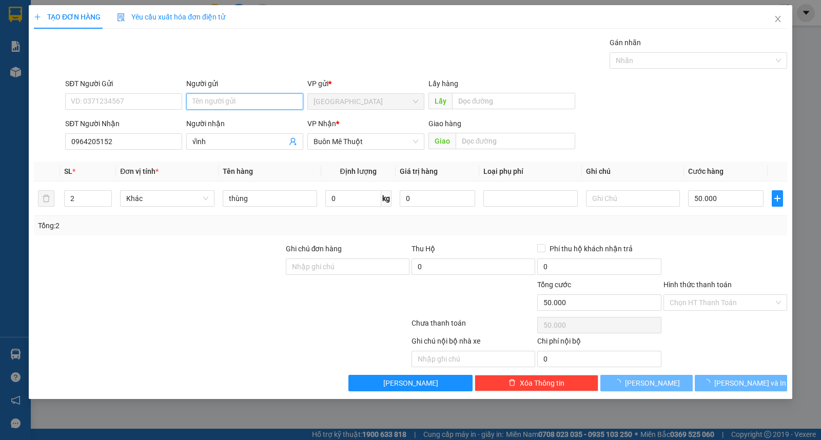
click at [226, 105] on input "Người gửi" at bounding box center [244, 101] width 117 height 16
type input "0"
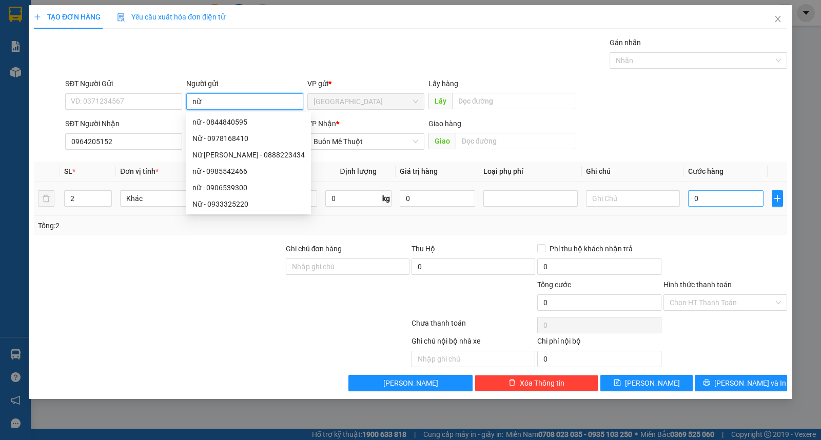
type input "nữ"
click at [711, 197] on input "0" at bounding box center [725, 198] width 75 height 16
type input "1"
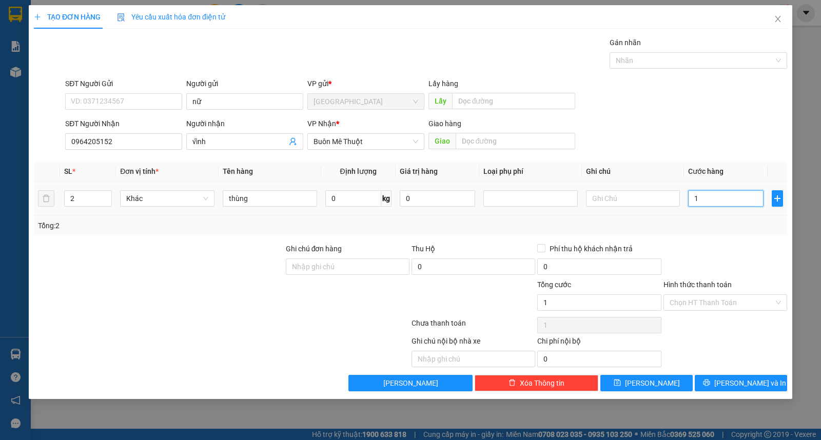
type input "10"
type input "100"
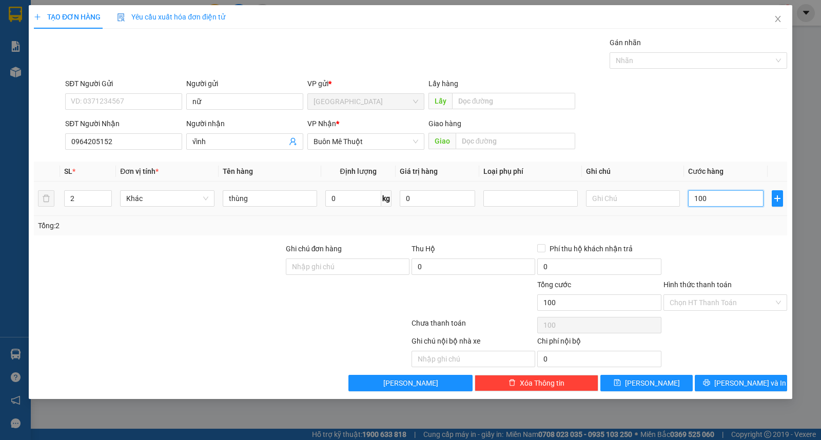
type input "100"
type input "100.000"
click at [734, 389] on button "[PERSON_NAME] và In" at bounding box center [740, 383] width 92 height 16
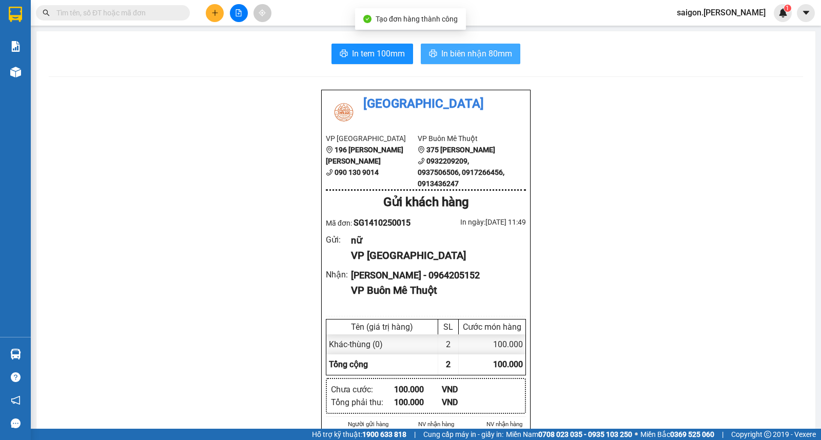
drag, startPoint x: 458, startPoint y: 48, endPoint x: 459, endPoint y: 53, distance: 5.2
click at [459, 53] on span "In biên nhận 80mm" at bounding box center [476, 53] width 71 height 13
click at [213, 4] on div at bounding box center [238, 13] width 77 height 18
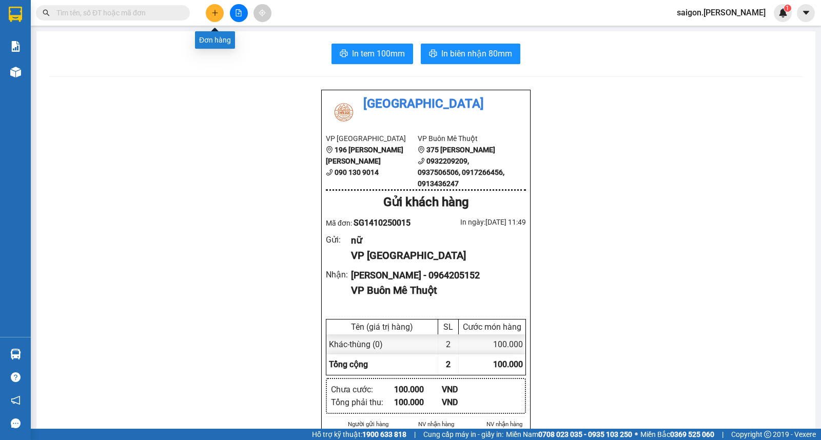
click at [213, 6] on button at bounding box center [215, 13] width 18 height 18
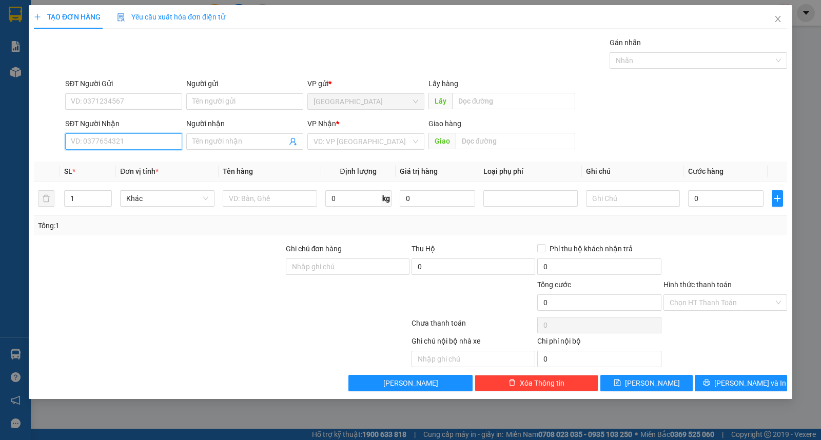
click at [109, 139] on input "SĐT Người Nhận" at bounding box center [123, 141] width 117 height 16
type input "0971834747"
type input "vũ"
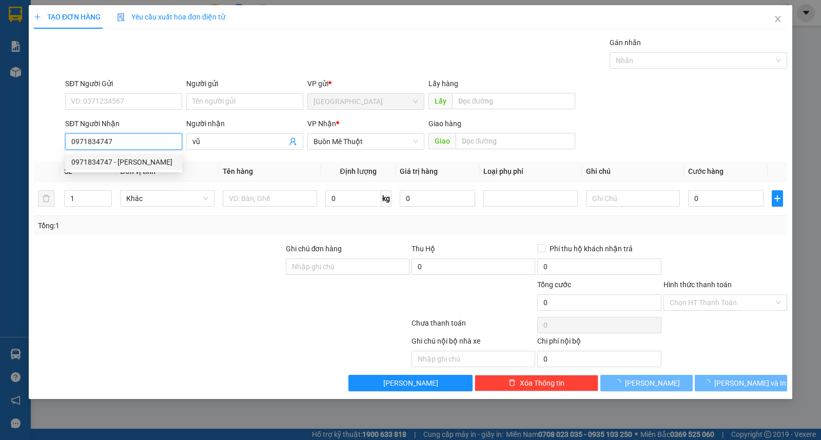
type input "30.000"
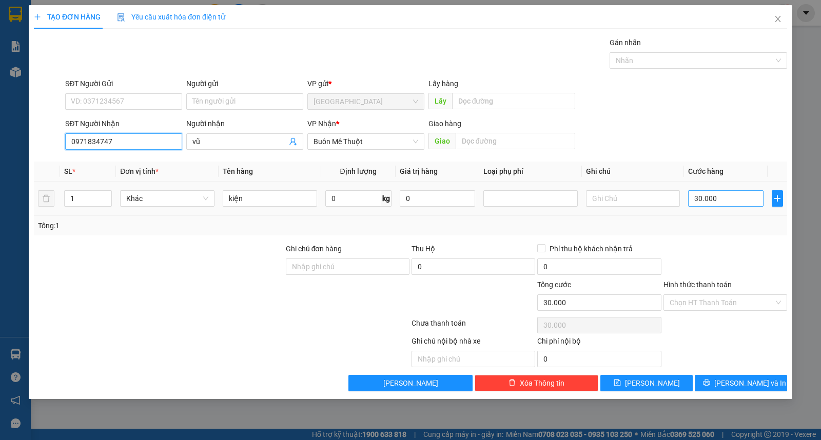
type input "0971834747"
type input "4"
type input "40"
type input "40.000"
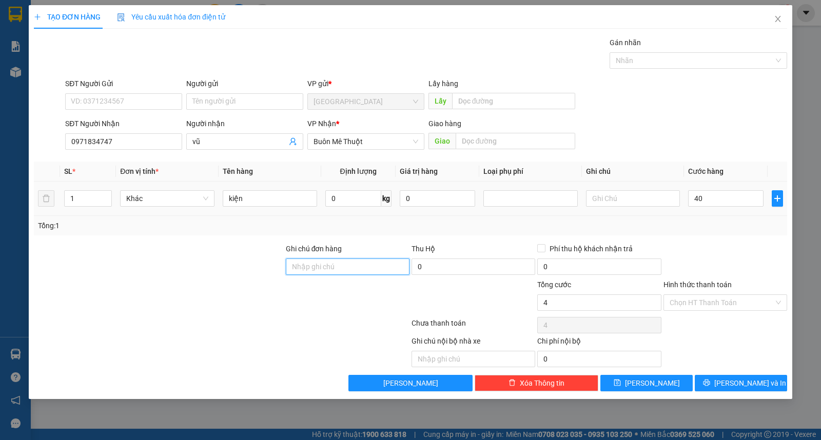
type input "40.000"
click at [724, 378] on button "[PERSON_NAME] và In" at bounding box center [740, 383] width 92 height 16
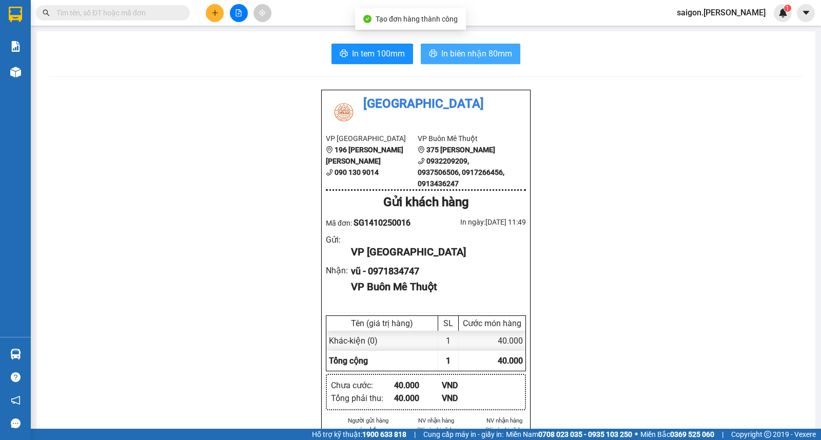
click at [477, 54] on span "In biên nhận 80mm" at bounding box center [476, 53] width 71 height 13
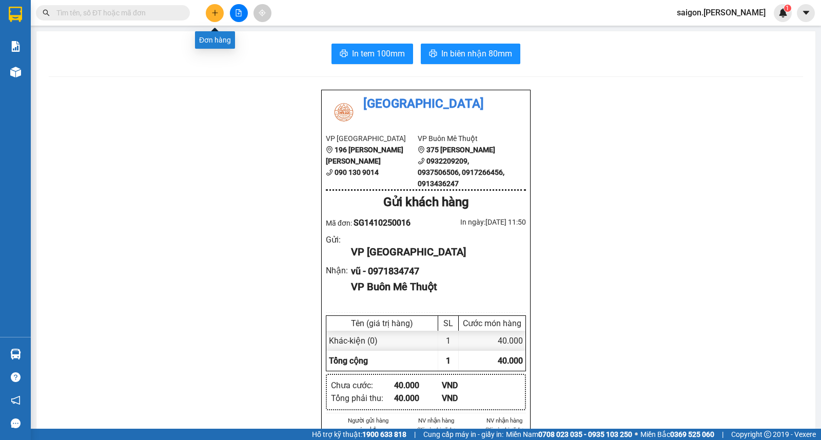
click at [217, 12] on icon "plus" at bounding box center [215, 12] width 6 height 1
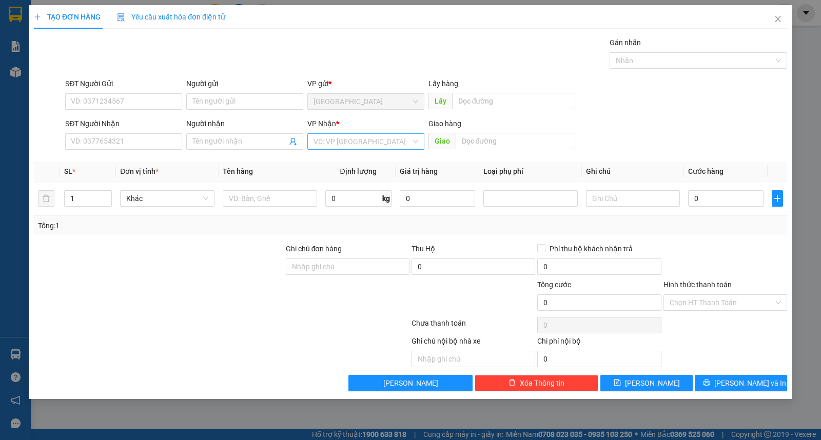
click at [329, 144] on input "search" at bounding box center [361, 141] width 97 height 15
drag, startPoint x: 329, startPoint y: 178, endPoint x: 278, endPoint y: 177, distance: 51.3
click at [329, 179] on div "Buôn Mê Thuột" at bounding box center [365, 178] width 105 height 11
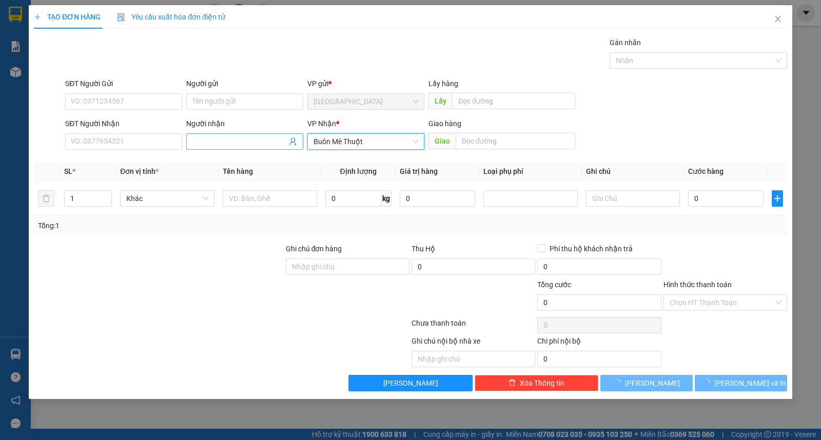
click at [228, 144] on input "Người nhận" at bounding box center [239, 141] width 94 height 11
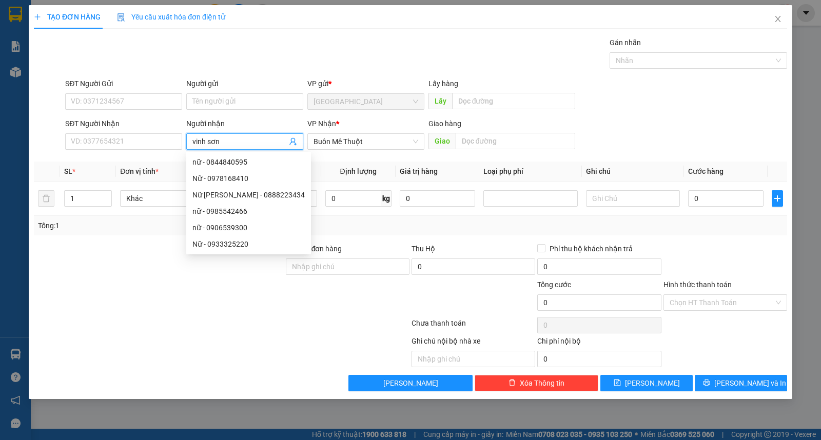
type input "vinh sơn"
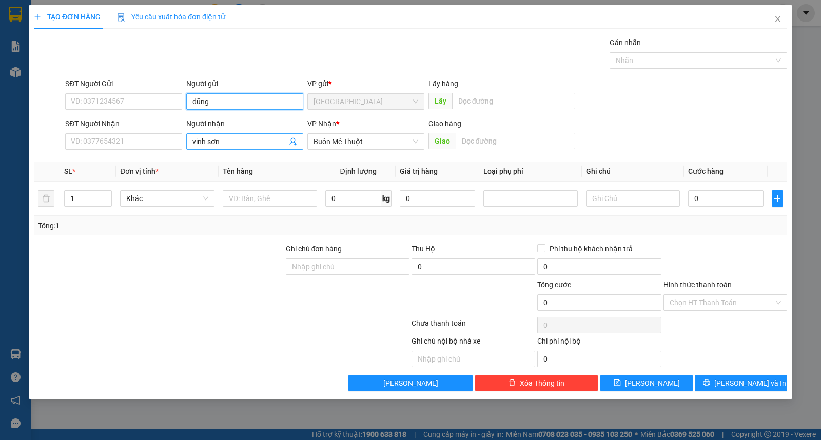
type input "dũng"
type input "kiện"
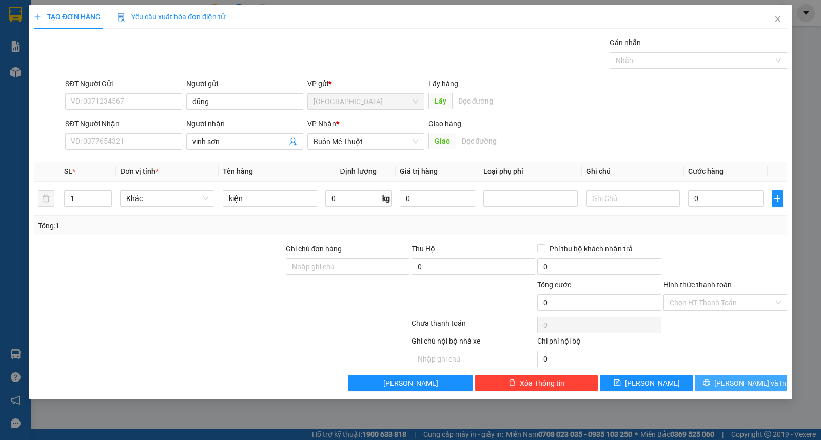
click at [742, 385] on span "[PERSON_NAME] và In" at bounding box center [750, 382] width 72 height 11
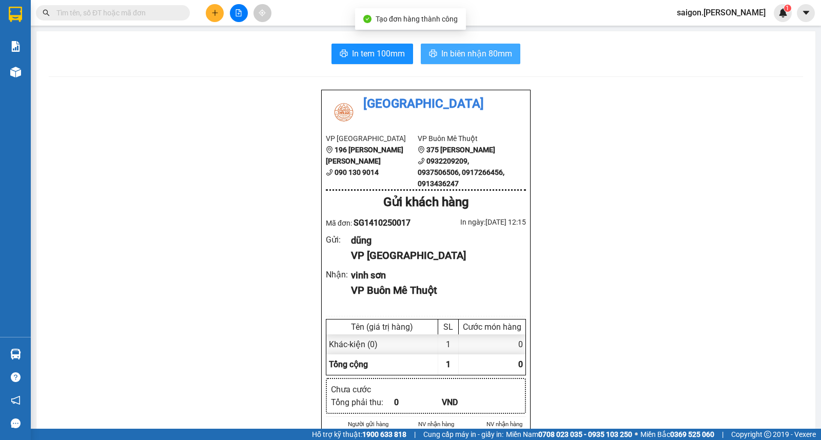
click at [475, 63] on button "In biên nhận 80mm" at bounding box center [470, 54] width 99 height 21
click at [215, 15] on icon "plus" at bounding box center [214, 12] width 7 height 7
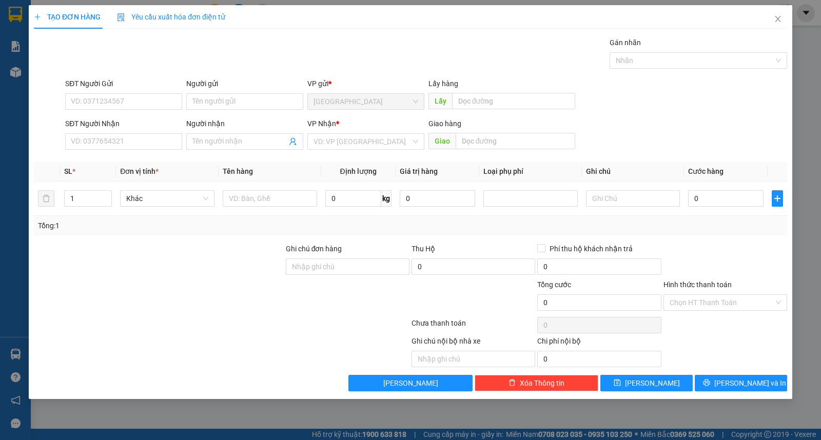
click at [366, 151] on div "VP Nhận * VD: VP Sài Gòn" at bounding box center [365, 136] width 117 height 36
click at [369, 142] on input "search" at bounding box center [361, 141] width 97 height 15
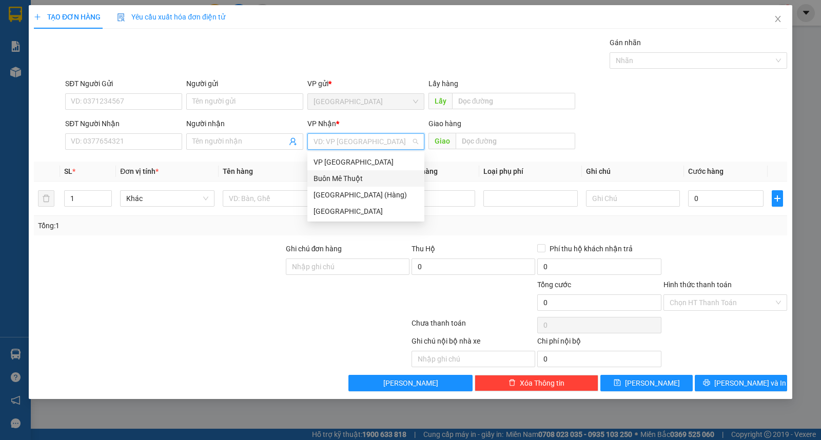
click at [363, 182] on div "Buôn Mê Thuột" at bounding box center [365, 178] width 105 height 11
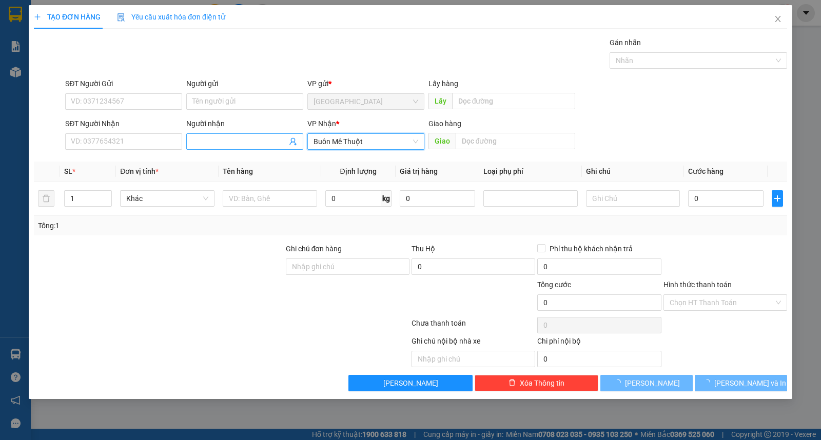
click at [243, 145] on input "Người nhận" at bounding box center [239, 141] width 94 height 11
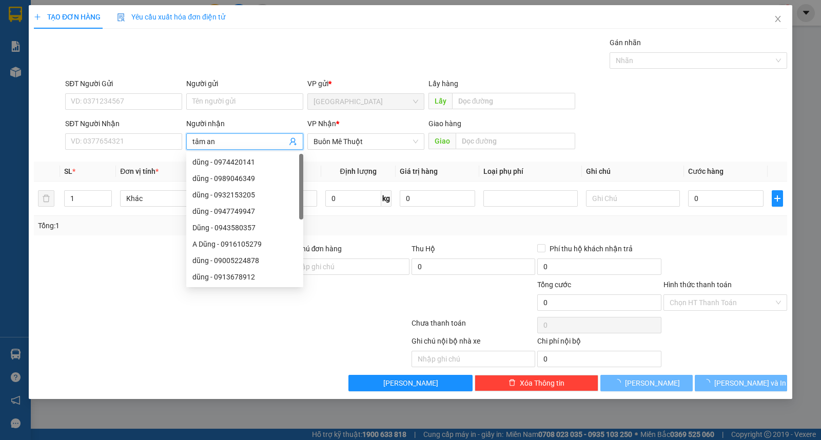
type input "tâm an"
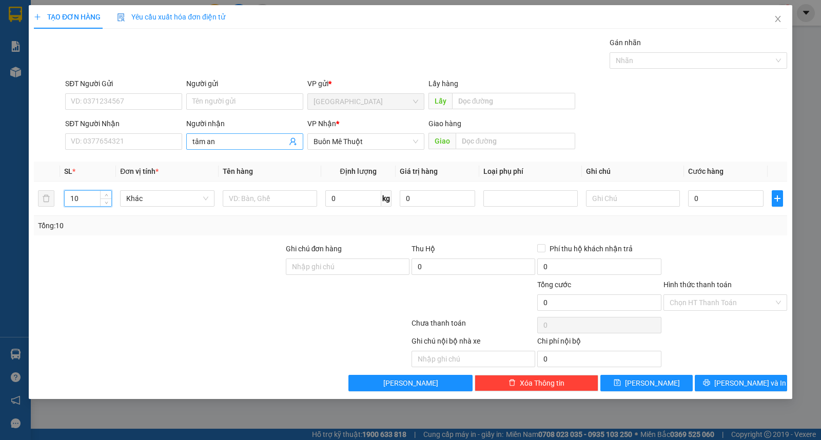
type input "10"
type input "kiện"
click at [210, 100] on input "Người gửi" at bounding box center [244, 101] width 117 height 16
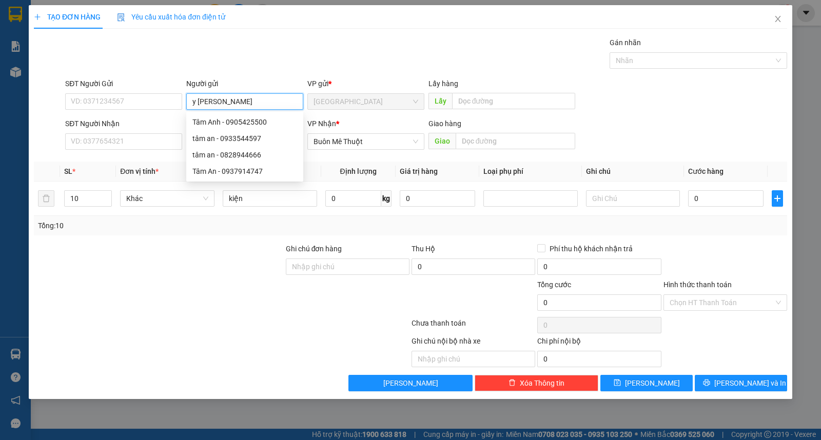
type input "y khoa"
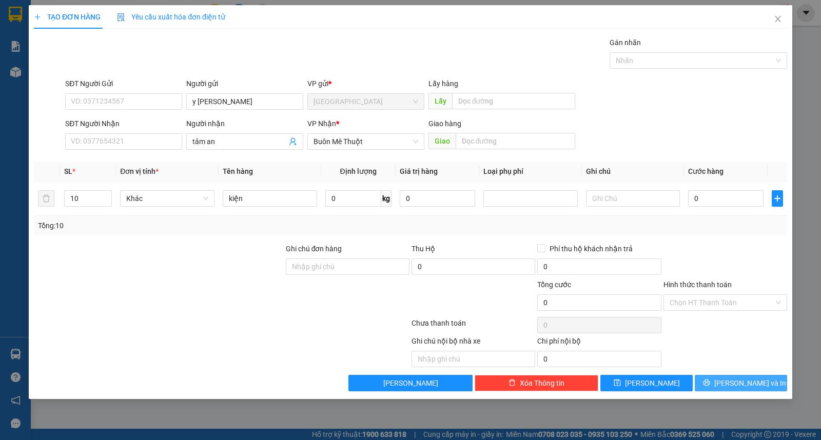
click at [766, 383] on button "[PERSON_NAME] và In" at bounding box center [740, 383] width 92 height 16
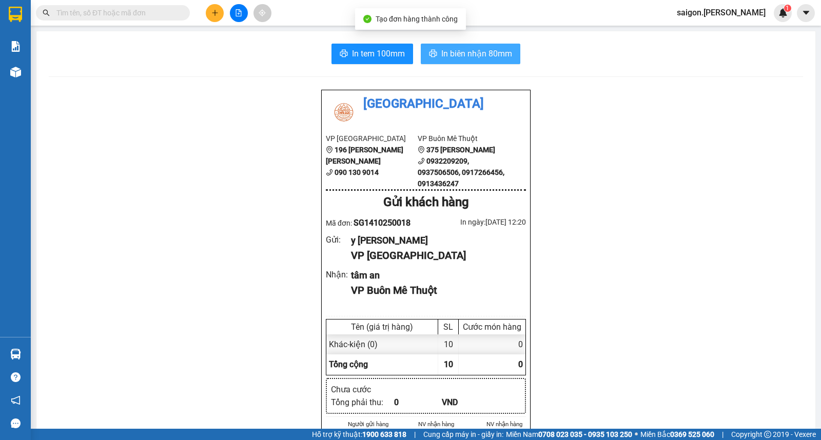
click at [488, 53] on span "In biên nhận 80mm" at bounding box center [476, 53] width 71 height 13
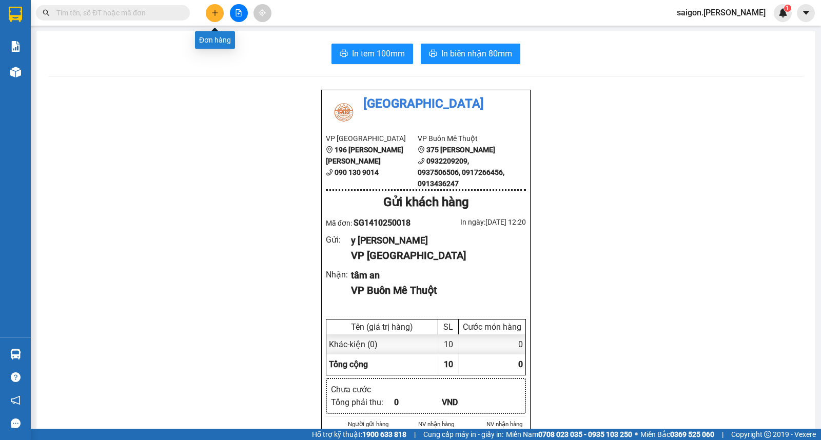
click at [217, 12] on icon "plus" at bounding box center [214, 12] width 7 height 7
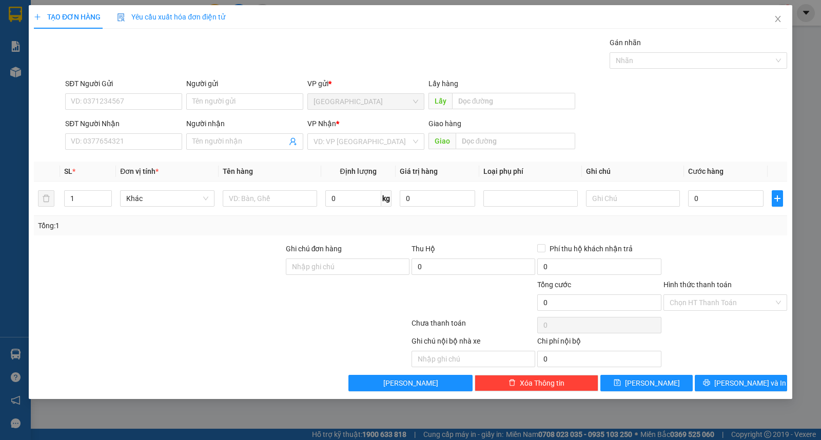
click at [377, 142] on input "search" at bounding box center [361, 141] width 97 height 15
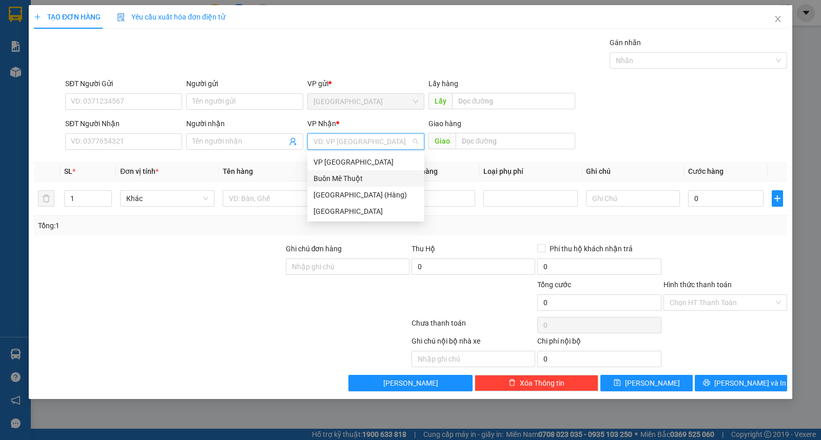
click at [368, 173] on div "Buôn Mê Thuột" at bounding box center [365, 178] width 105 height 11
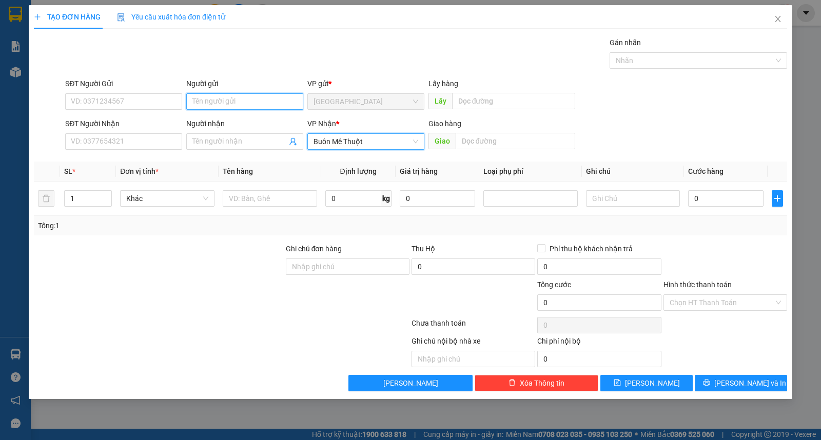
click at [262, 103] on input "Người gửi" at bounding box center [244, 101] width 117 height 16
type input "[PERSON_NAME]"
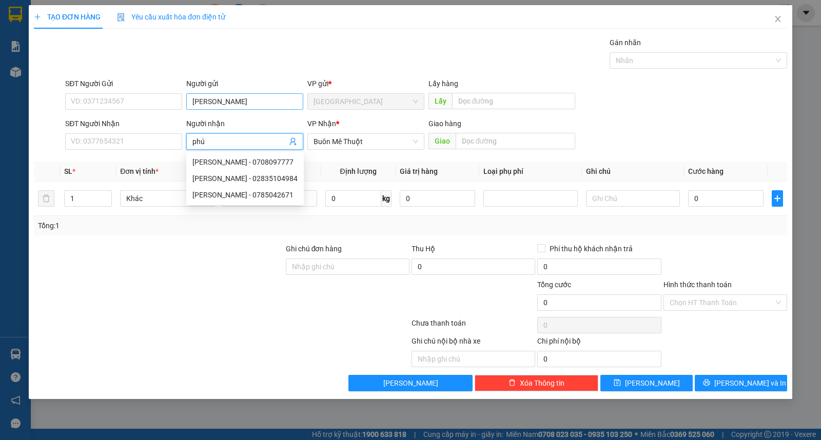
type input "phú"
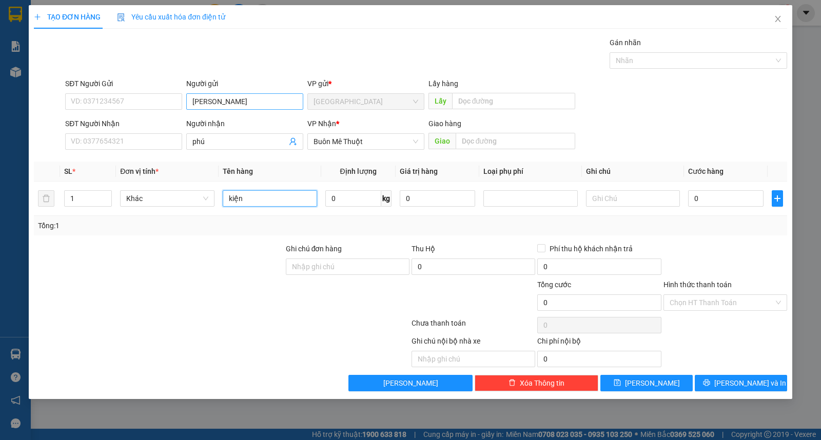
type input "kiện"
click at [764, 381] on button "[PERSON_NAME] và In" at bounding box center [740, 383] width 92 height 16
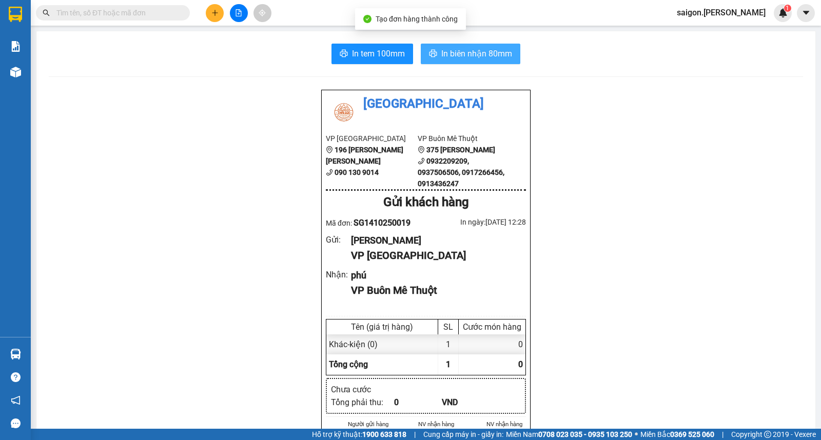
click at [473, 55] on span "In biên nhận 80mm" at bounding box center [476, 53] width 71 height 13
click at [209, 9] on button at bounding box center [215, 13] width 18 height 18
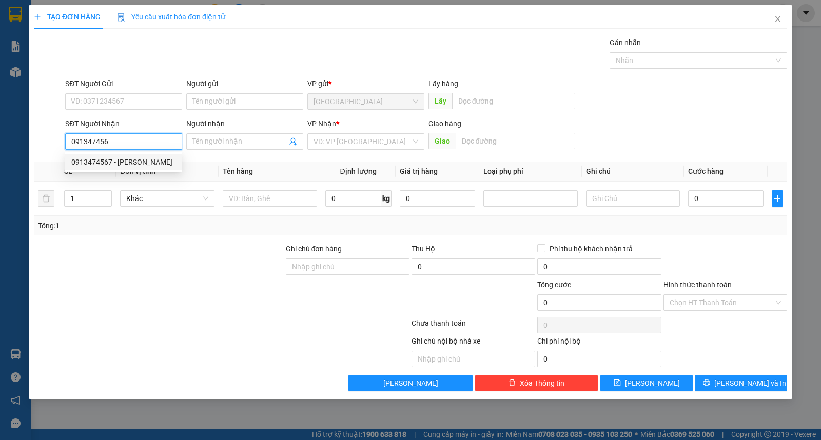
type input "0913474567"
type input "hiếu"
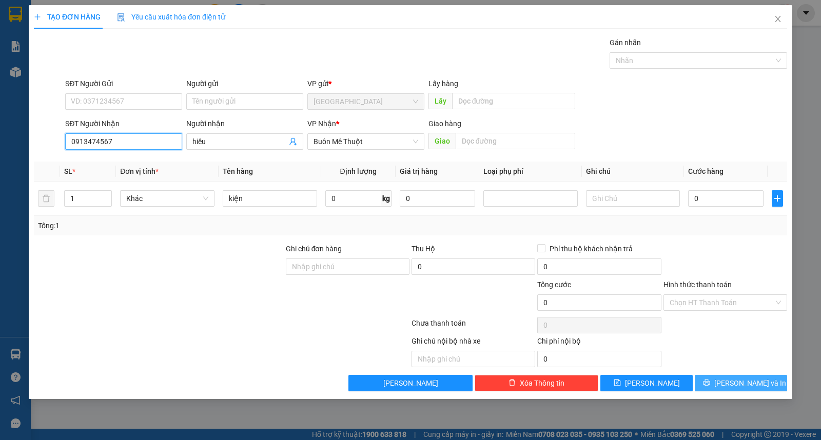
type input "0913474567"
click at [710, 382] on icon "printer" at bounding box center [706, 382] width 7 height 7
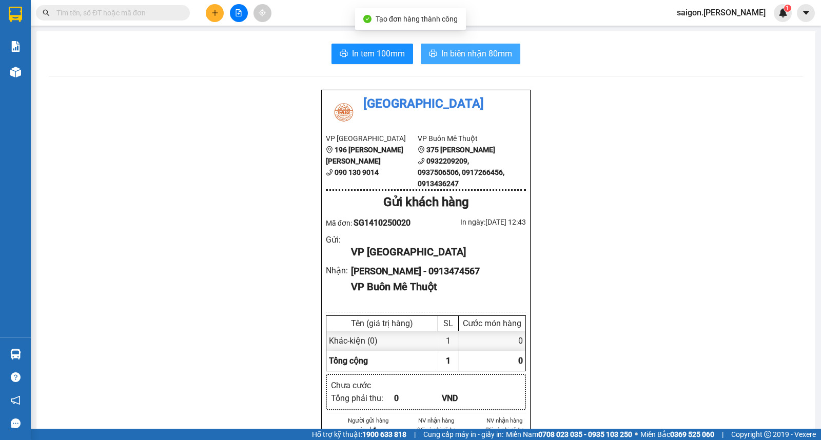
click at [464, 50] on span "In biên nhận 80mm" at bounding box center [476, 53] width 71 height 13
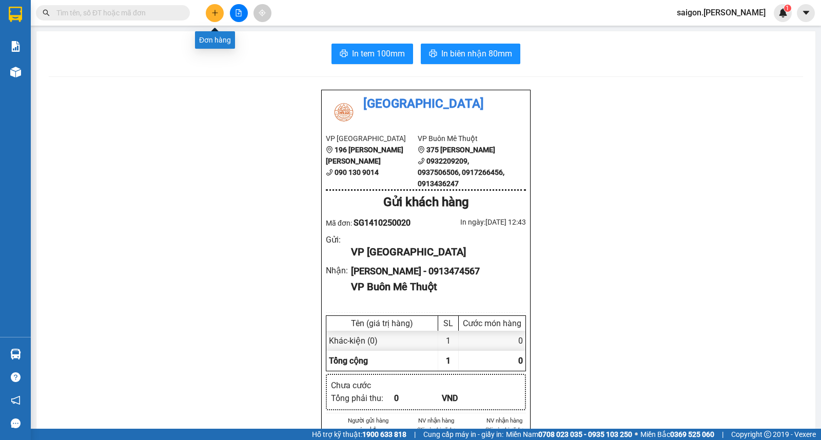
click at [219, 8] on button at bounding box center [215, 13] width 18 height 18
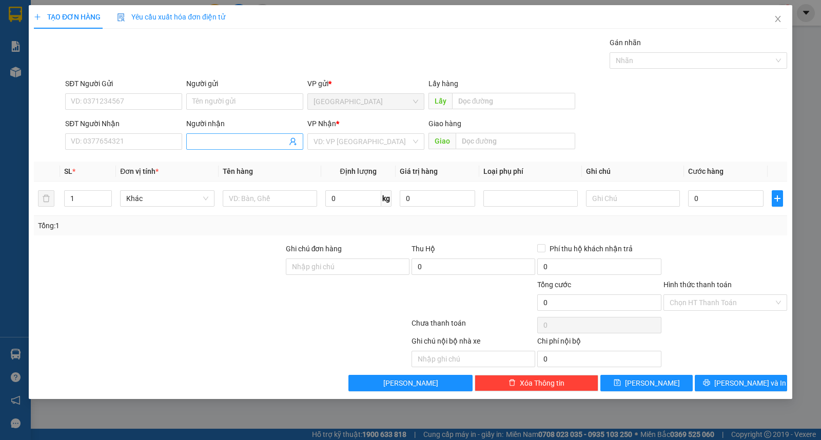
click at [239, 144] on input "Người nhận" at bounding box center [239, 141] width 94 height 11
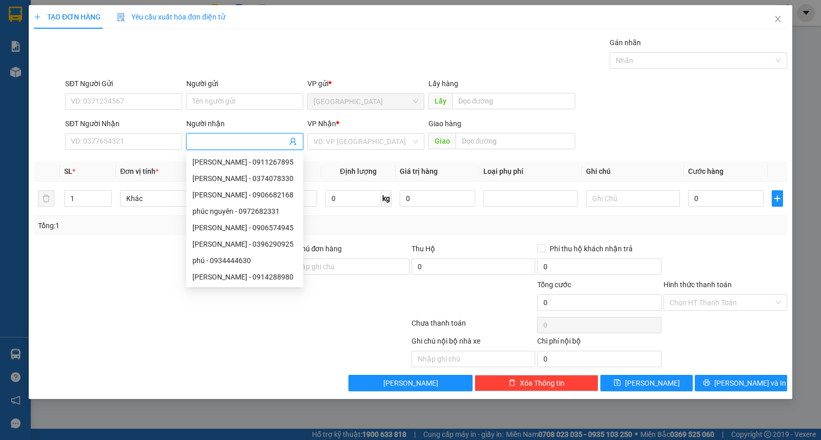
type input "t"
type input "anh thái"
type input "ư"
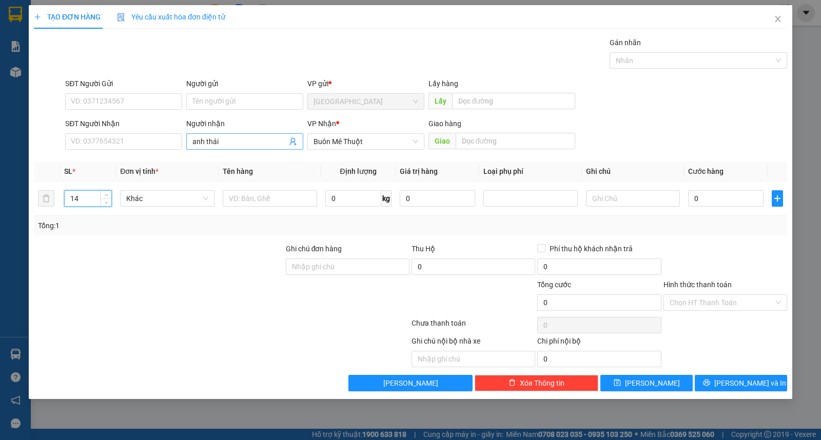
type input "14"
type input "sô+hs"
click at [238, 94] on input "Người gửi" at bounding box center [244, 101] width 117 height 16
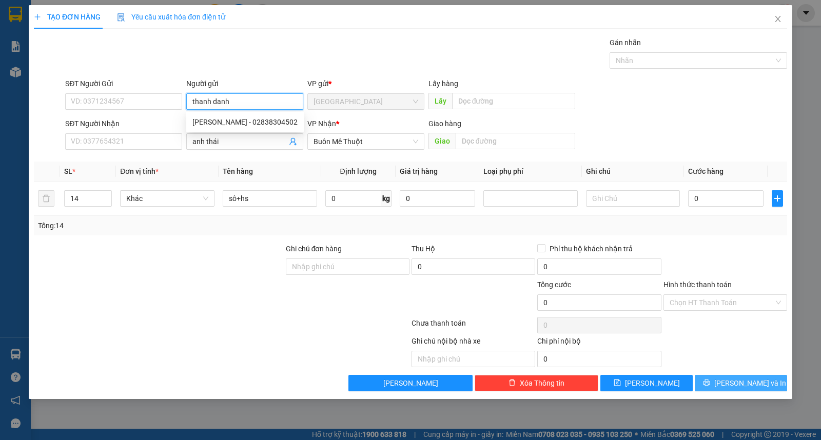
type input "thanh danh"
click at [755, 378] on span "[PERSON_NAME] và In" at bounding box center [750, 382] width 72 height 11
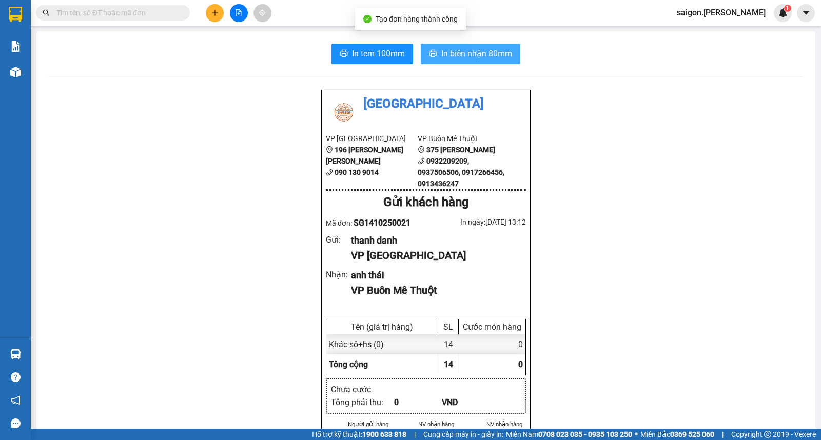
click at [499, 57] on span "In biên nhận 80mm" at bounding box center [476, 53] width 71 height 13
click at [206, 10] on button at bounding box center [215, 13] width 18 height 18
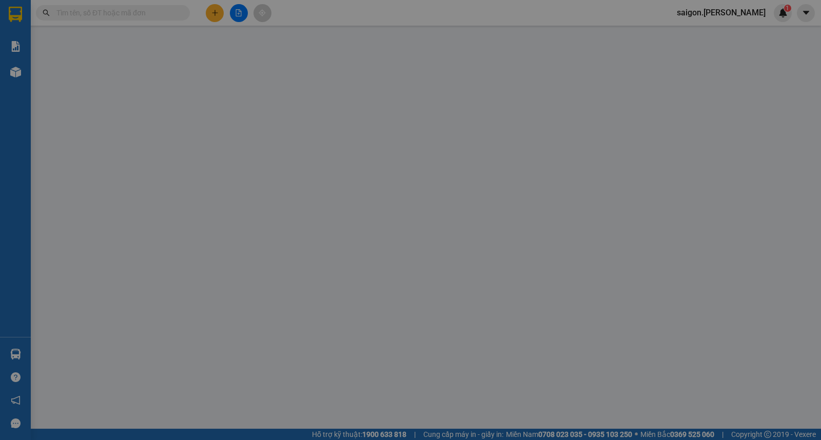
click at [206, 10] on div "Yêu cầu xuất hóa đơn điện tử" at bounding box center [171, 17] width 108 height 24
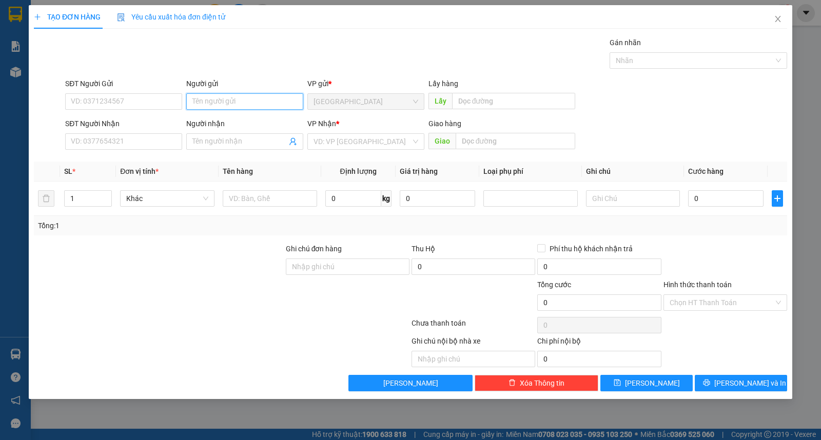
click at [210, 99] on input "Người gửi" at bounding box center [244, 101] width 117 height 16
type input "hường lạc"
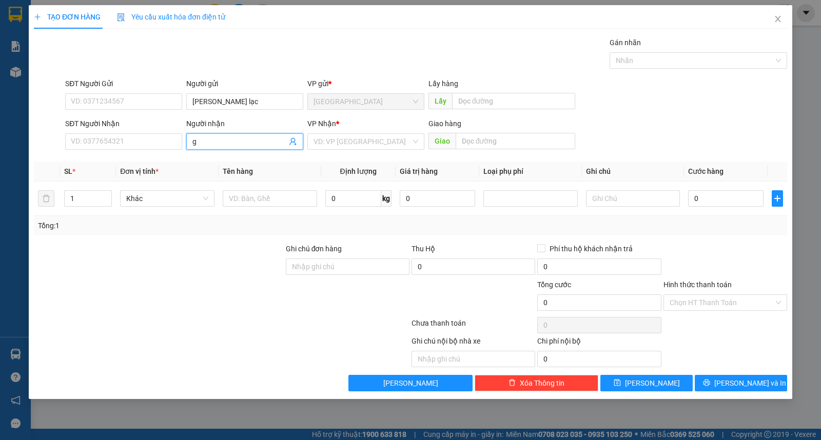
type input "g"
type input "hương lạc"
type input "giác đức"
type input "ư"
type input "2"
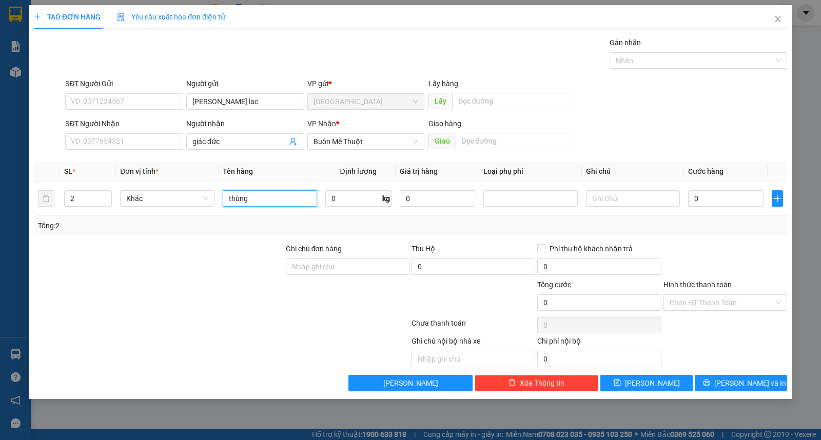
type input "thùng"
click at [739, 393] on div "TẠO ĐƠN HÀNG Yêu cầu xuất hóa đơn điện tử Transit Pickup Surcharge Ids Transit …" at bounding box center [410, 202] width 763 height 394
click at [752, 382] on span "[PERSON_NAME] và In" at bounding box center [750, 382] width 72 height 11
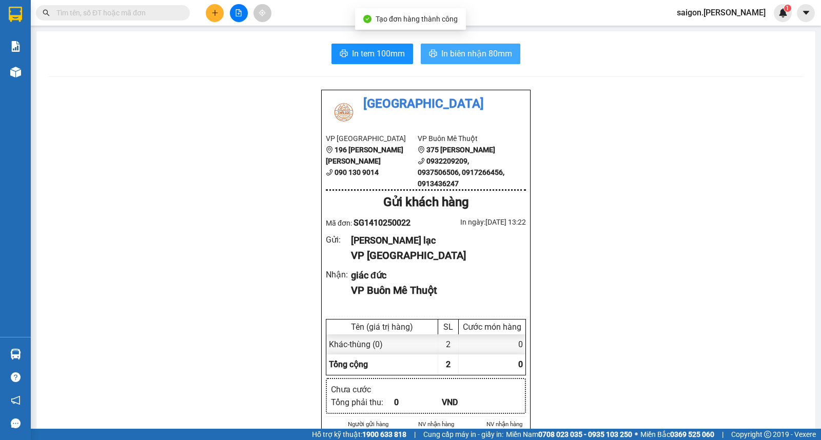
click at [450, 58] on span "In biên nhận 80mm" at bounding box center [476, 53] width 71 height 13
click at [485, 238] on div "hương lạc" at bounding box center [434, 240] width 167 height 14
click at [214, 11] on button at bounding box center [215, 13] width 18 height 18
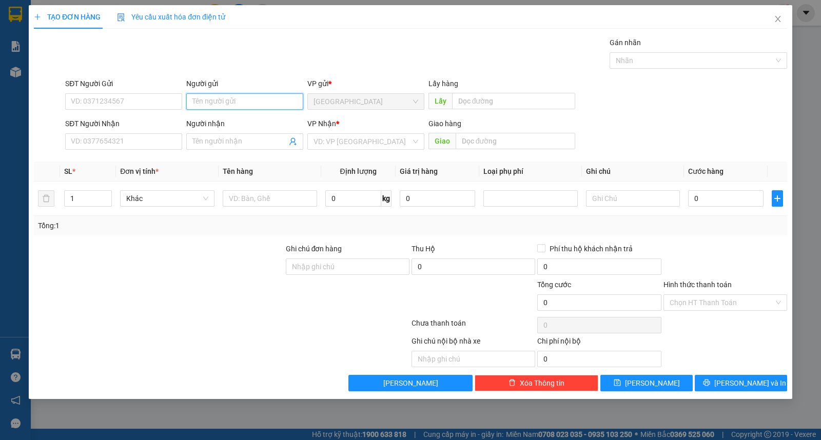
click at [219, 105] on input "Người gửi" at bounding box center [244, 101] width 117 height 16
type input "bích ngọc"
type input "giác đức"
type input "ư"
type input "thùng"
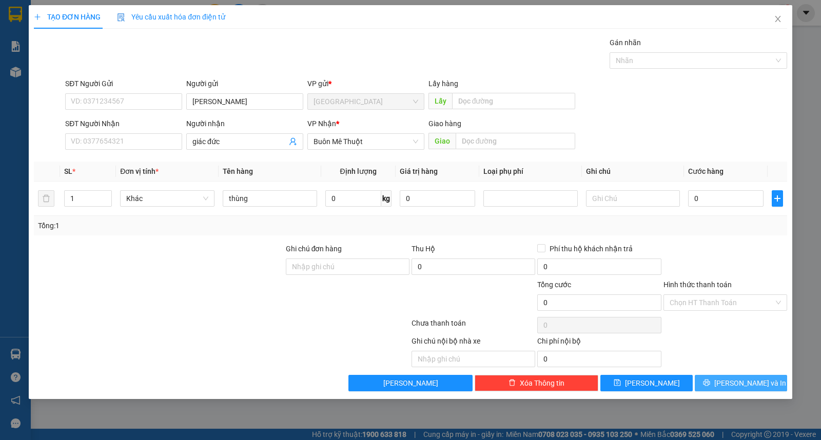
click at [724, 376] on button "[PERSON_NAME] và In" at bounding box center [740, 383] width 92 height 16
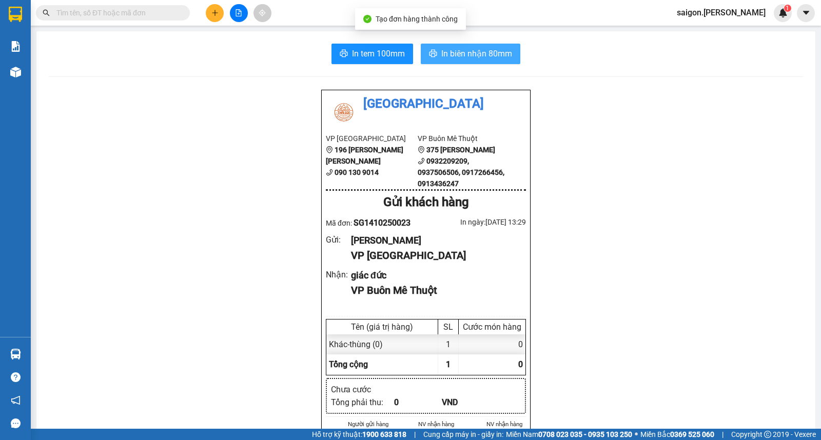
click at [446, 52] on button "In biên nhận 80mm" at bounding box center [470, 54] width 99 height 21
click at [446, 52] on span "In biên nhận 80mm" at bounding box center [476, 53] width 71 height 13
